Goal: Task Accomplishment & Management: Use online tool/utility

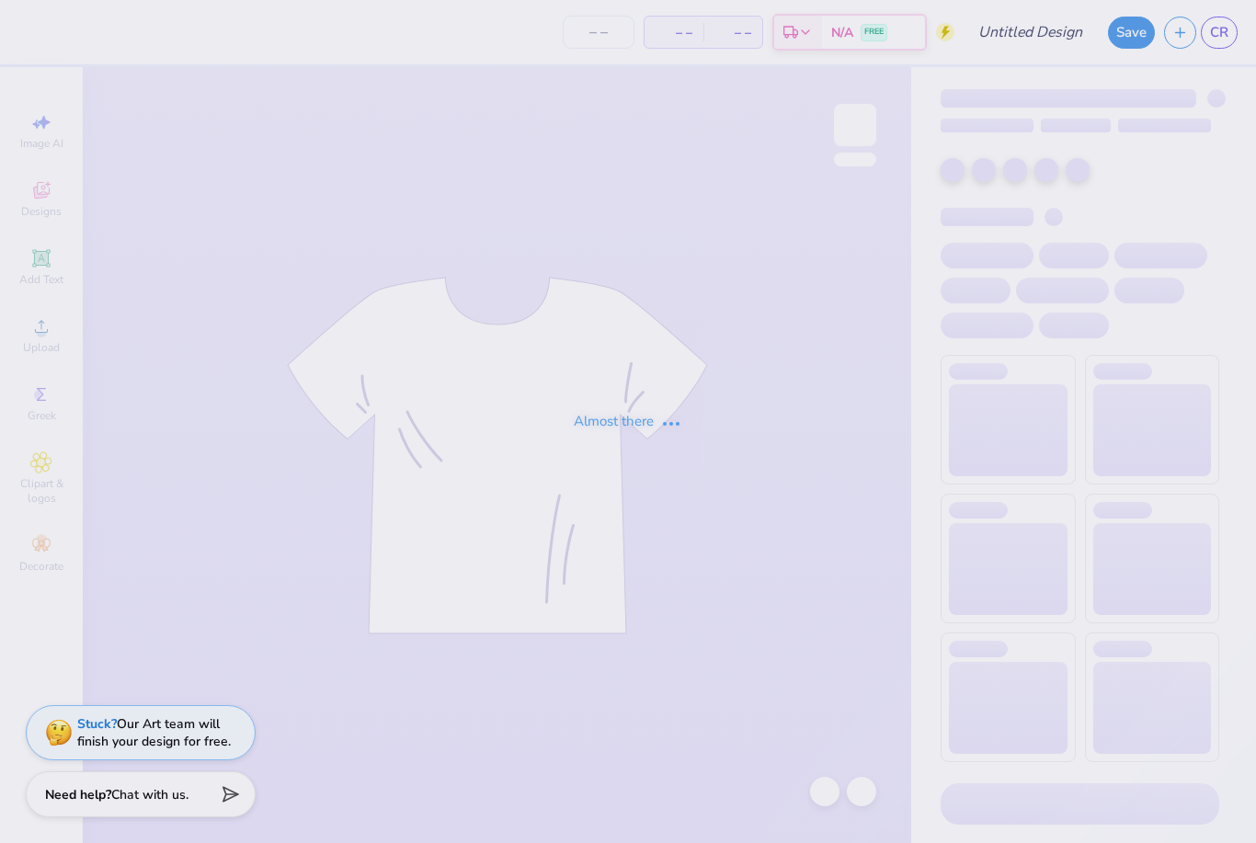
type input "Design 4"
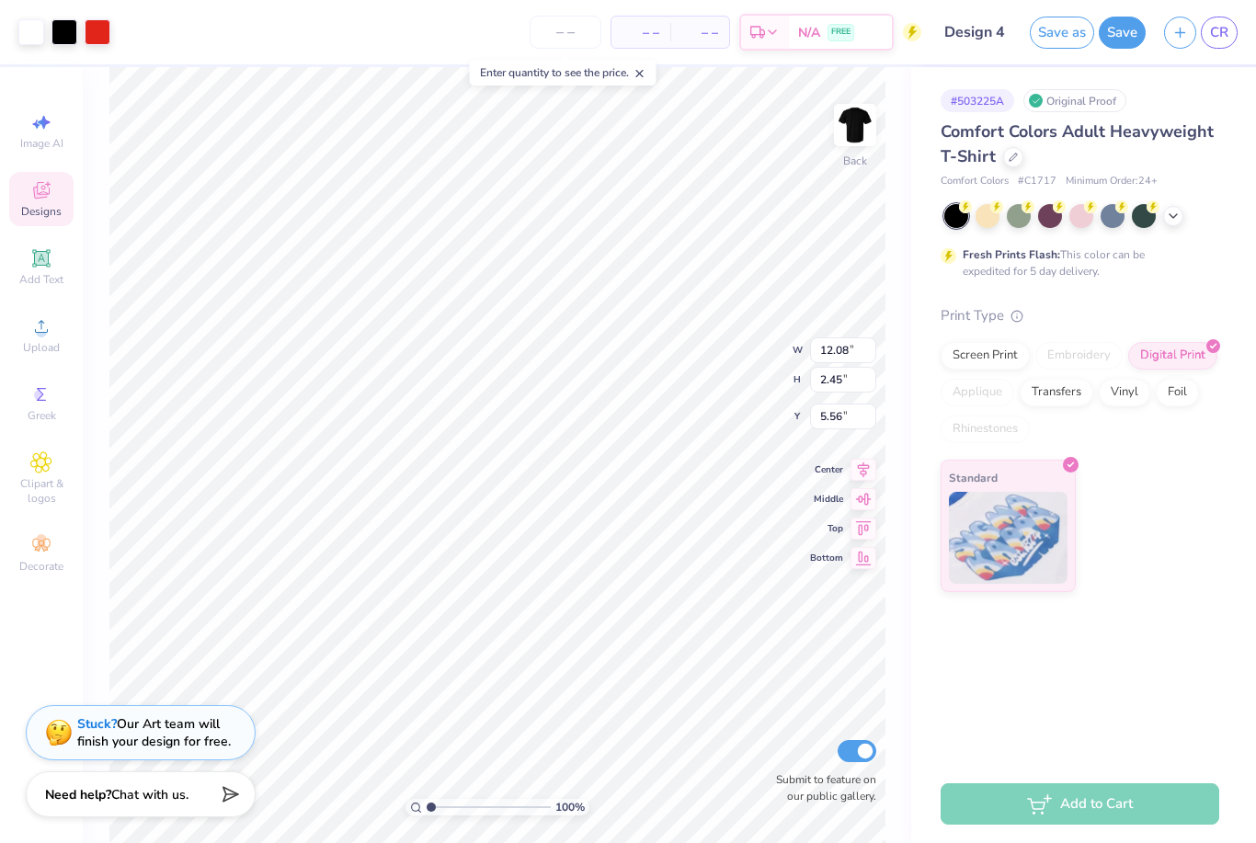
type input "5.59"
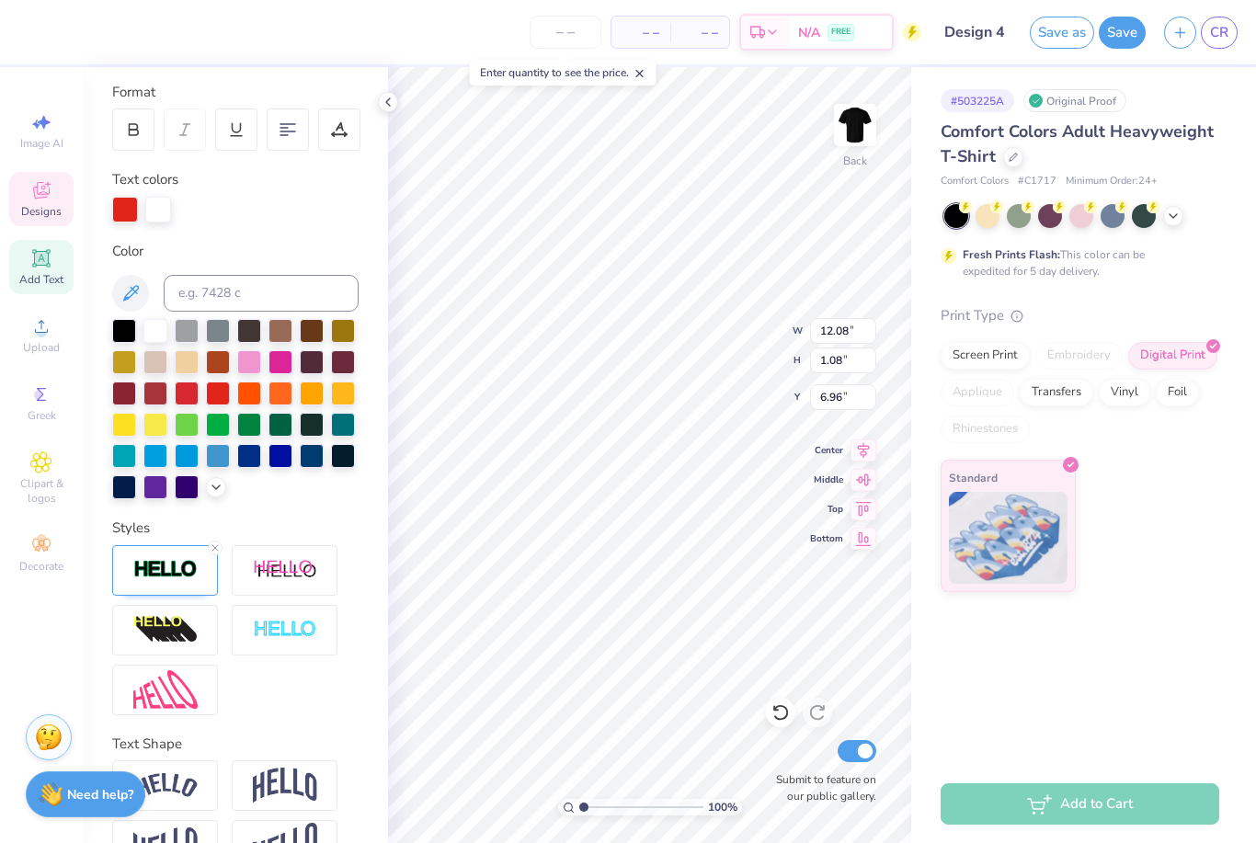
scroll to position [248, 0]
click at [149, 554] on div at bounding box center [165, 569] width 106 height 51
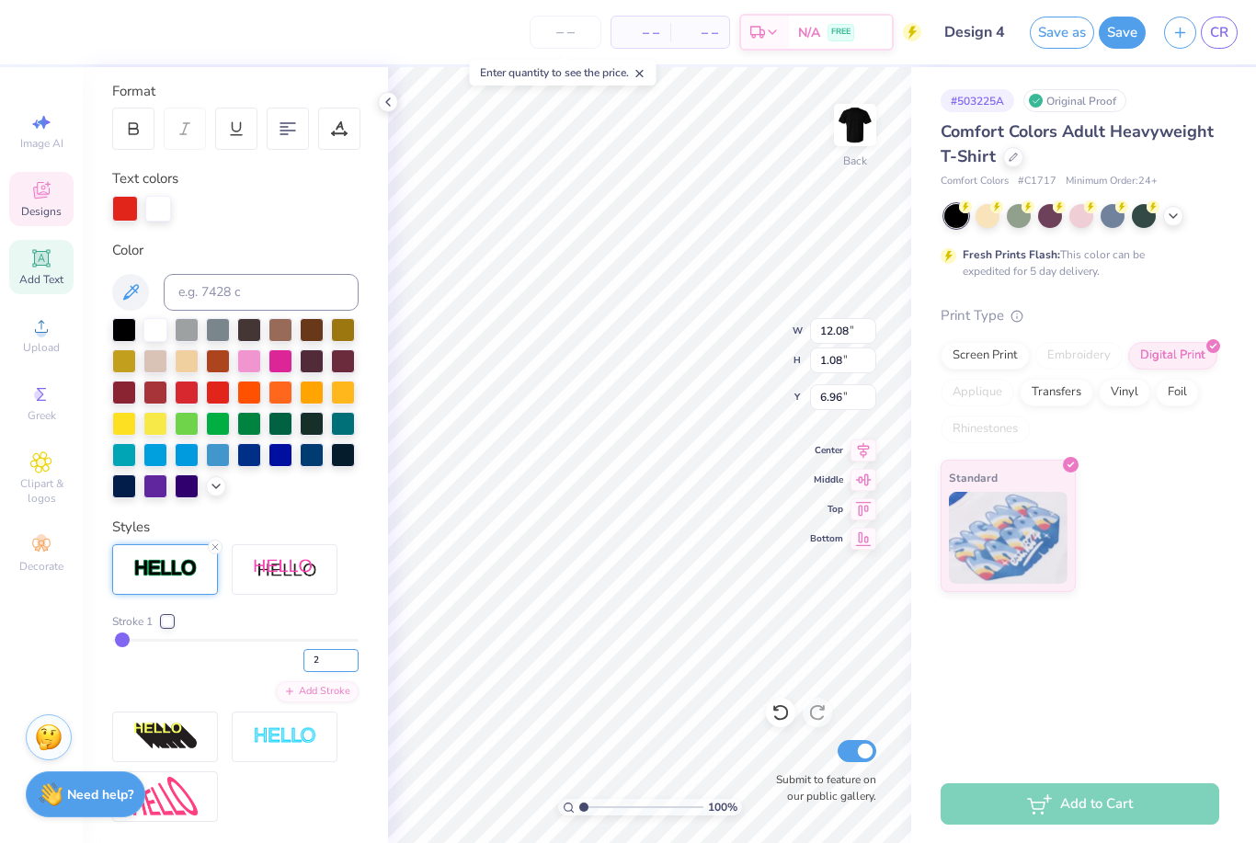
click at [328, 665] on input "2" at bounding box center [330, 660] width 55 height 23
type input "3"
type input "12.10"
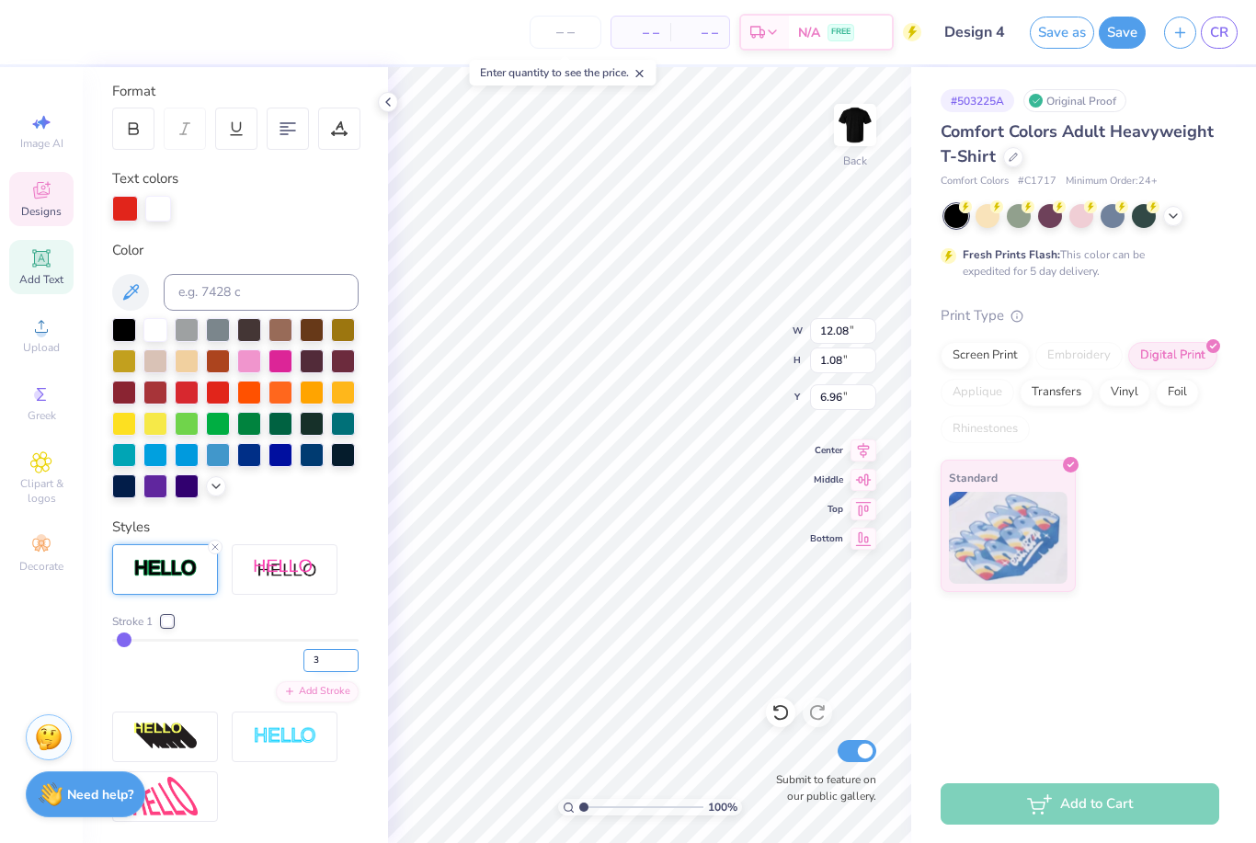
type input "1.10"
type input "6.95"
click at [1083, 221] on div at bounding box center [1082, 214] width 24 height 24
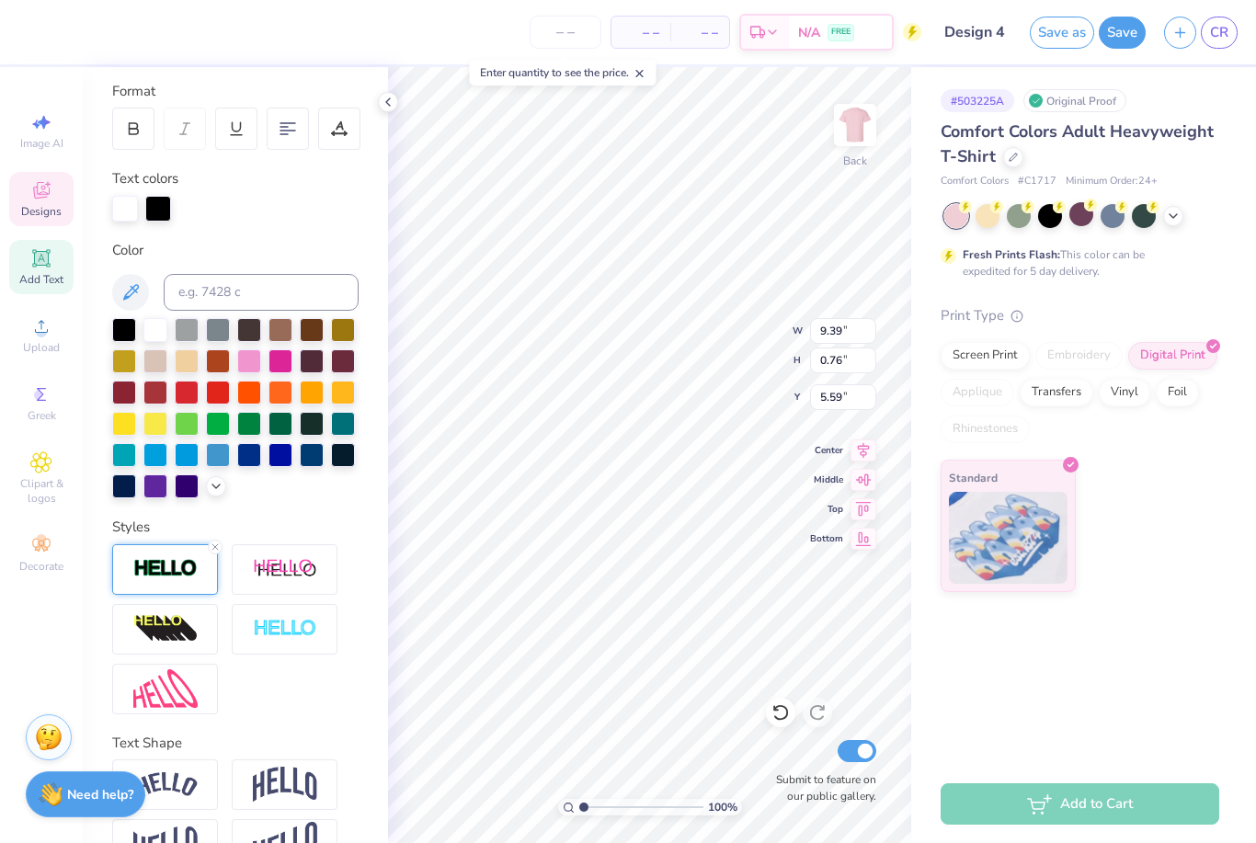
click at [186, 591] on div at bounding box center [165, 569] width 106 height 51
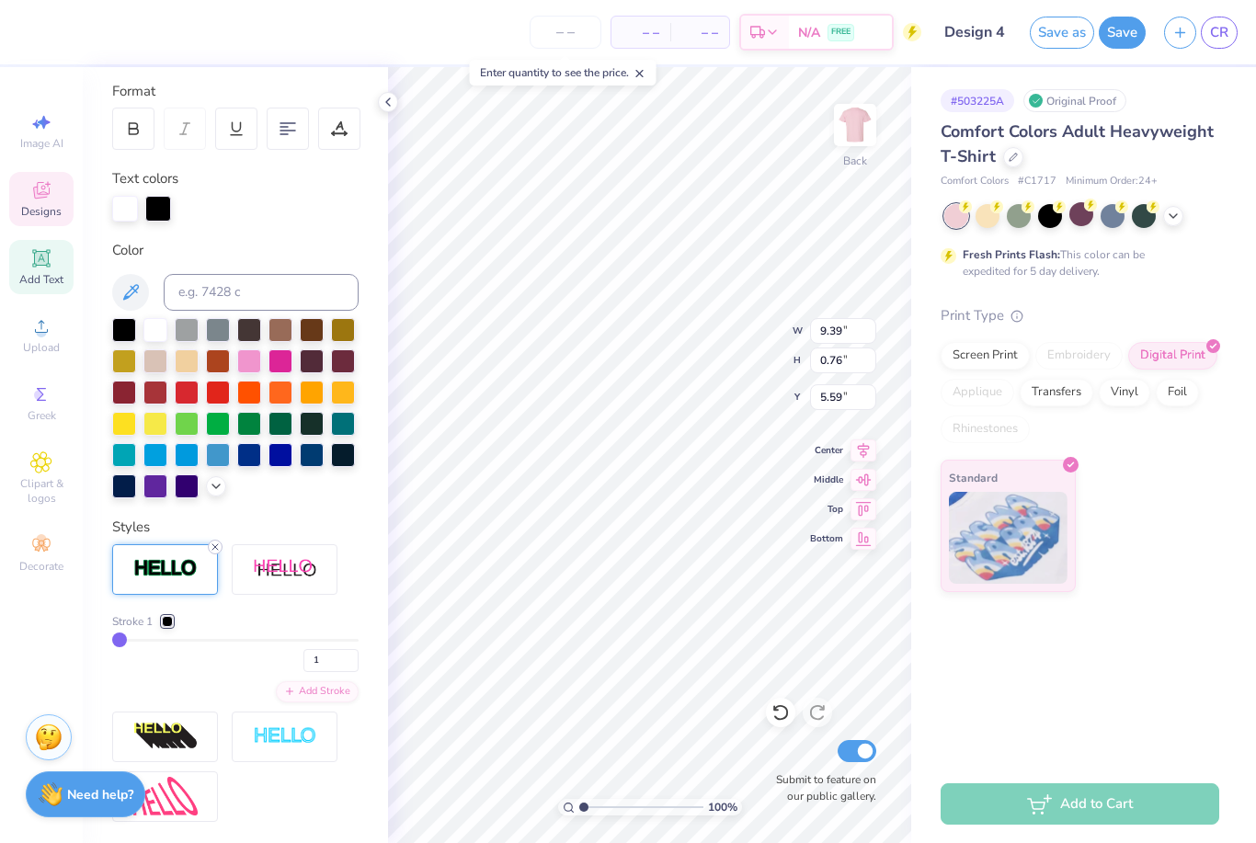
click at [214, 549] on line at bounding box center [215, 547] width 6 height 6
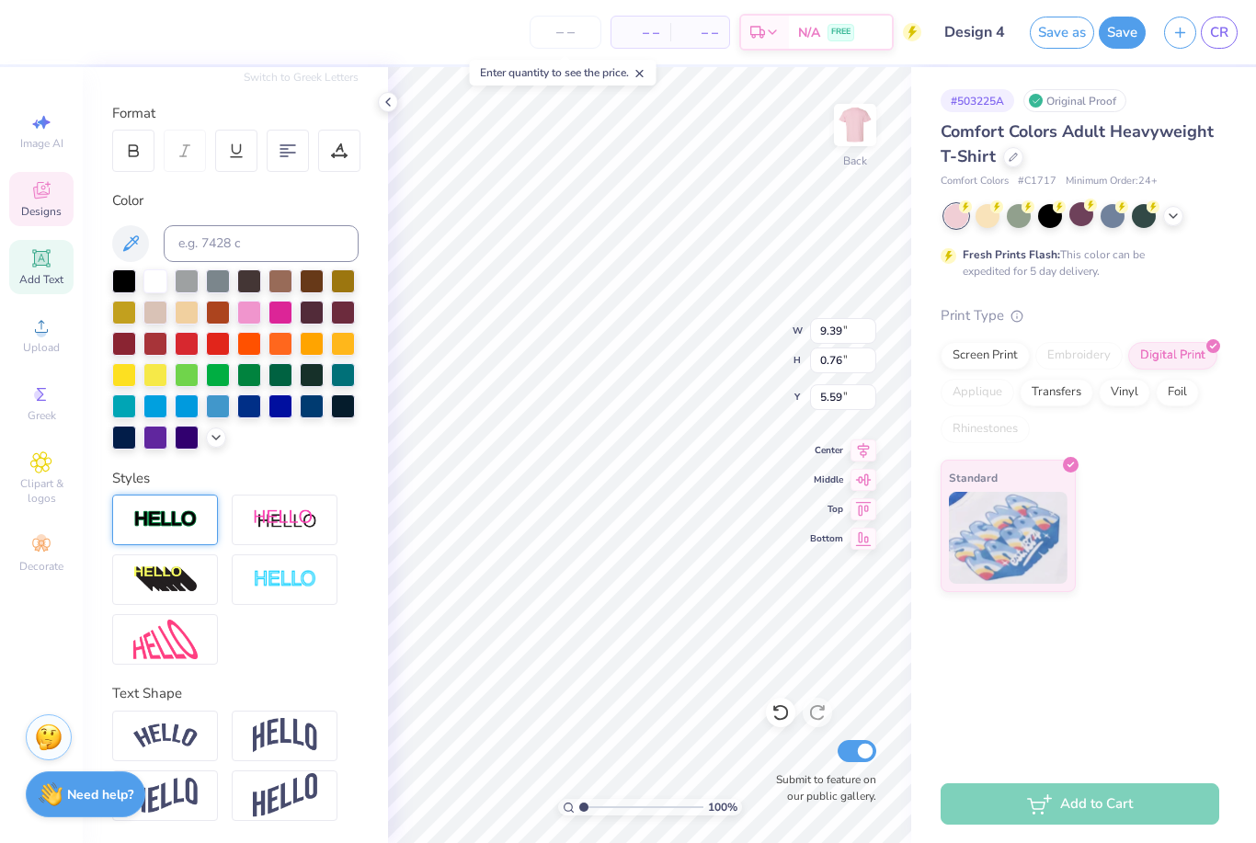
type input "9.38"
type input "0.74"
type input "5.60"
click at [385, 537] on div "Personalized Names Personalized Numbers Text Tool Add Font Font Switch to Greek…" at bounding box center [235, 455] width 305 height 776
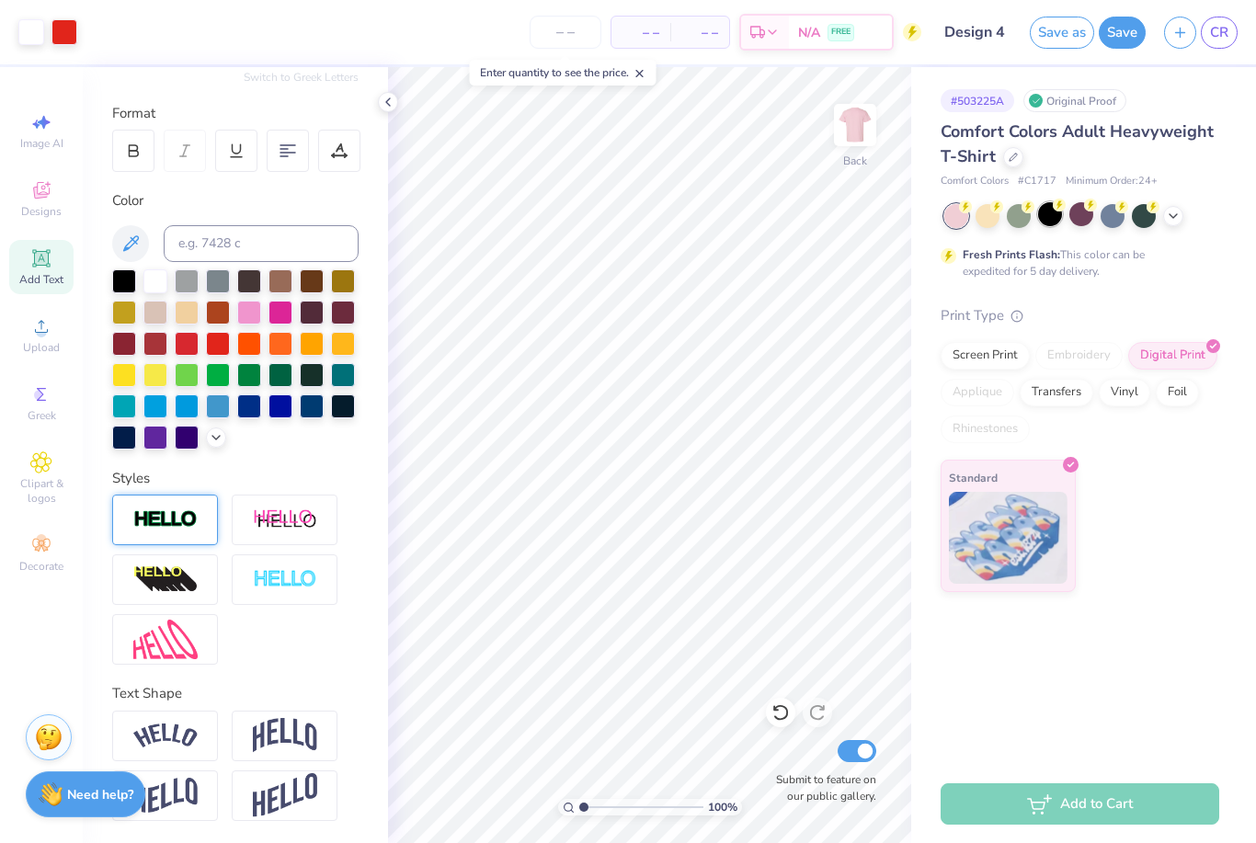
click at [1051, 213] on div at bounding box center [1050, 214] width 24 height 24
click at [1086, 217] on div at bounding box center [1082, 214] width 24 height 24
click at [1173, 218] on icon at bounding box center [1173, 214] width 15 height 15
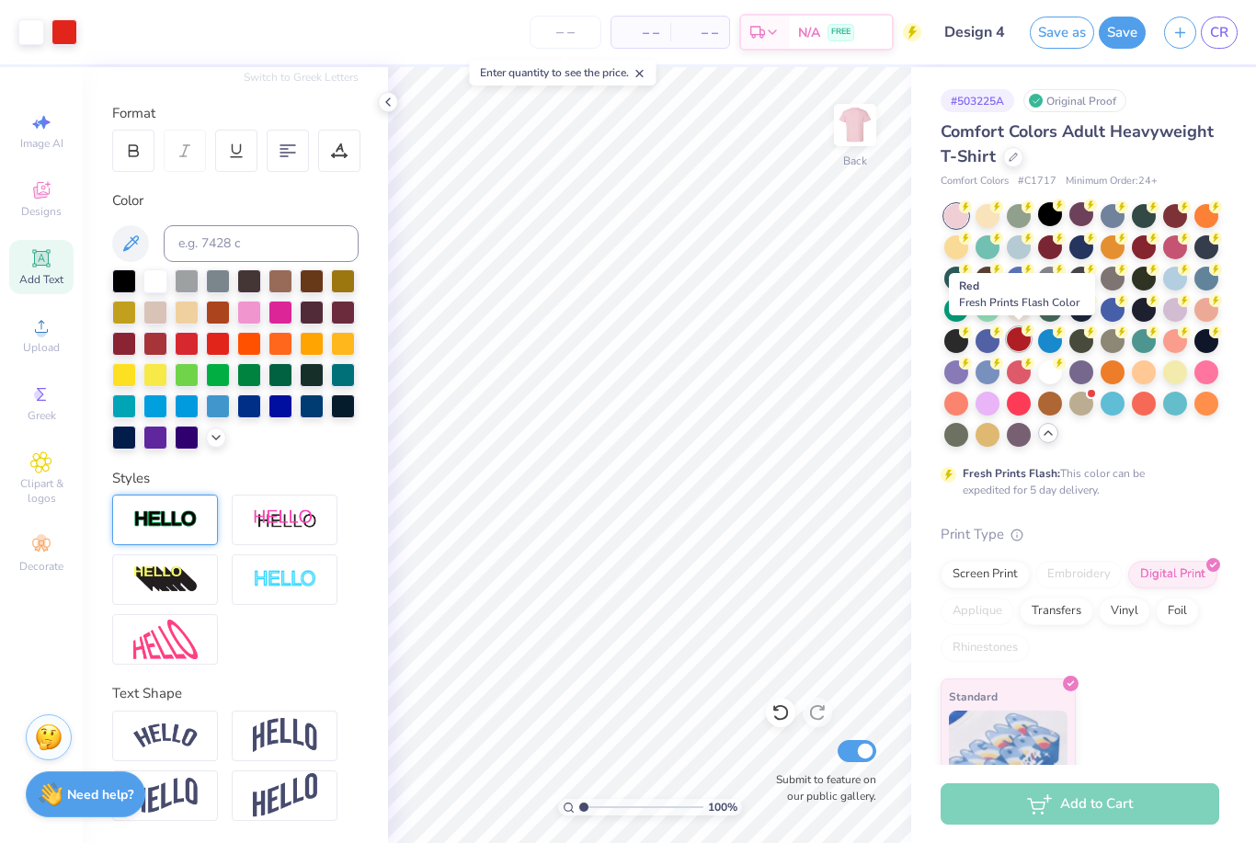
click at [1018, 344] on div at bounding box center [1019, 339] width 24 height 24
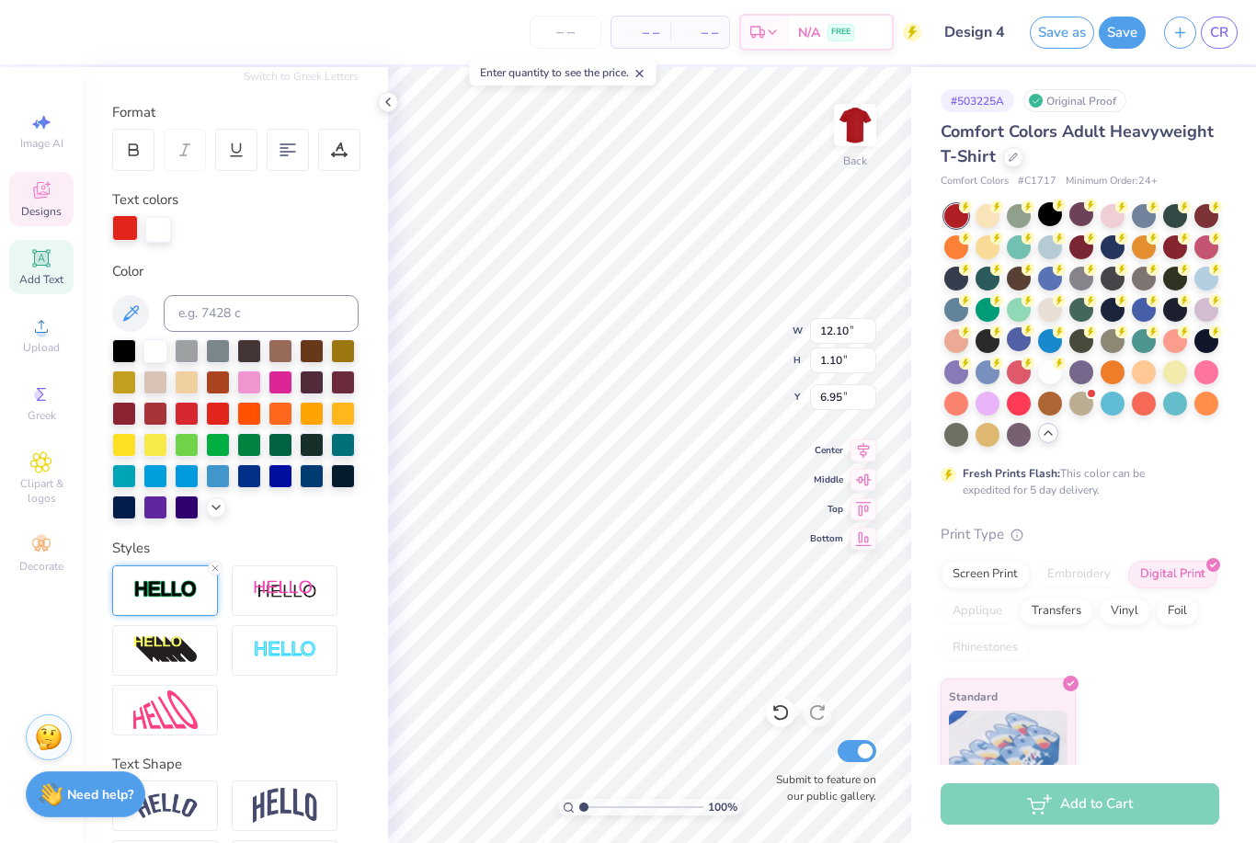
click at [130, 230] on div at bounding box center [125, 228] width 26 height 26
click at [122, 237] on div at bounding box center [125, 230] width 26 height 26
click at [127, 354] on div at bounding box center [124, 350] width 24 height 24
click at [127, 228] on div at bounding box center [125, 228] width 26 height 26
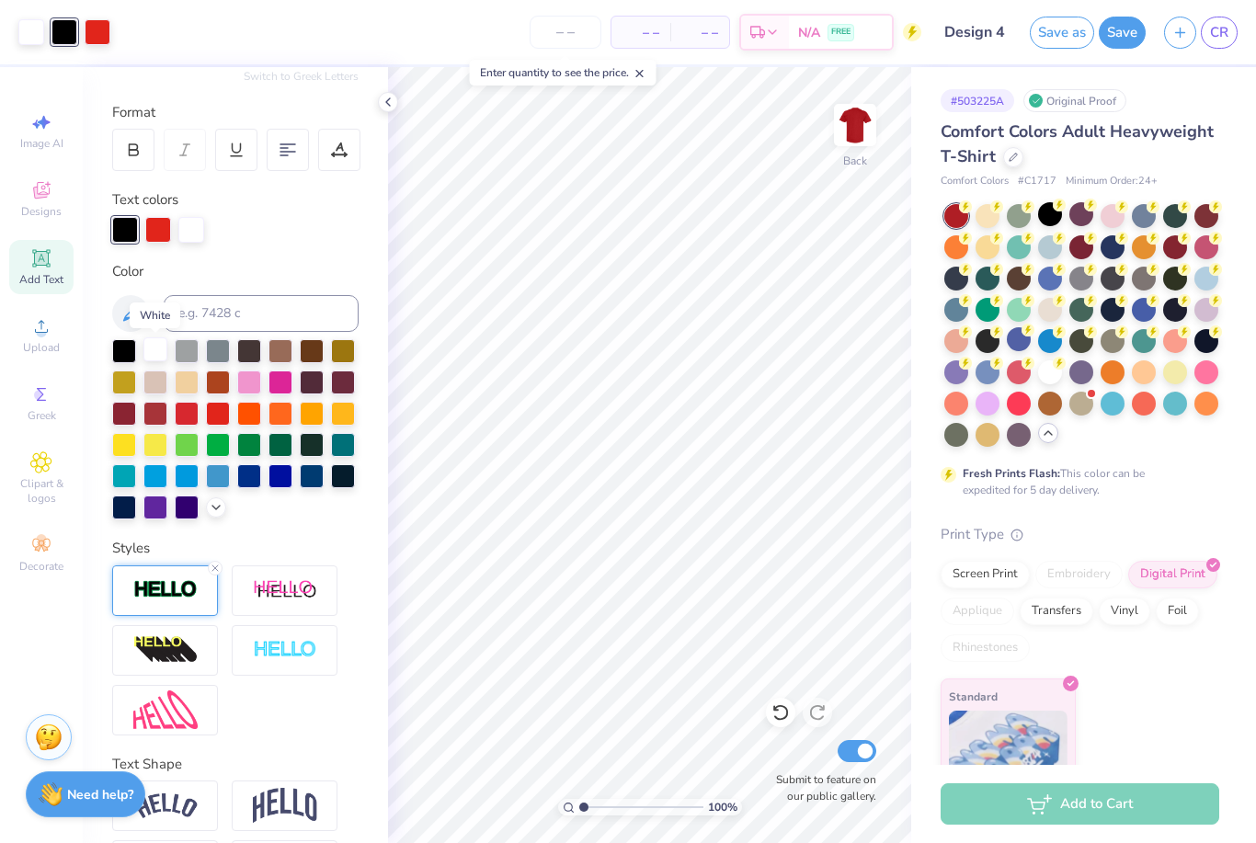
click at [153, 352] on div at bounding box center [155, 350] width 24 height 24
click at [129, 234] on div at bounding box center [125, 228] width 26 height 26
click at [152, 351] on div at bounding box center [155, 350] width 24 height 24
click at [190, 417] on div at bounding box center [187, 412] width 24 height 24
click at [29, 31] on div at bounding box center [31, 32] width 26 height 26
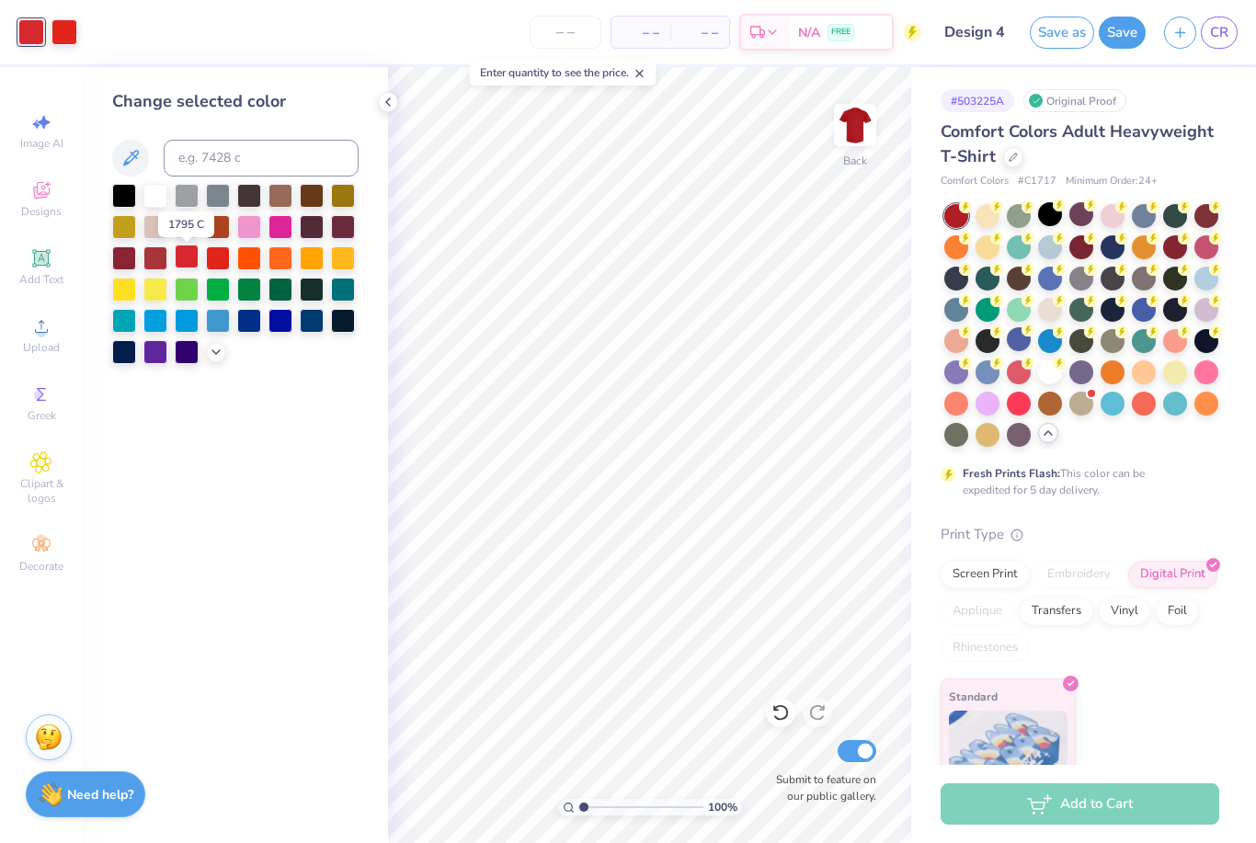
click at [187, 261] on div at bounding box center [187, 257] width 24 height 24
click at [152, 213] on div at bounding box center [235, 274] width 246 height 180
click at [155, 203] on div at bounding box center [155, 194] width 24 height 24
click at [389, 105] on polyline at bounding box center [388, 101] width 4 height 7
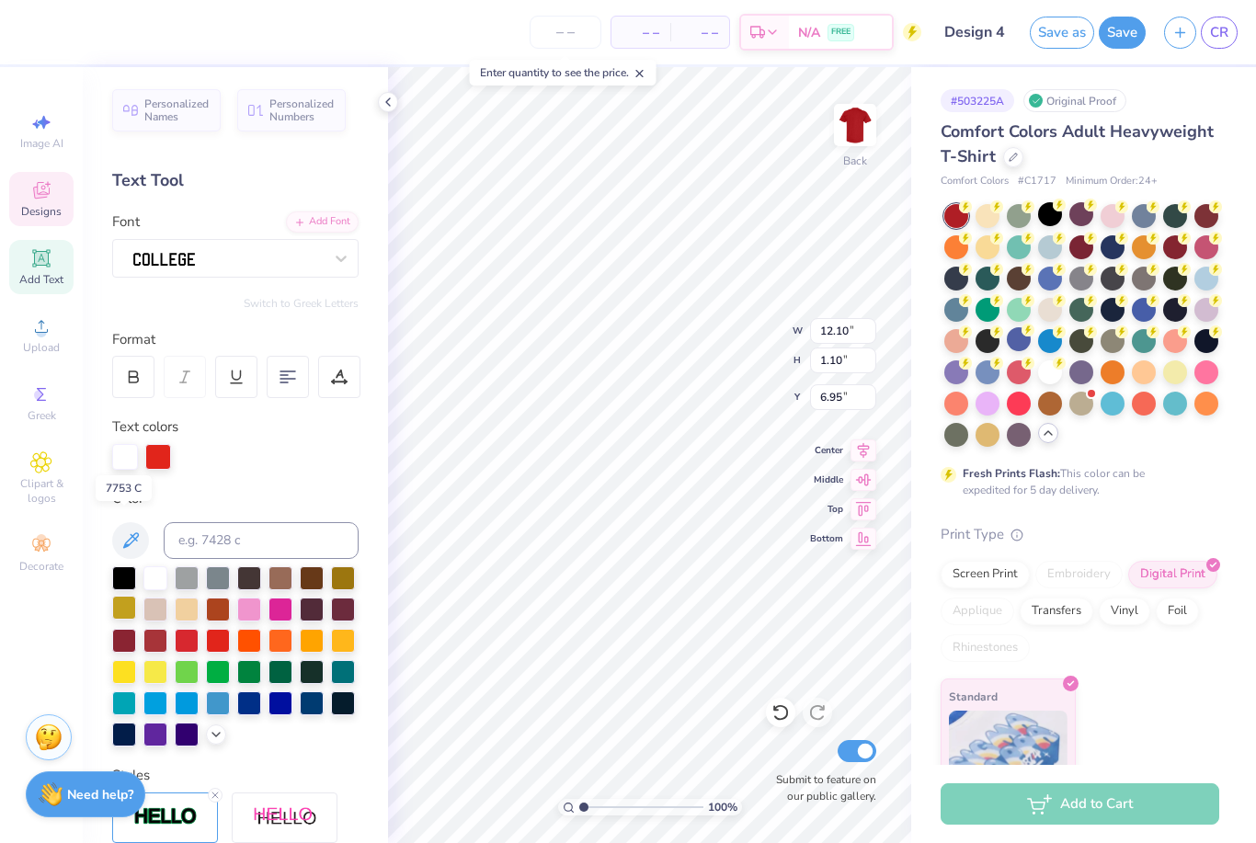
scroll to position [111, 0]
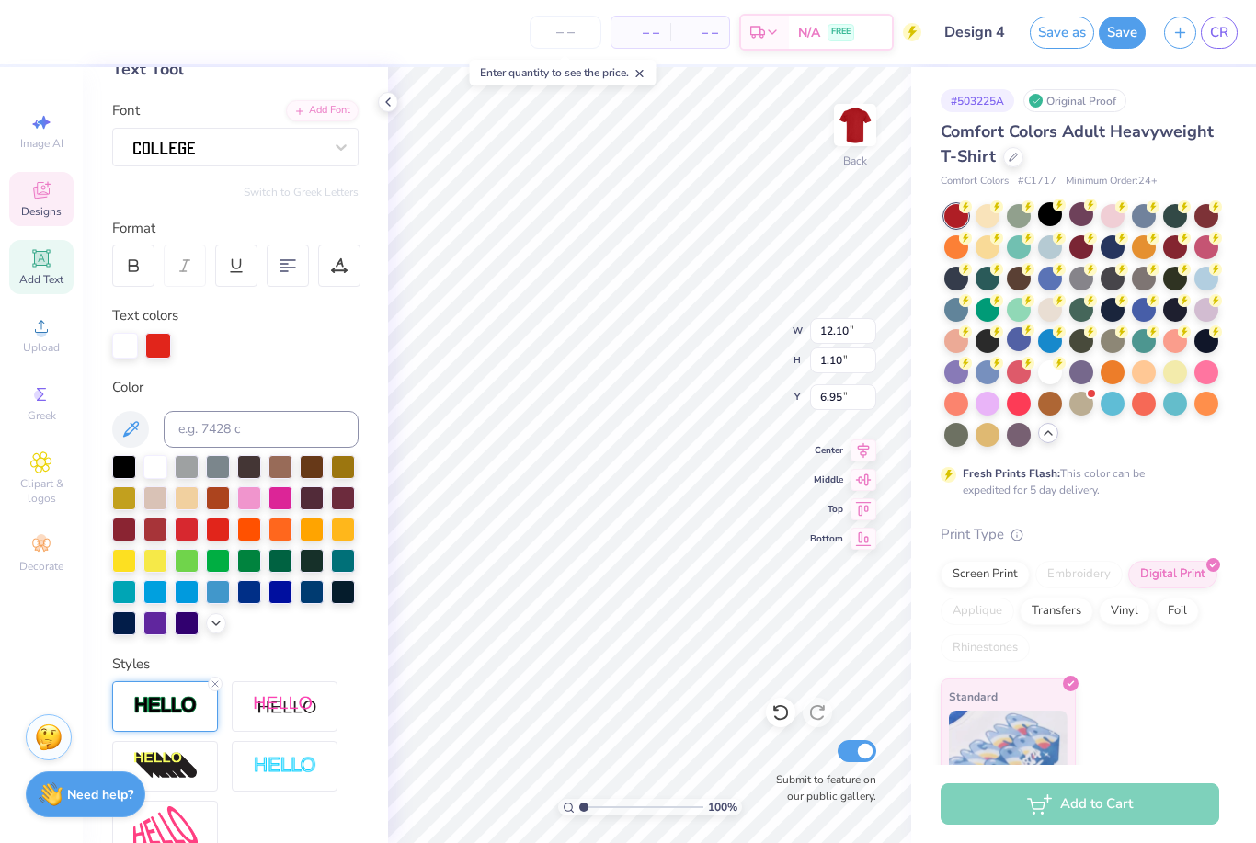
click at [172, 714] on img at bounding box center [165, 705] width 64 height 21
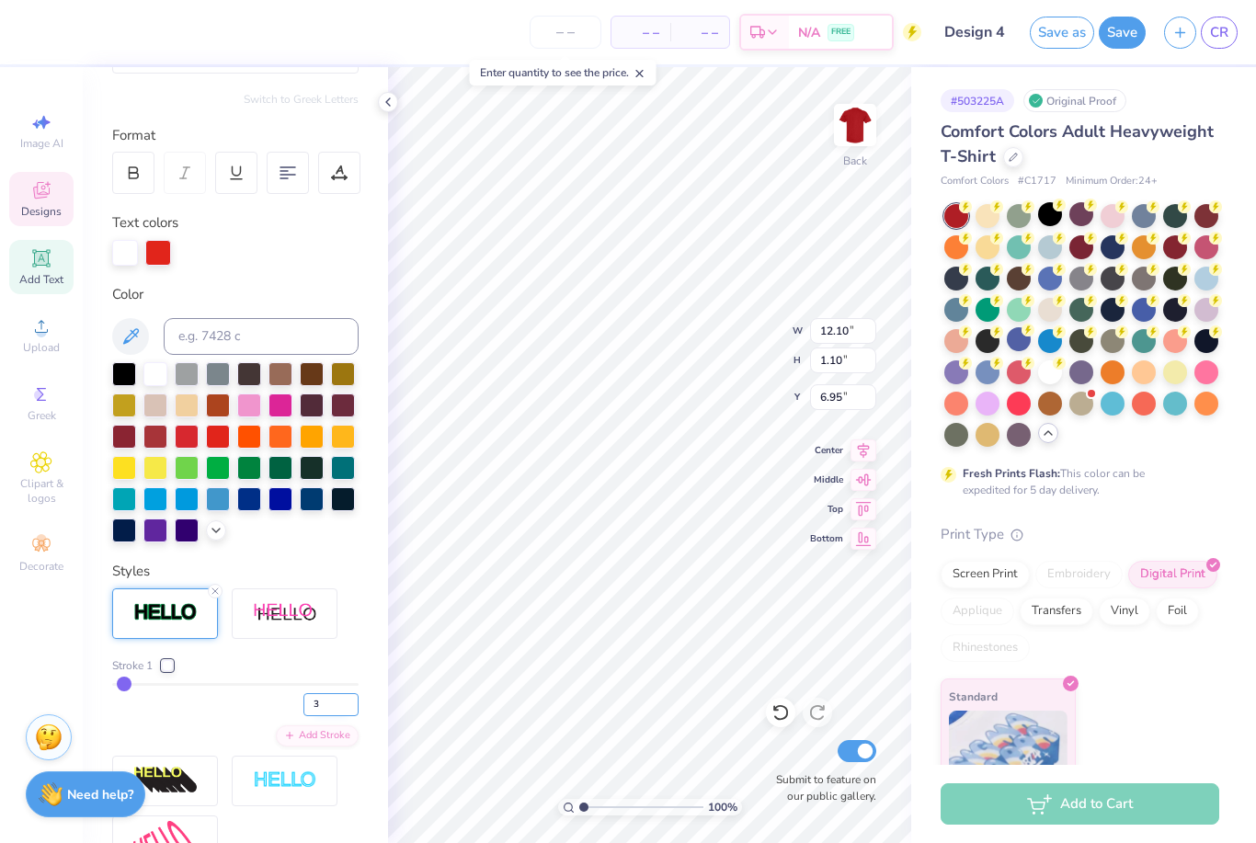
scroll to position [355, 0]
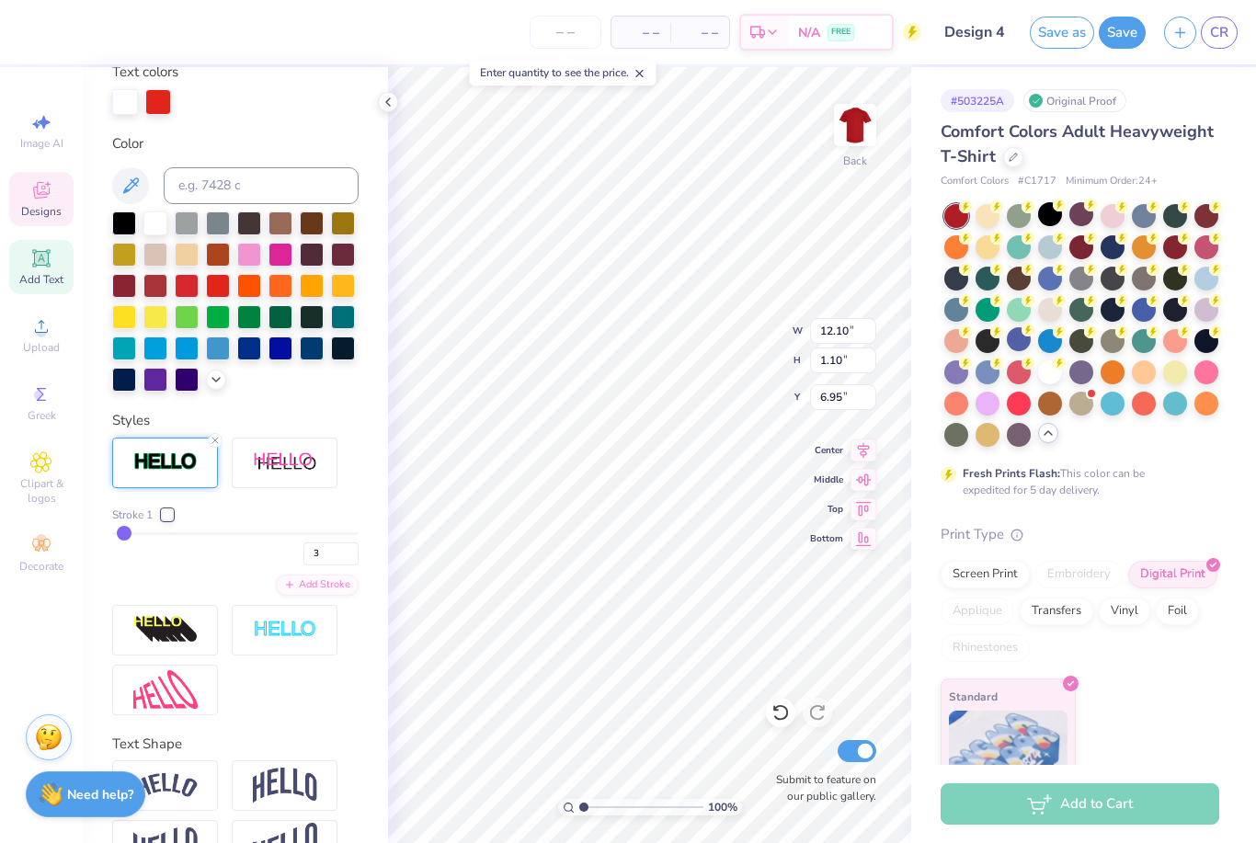
click at [162, 516] on div at bounding box center [167, 514] width 11 height 11
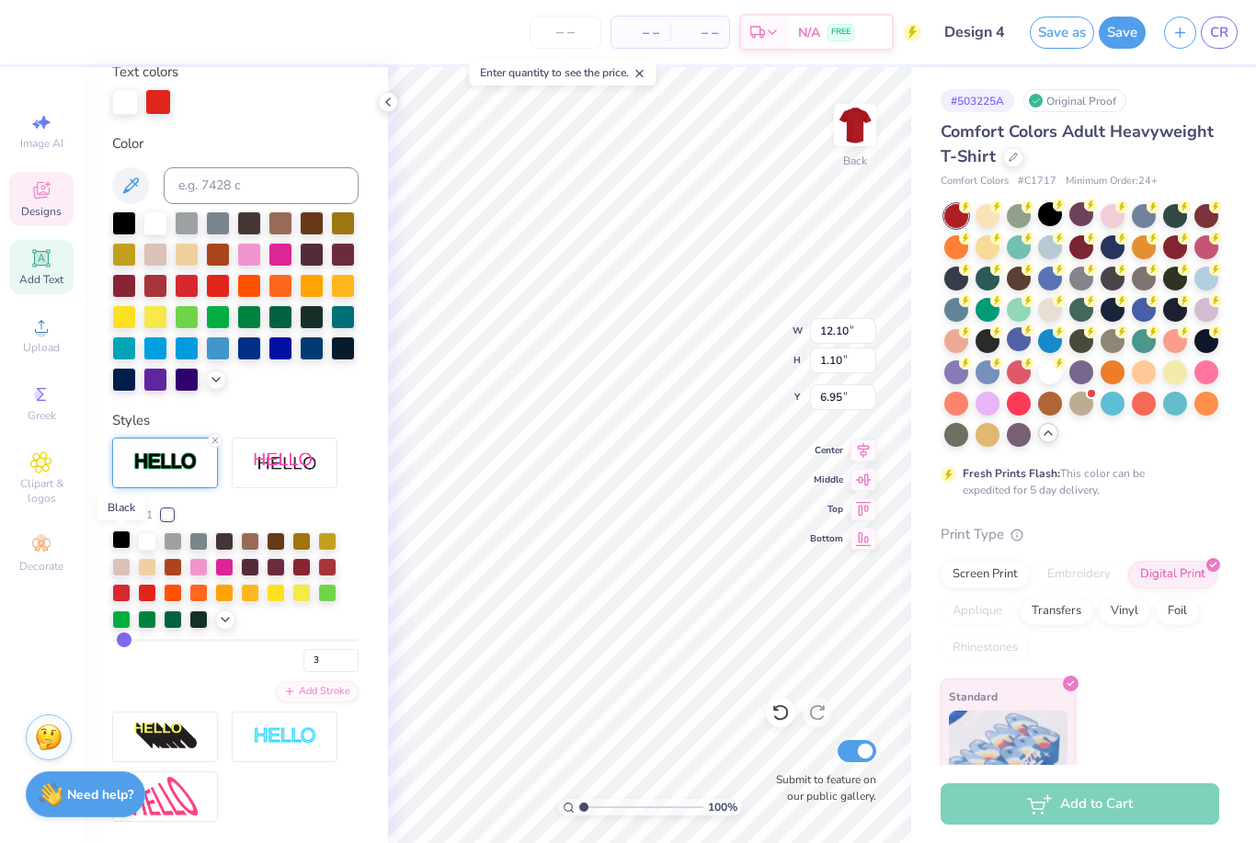
click at [120, 545] on div at bounding box center [121, 540] width 18 height 18
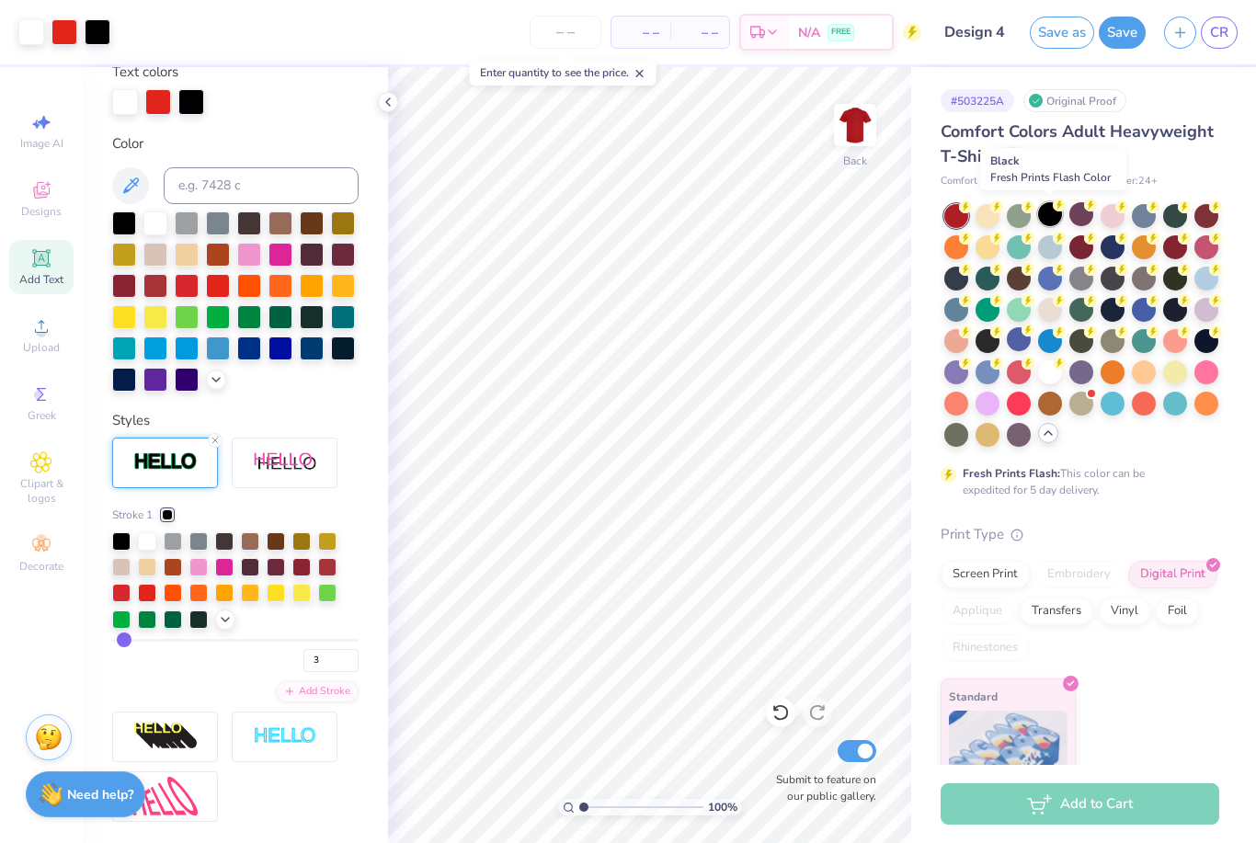
click at [1052, 217] on div at bounding box center [1050, 214] width 24 height 24
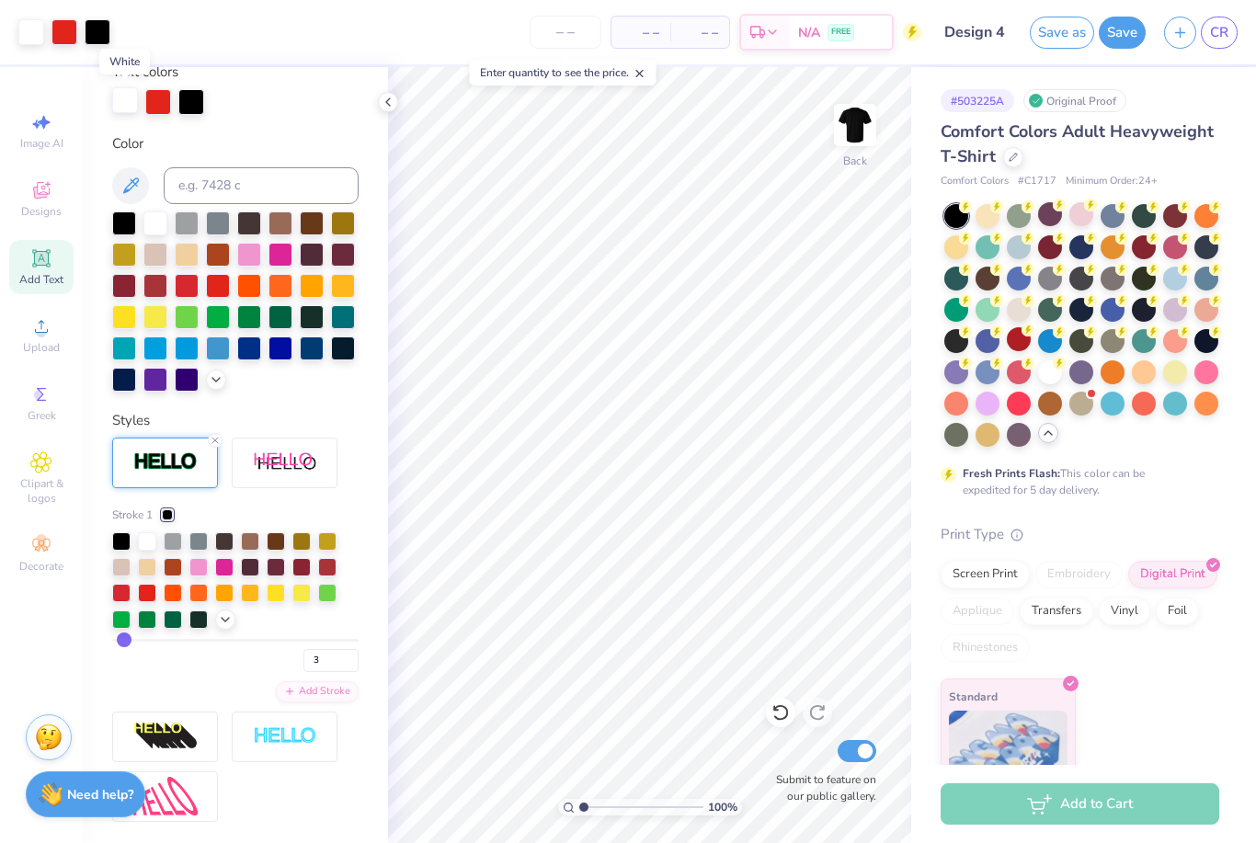
click at [125, 98] on div at bounding box center [125, 100] width 26 height 26
click at [191, 286] on div at bounding box center [187, 284] width 24 height 24
click at [159, 223] on div at bounding box center [155, 222] width 24 height 24
click at [129, 103] on div at bounding box center [125, 100] width 26 height 26
click at [216, 294] on div at bounding box center [218, 284] width 24 height 24
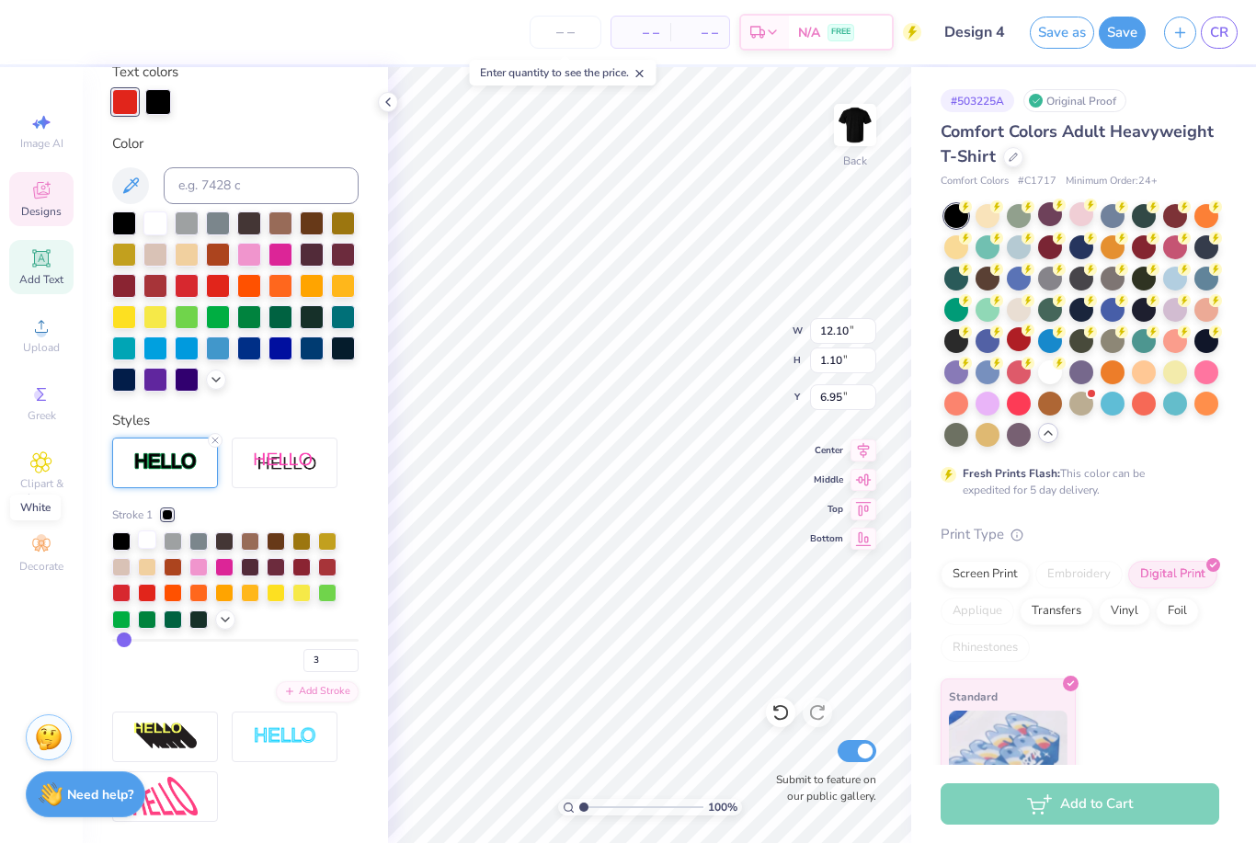
click at [148, 539] on div at bounding box center [147, 540] width 18 height 18
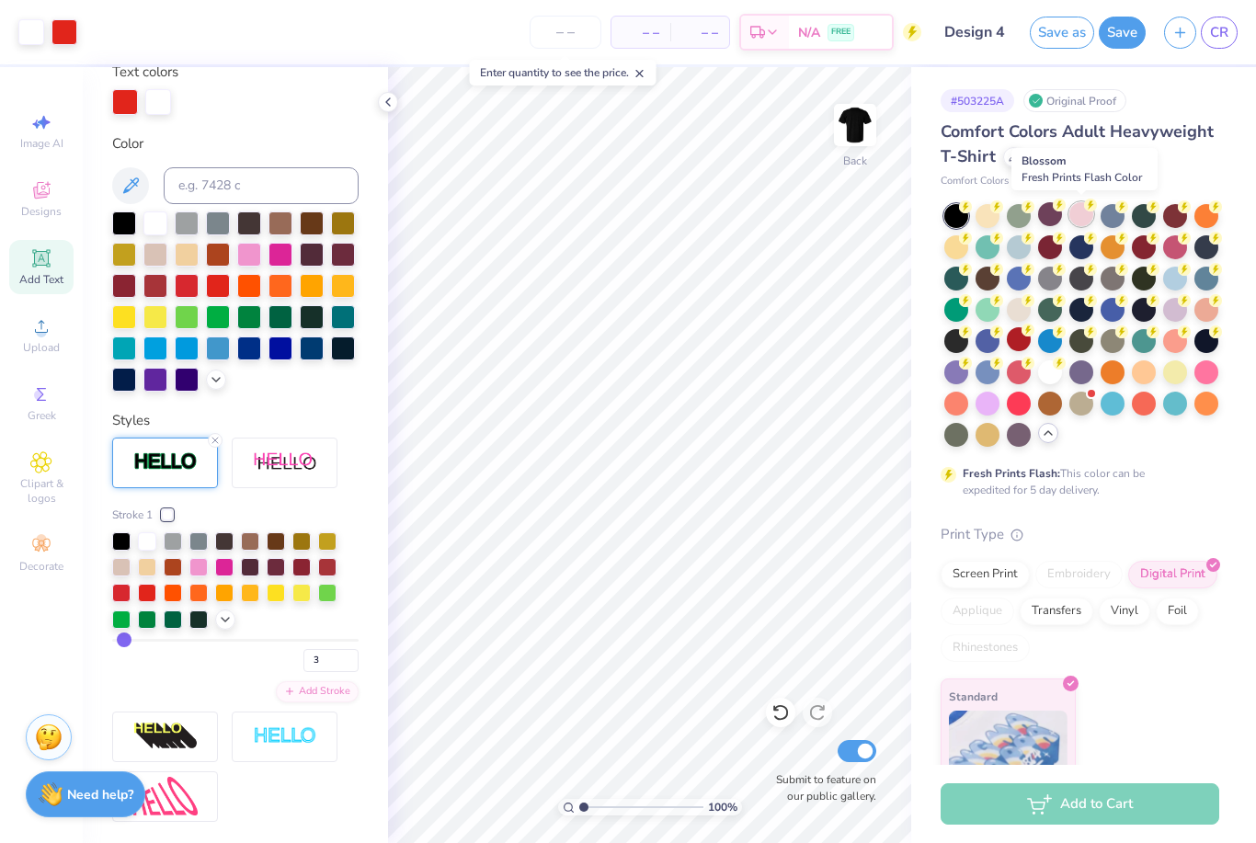
click at [1084, 220] on div at bounding box center [1082, 214] width 24 height 24
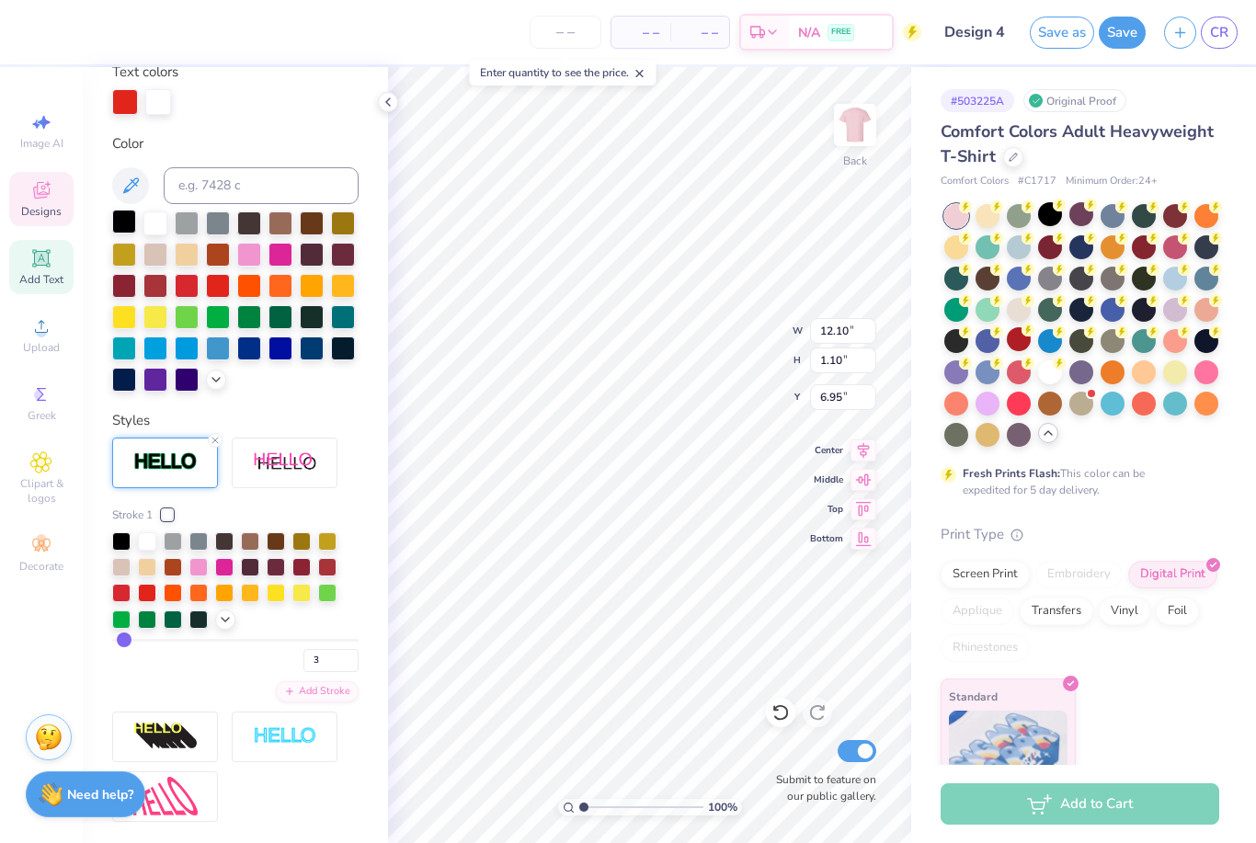
click at [121, 228] on div at bounding box center [124, 222] width 24 height 24
click at [321, 415] on div "Styles" at bounding box center [235, 420] width 246 height 21
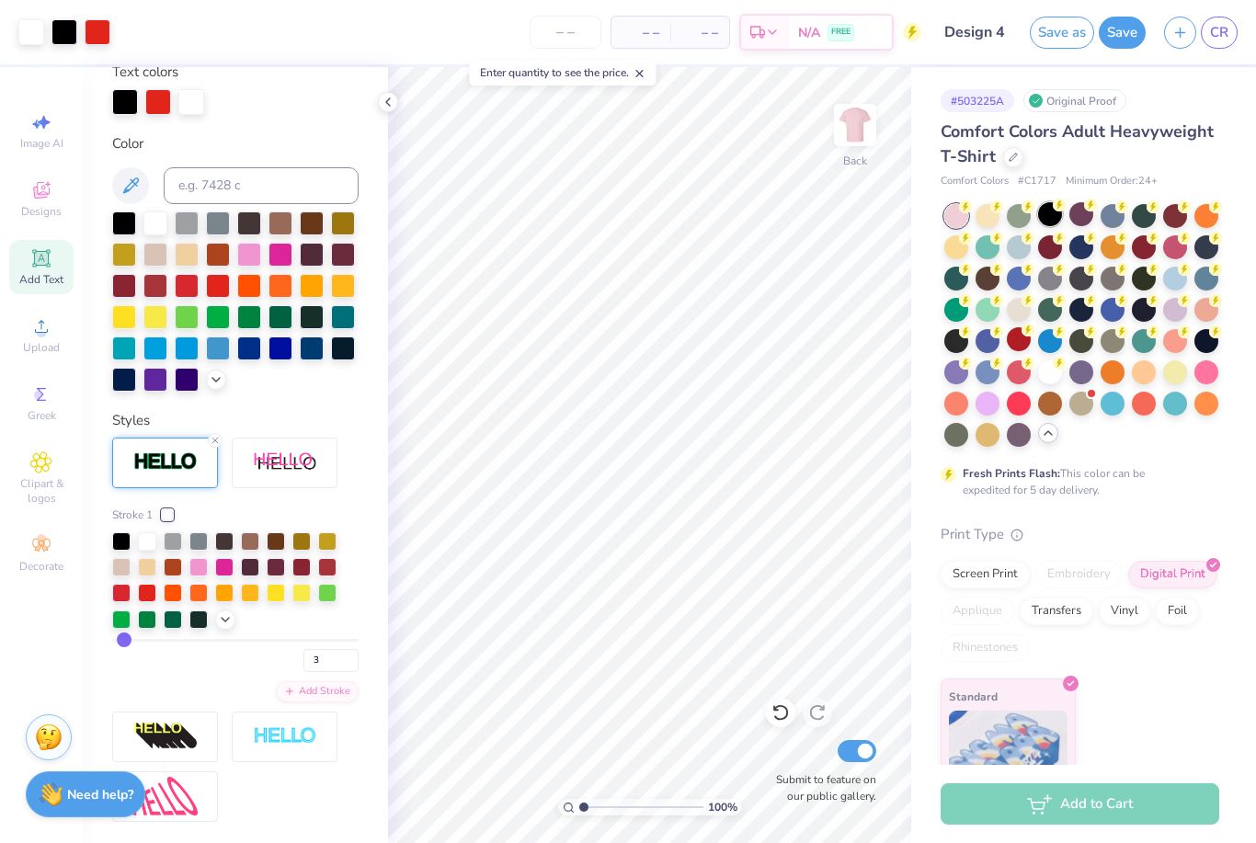
click at [1047, 216] on div at bounding box center [1050, 214] width 24 height 24
click at [1086, 219] on div at bounding box center [1082, 214] width 24 height 24
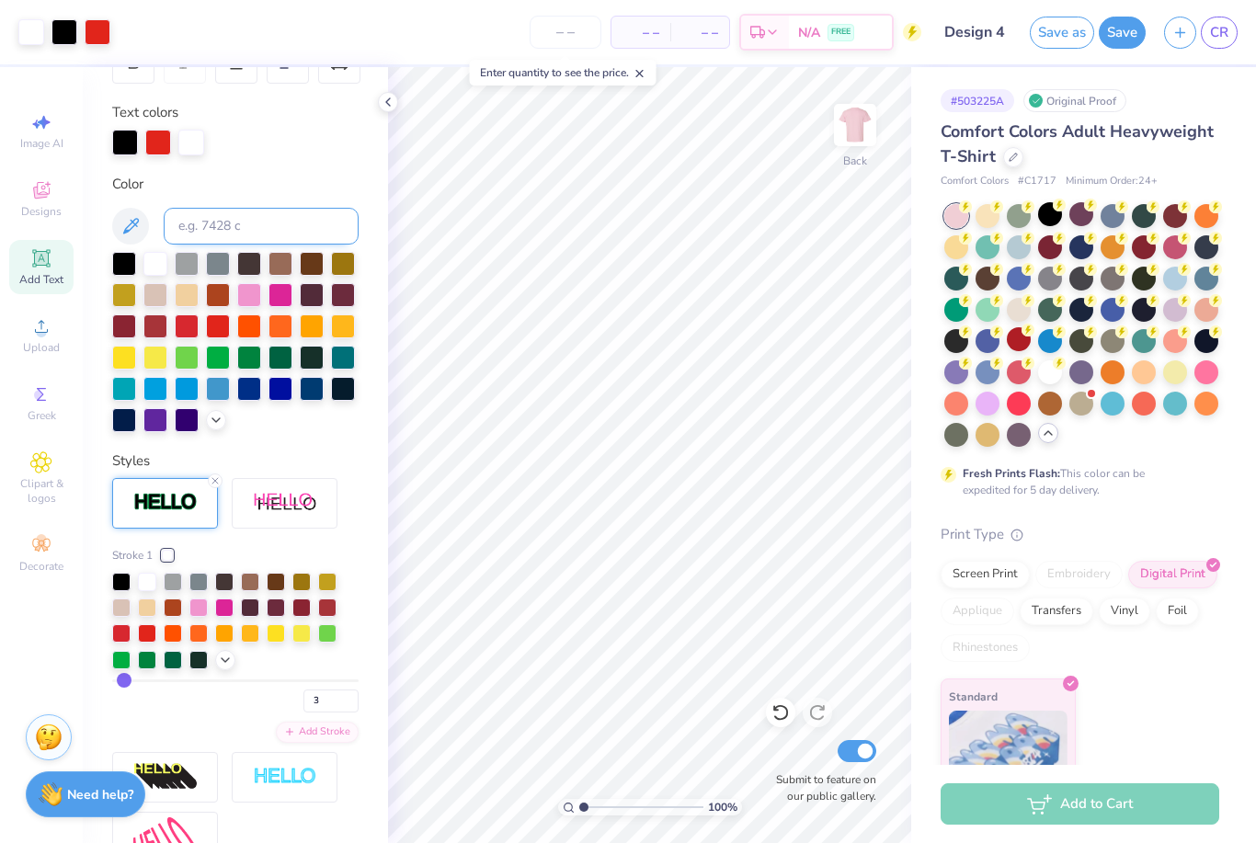
scroll to position [269, 0]
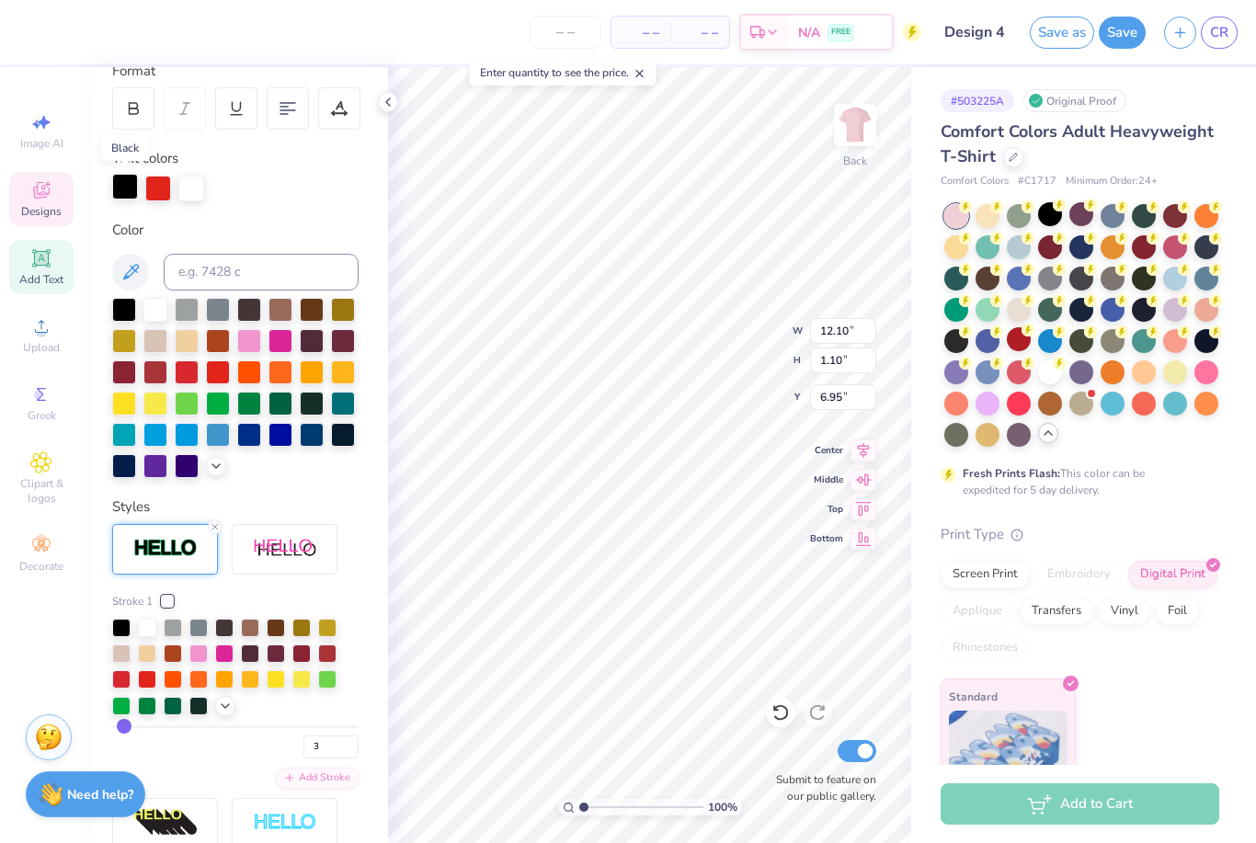
click at [125, 195] on div at bounding box center [125, 187] width 26 height 26
click at [222, 368] on div at bounding box center [218, 371] width 24 height 24
click at [1050, 221] on div at bounding box center [1050, 214] width 24 height 24
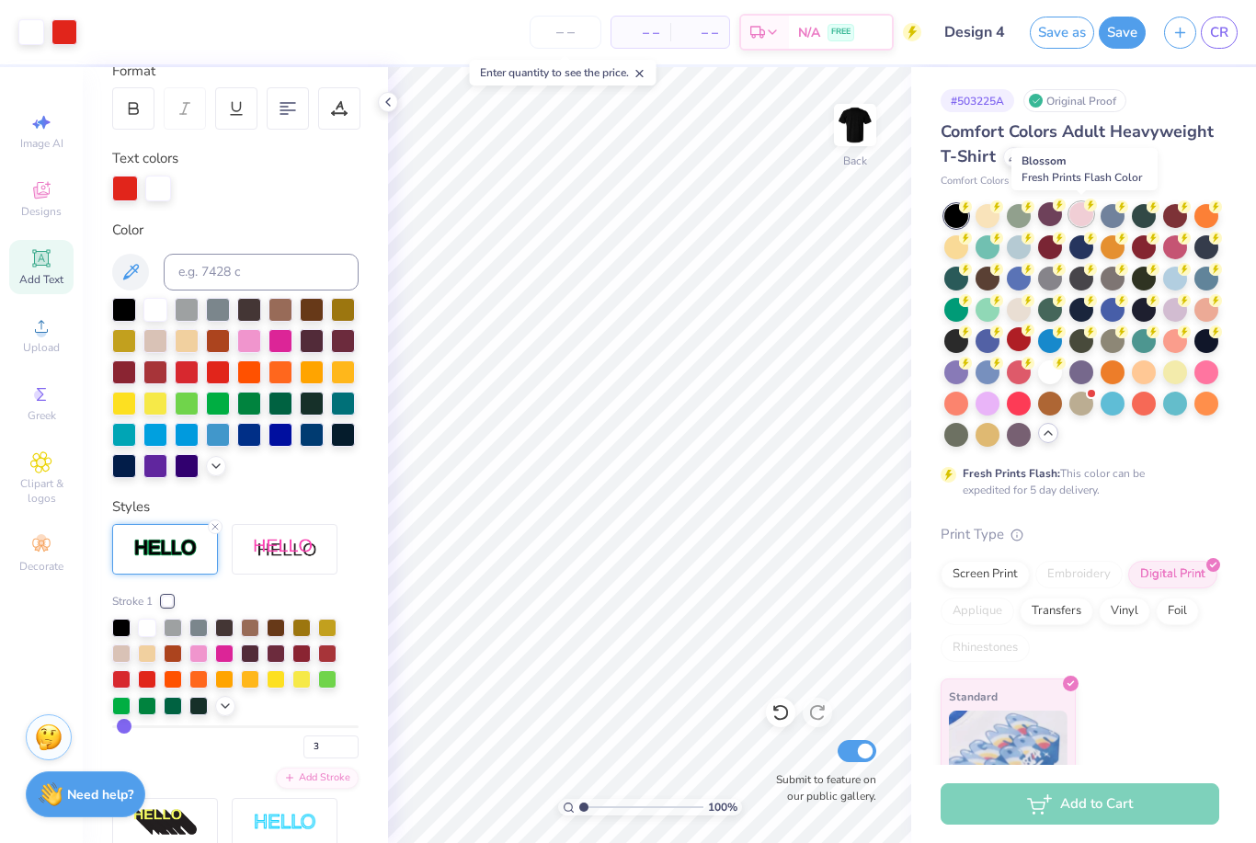
click at [1083, 210] on div at bounding box center [1082, 214] width 24 height 24
click at [127, 193] on div at bounding box center [125, 187] width 26 height 26
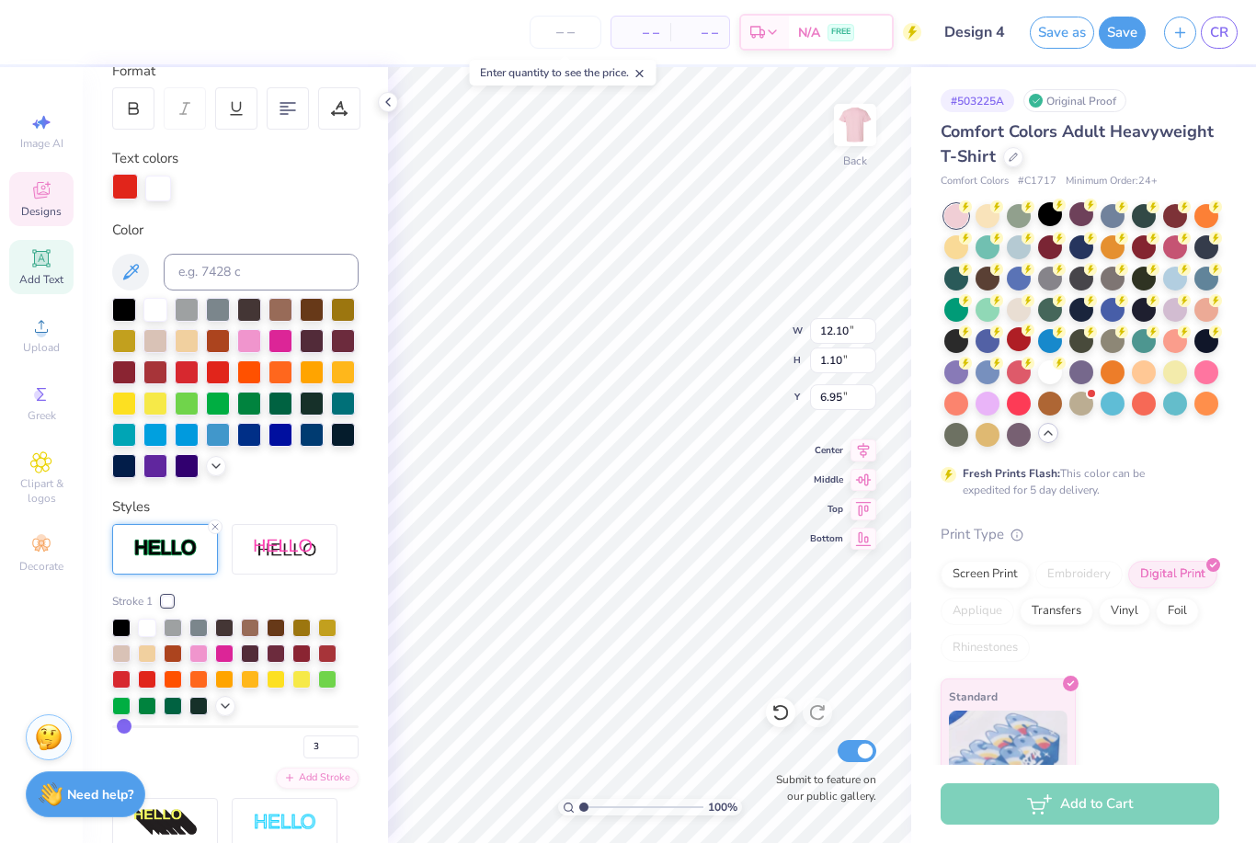
click at [122, 174] on div at bounding box center [125, 187] width 26 height 26
click at [250, 317] on div at bounding box center [249, 308] width 24 height 24
click at [113, 313] on div at bounding box center [124, 308] width 24 height 24
click at [317, 195] on div at bounding box center [235, 189] width 246 height 26
click at [1219, 37] on span "CR" at bounding box center [1219, 32] width 18 height 21
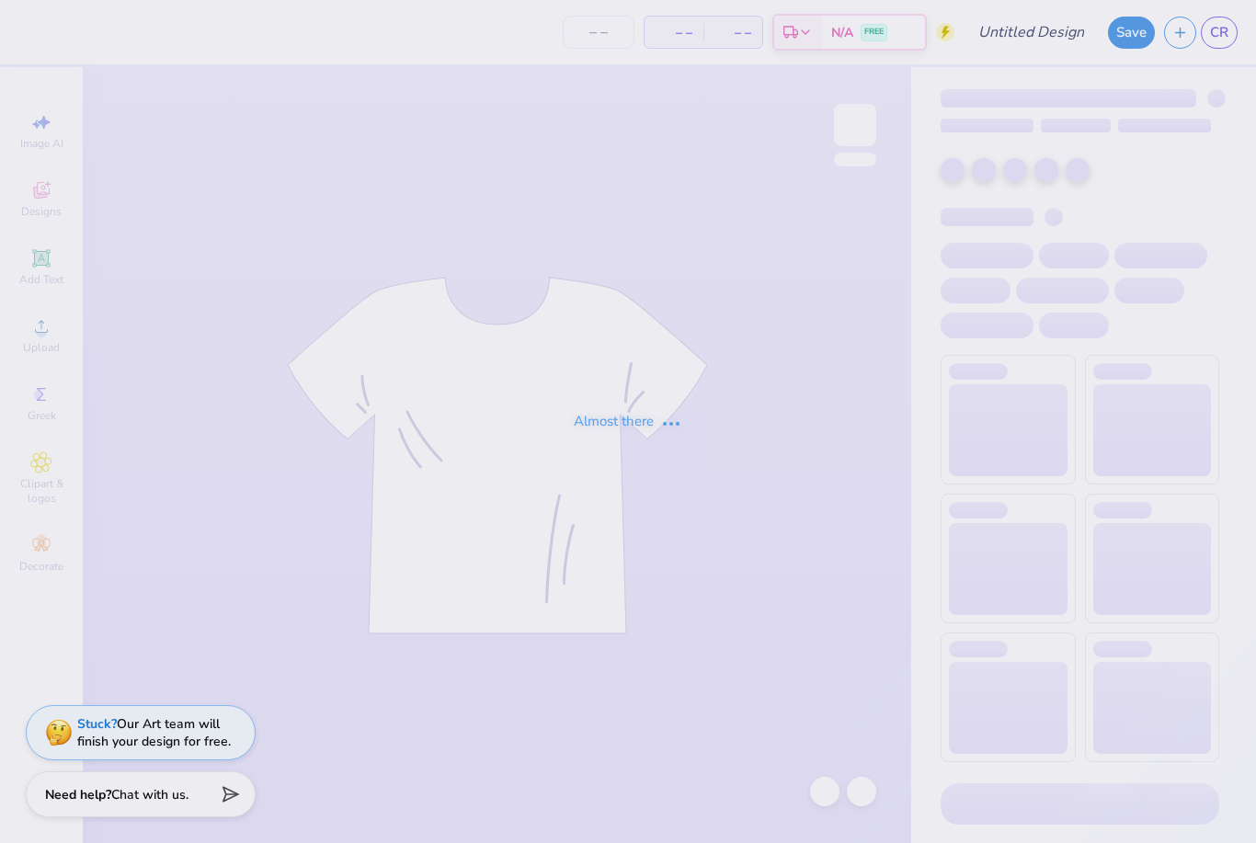
type input "Design 2"
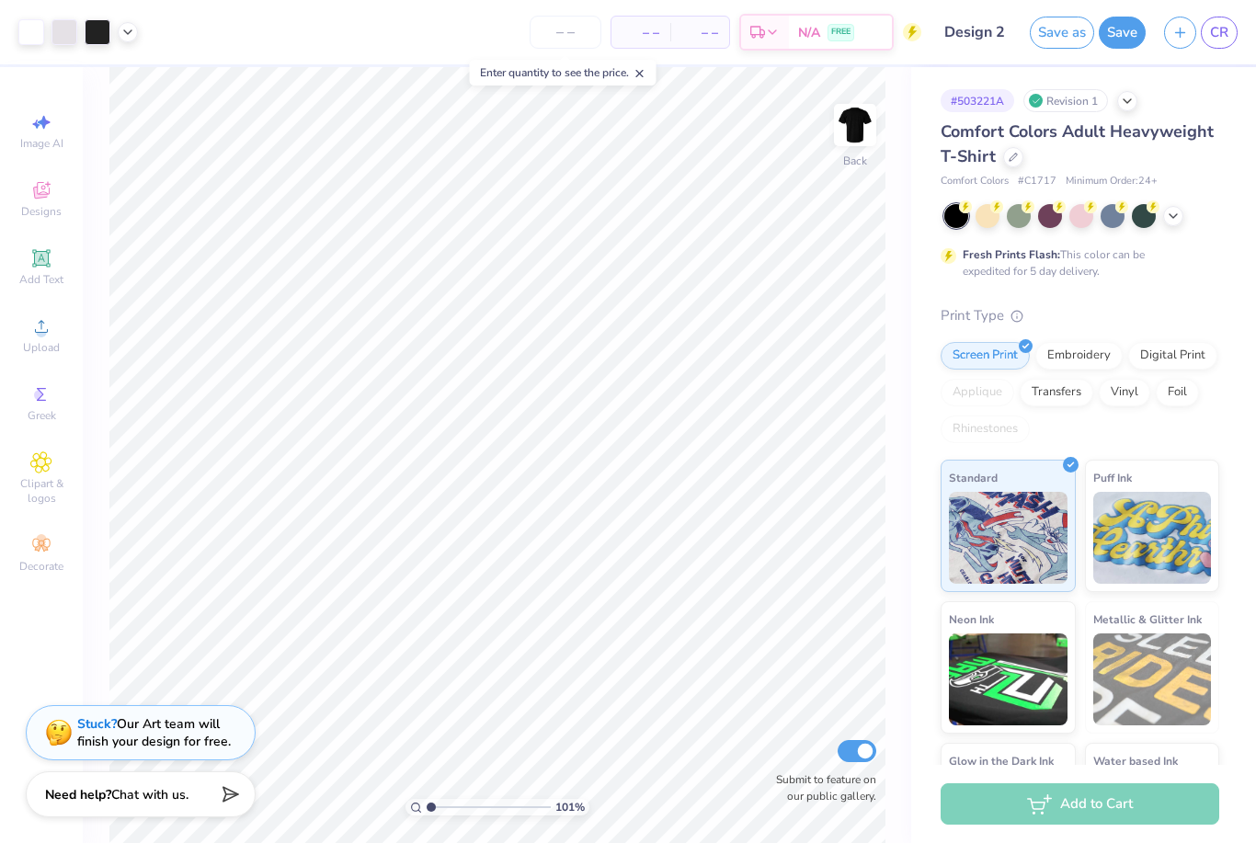
type input "1"
click at [969, 204] on icon at bounding box center [966, 206] width 6 height 9
click at [1048, 217] on div at bounding box center [1050, 214] width 24 height 24
click at [1082, 218] on div at bounding box center [1082, 214] width 24 height 24
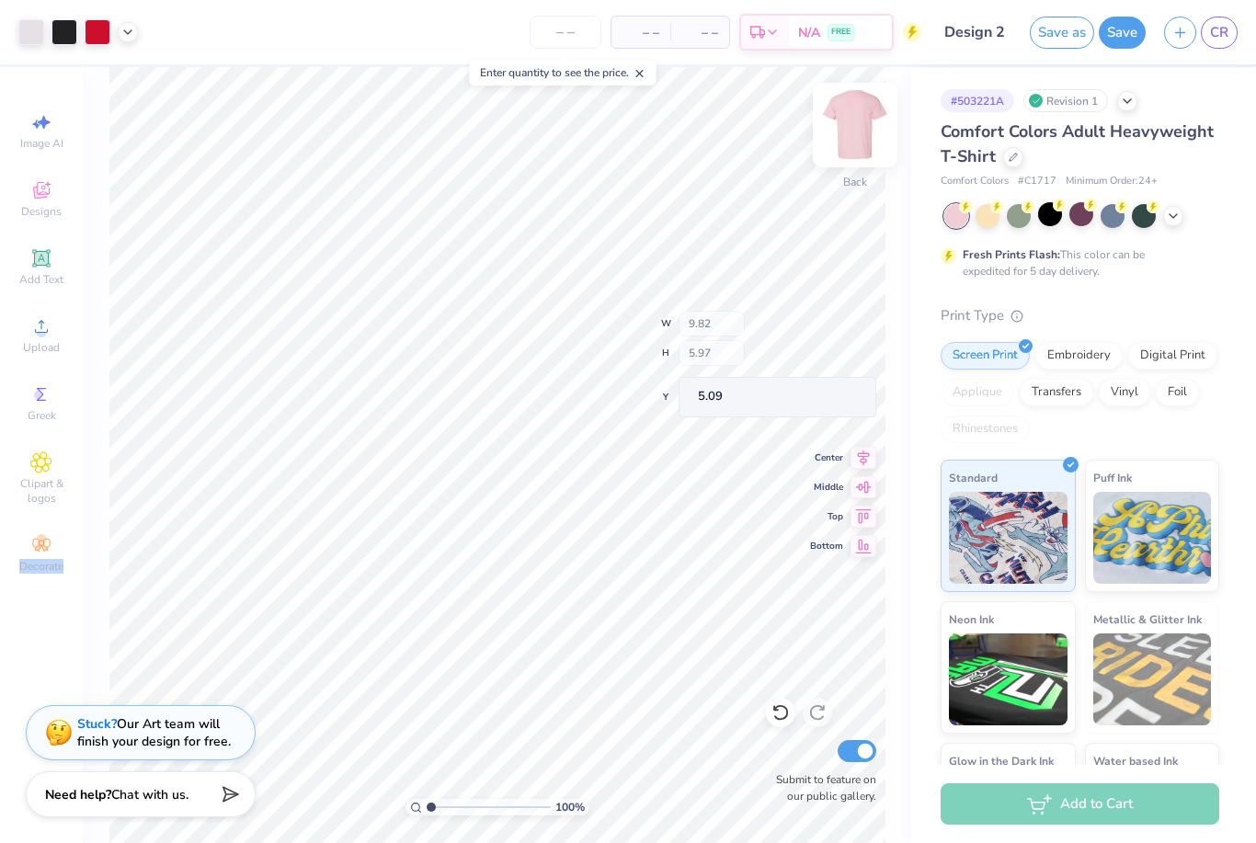
type input "9.79"
type input "1.75"
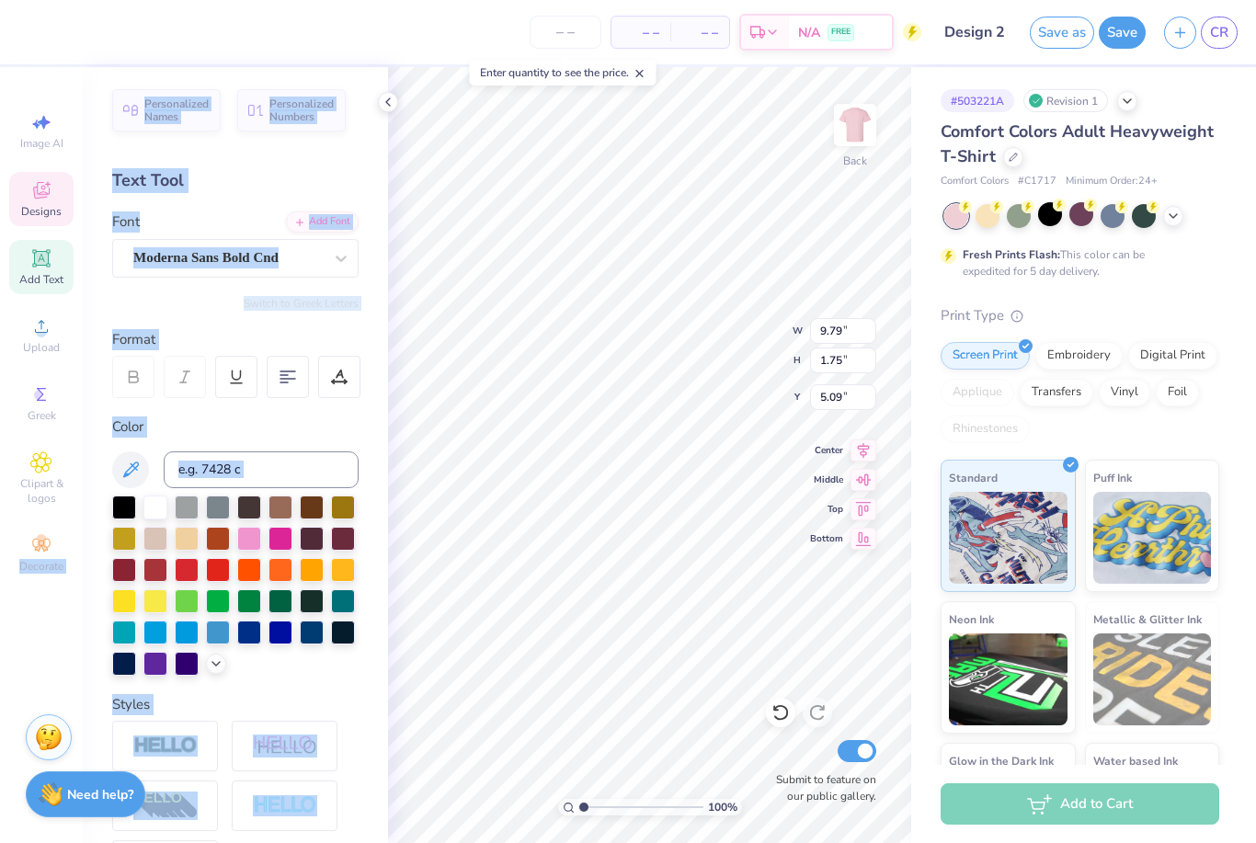
click at [240, 335] on div "Format" at bounding box center [236, 339] width 248 height 21
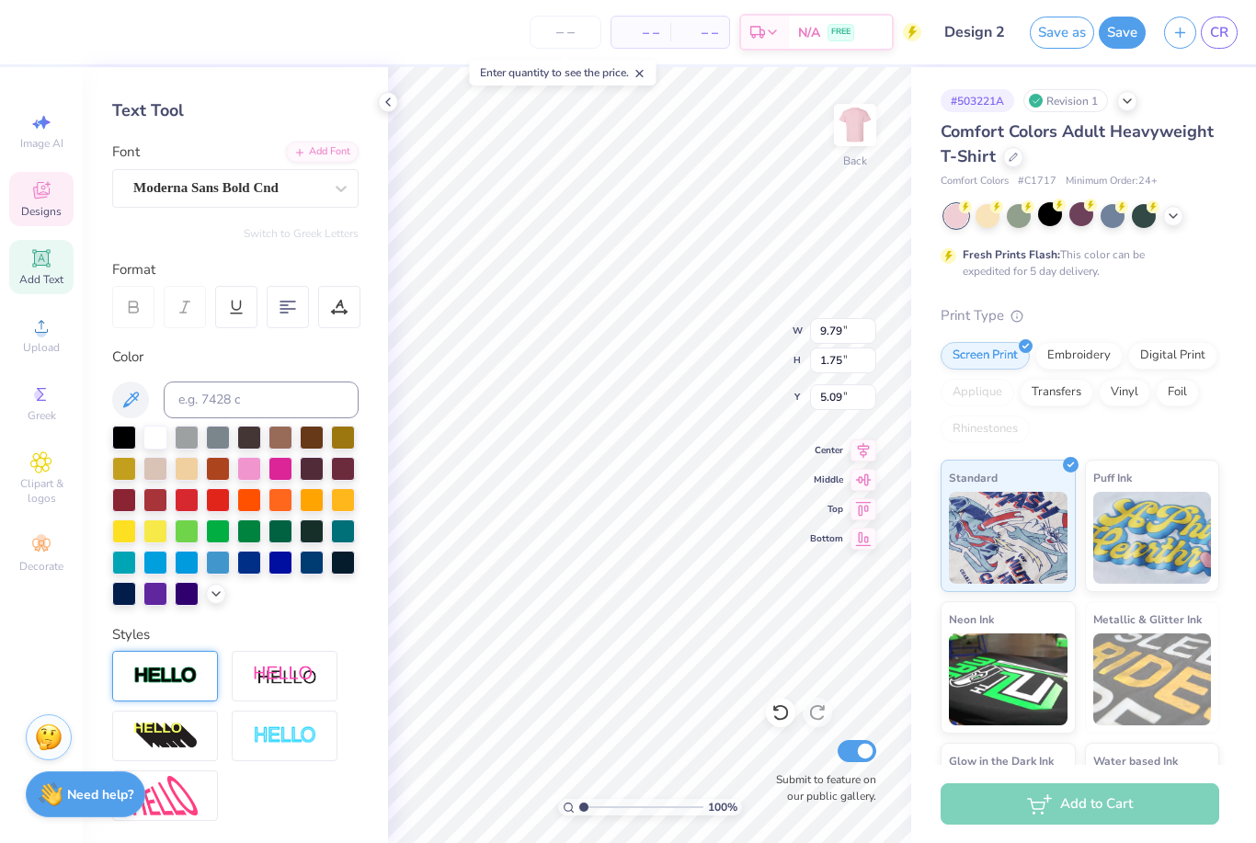
click at [169, 686] on img at bounding box center [165, 676] width 64 height 21
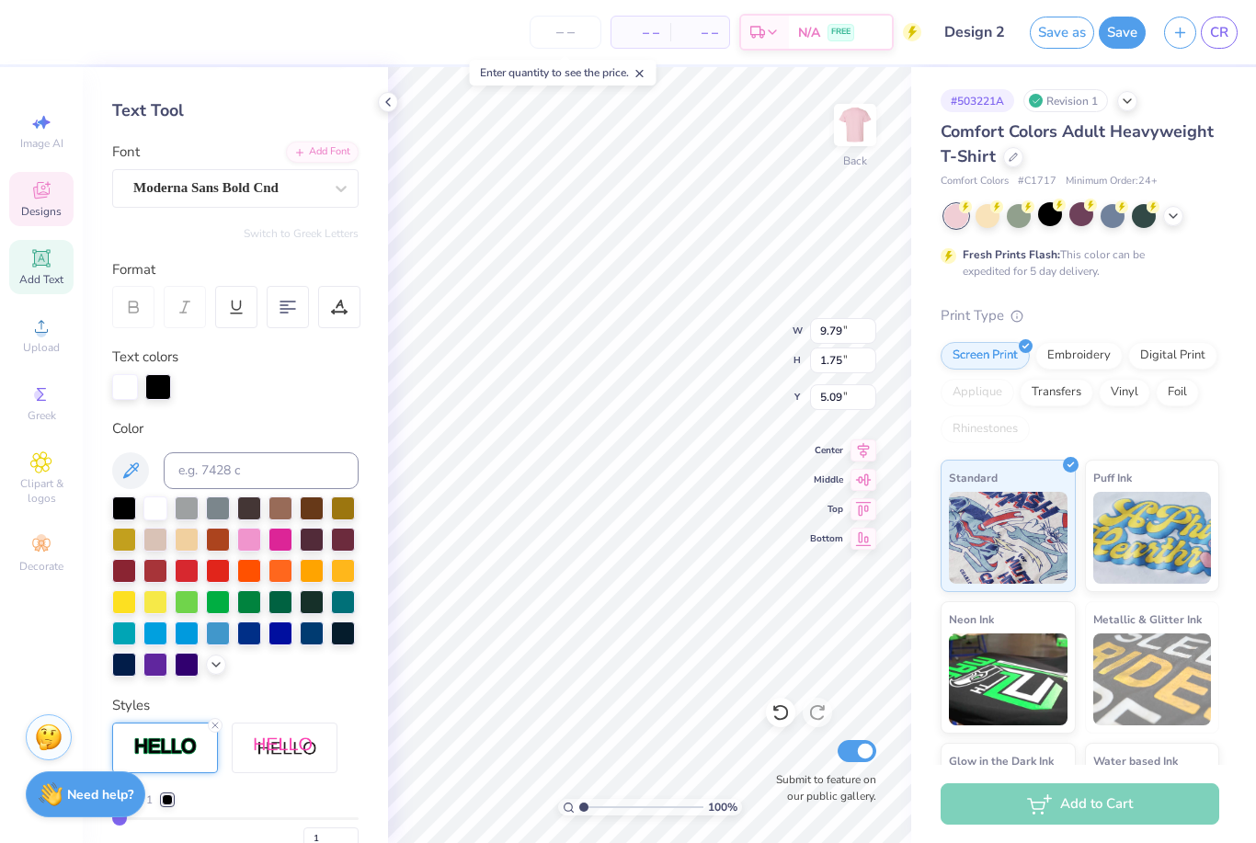
type input "9.80"
type input "1.76"
type input "5.08"
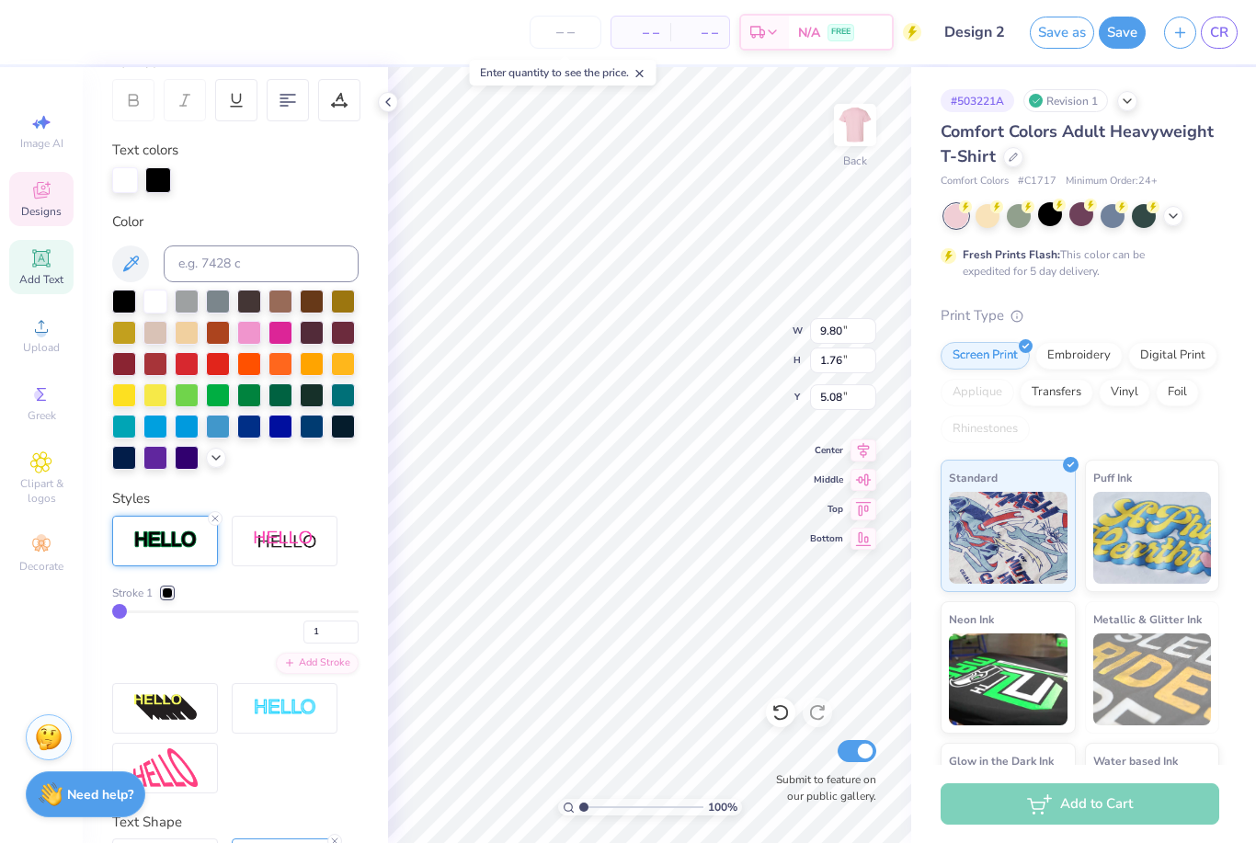
scroll to position [283, 0]
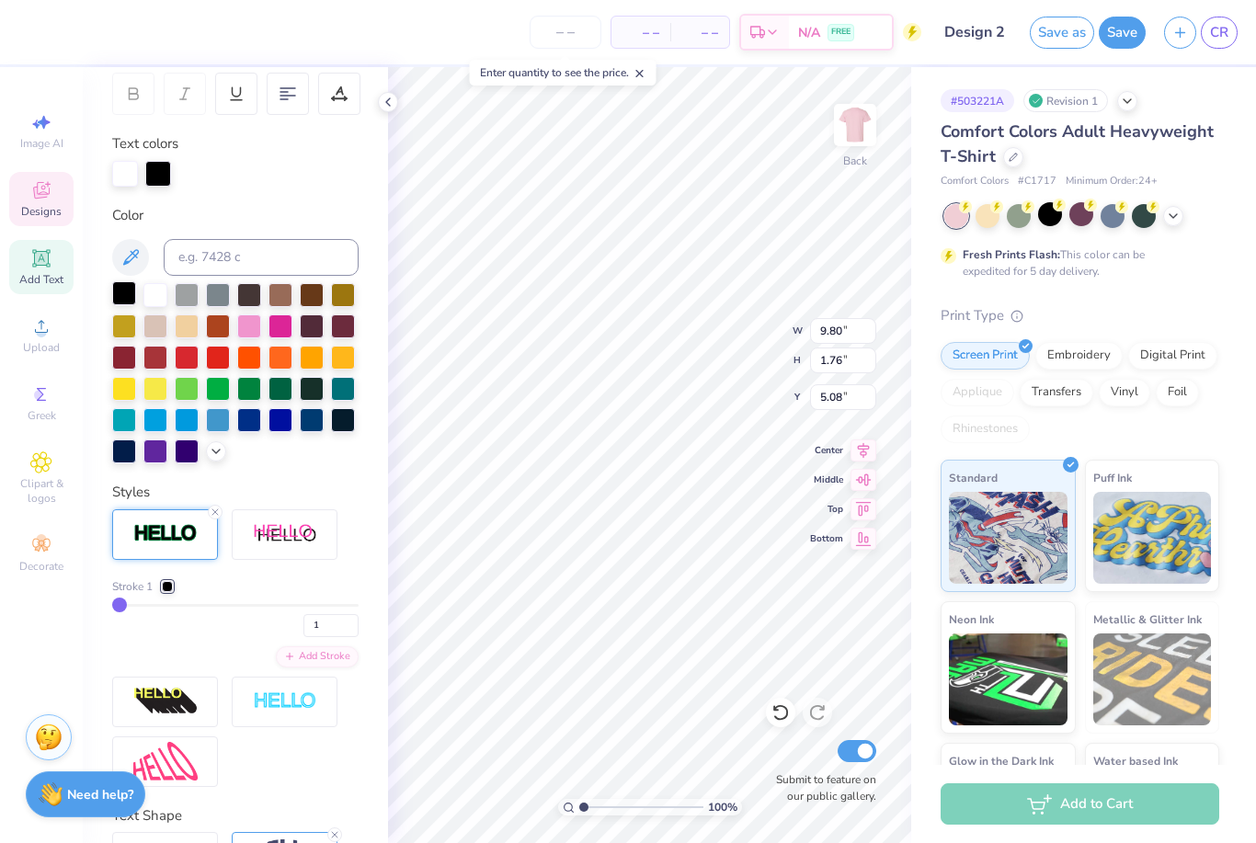
click at [123, 300] on div at bounding box center [124, 293] width 24 height 24
click at [157, 296] on div at bounding box center [155, 293] width 24 height 24
click at [168, 589] on div at bounding box center [167, 586] width 11 height 11
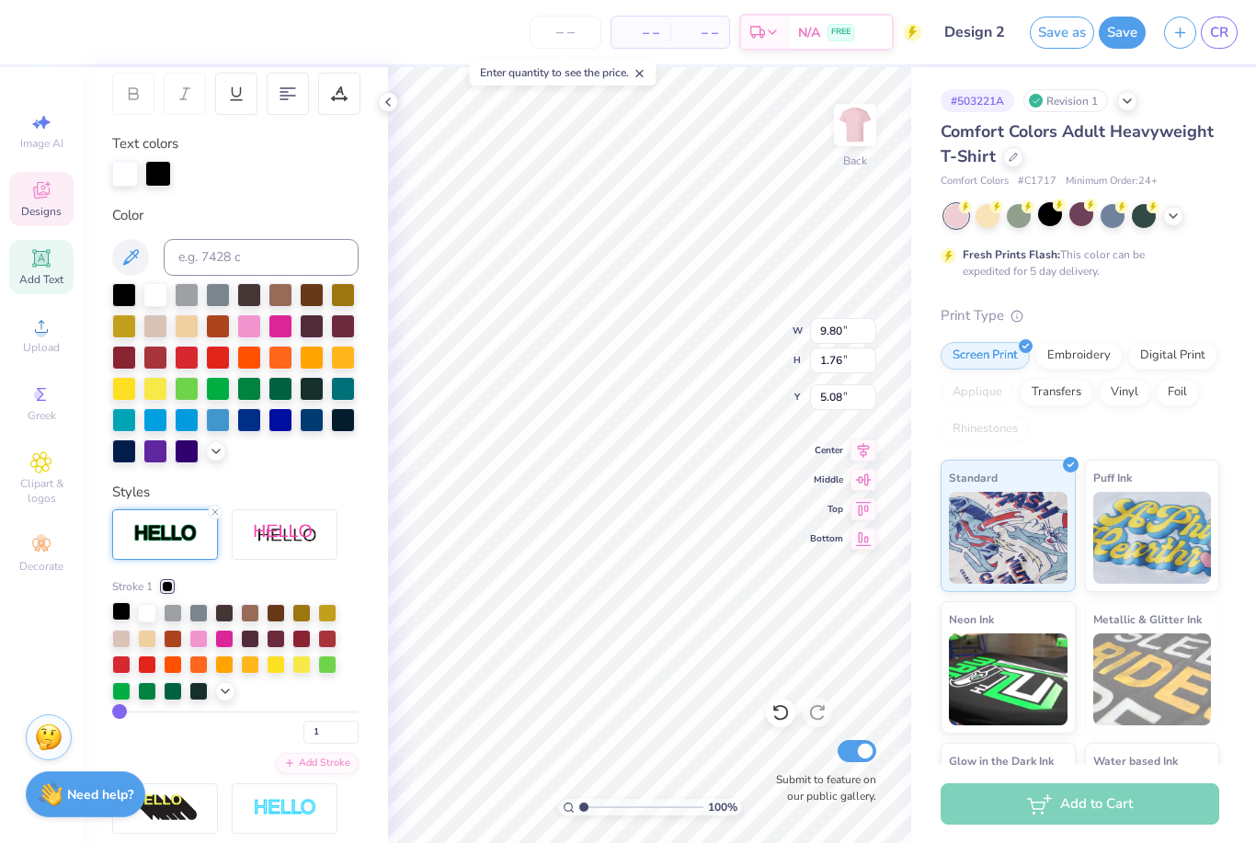
click at [114, 613] on div at bounding box center [121, 611] width 18 height 18
click at [338, 734] on div "Stroke 1 1 Add Stroke" at bounding box center [235, 701] width 246 height 384
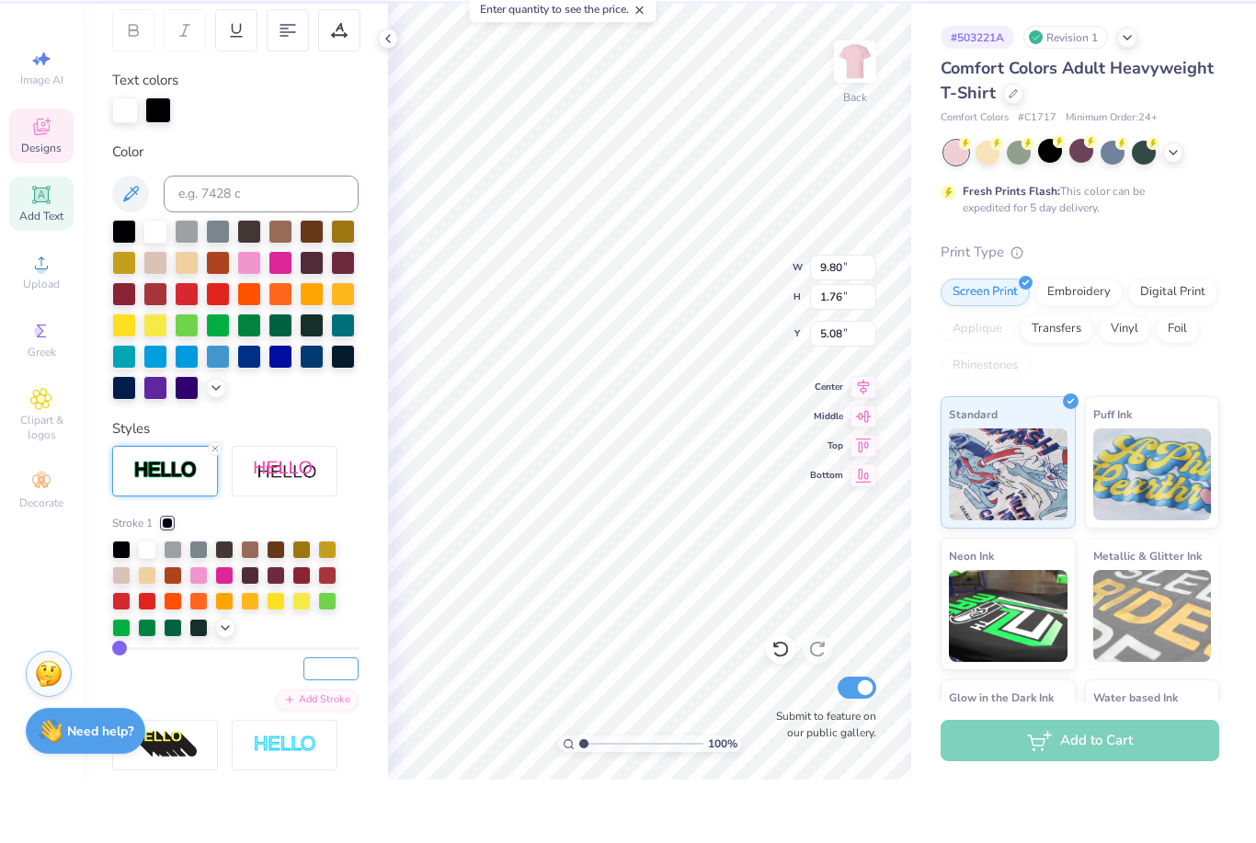
type input "3"
type input "9.82"
type input "1.78"
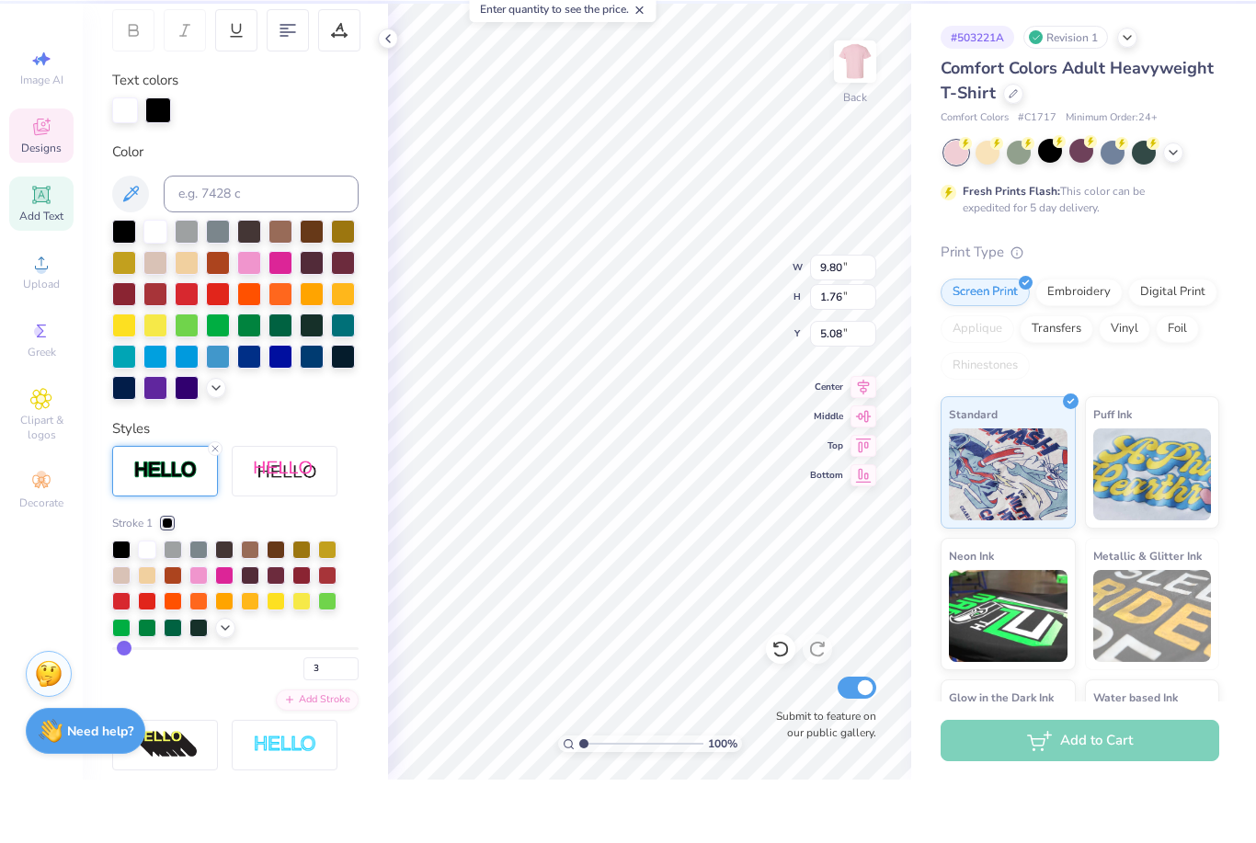
type input "5.07"
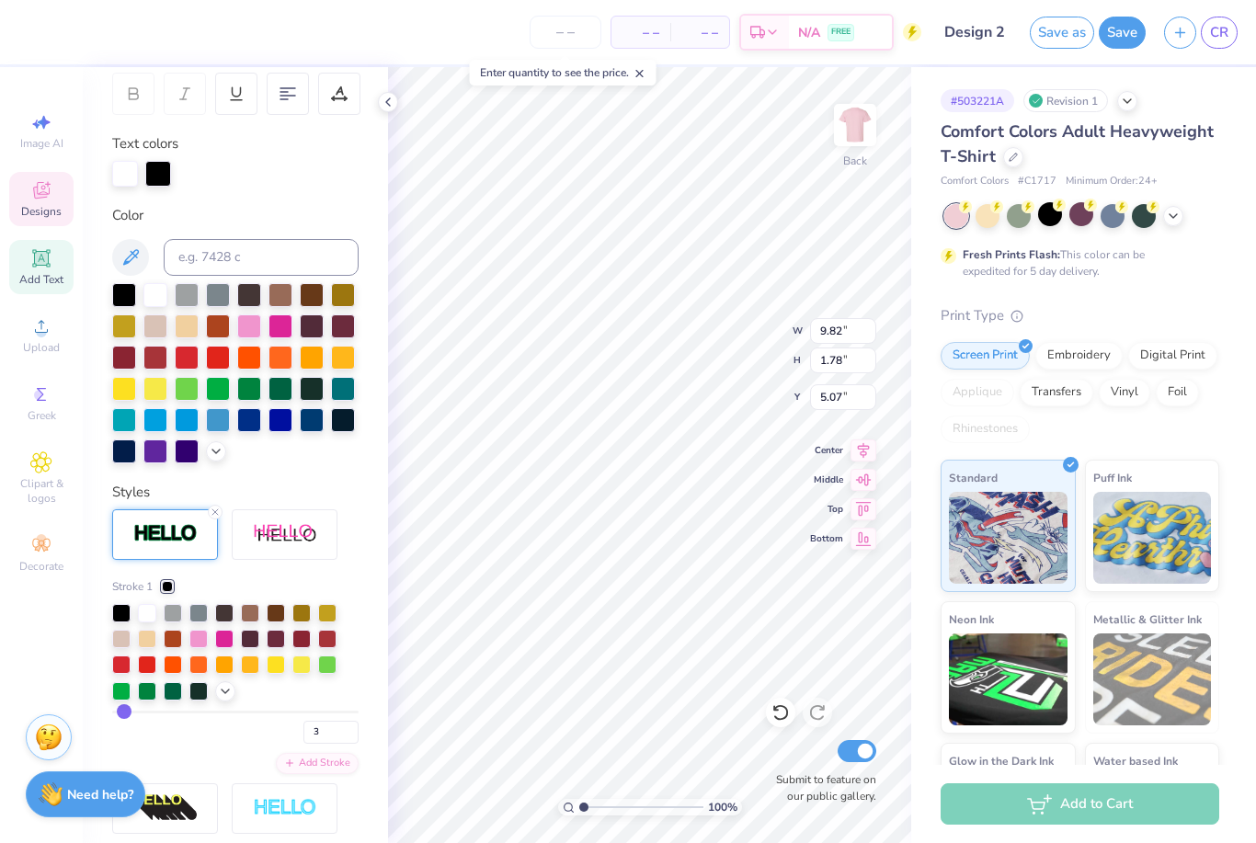
type input "1.48"
type input "9.58"
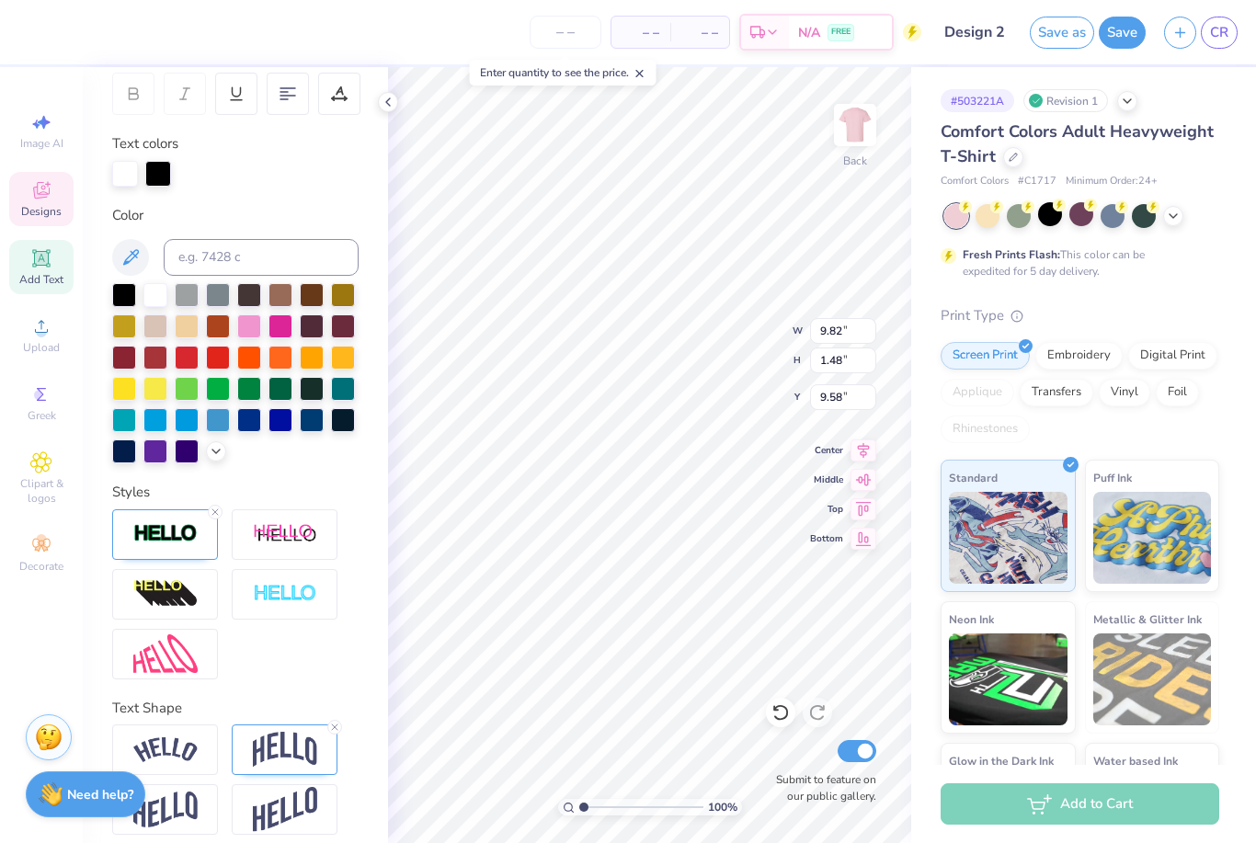
type input "9.83"
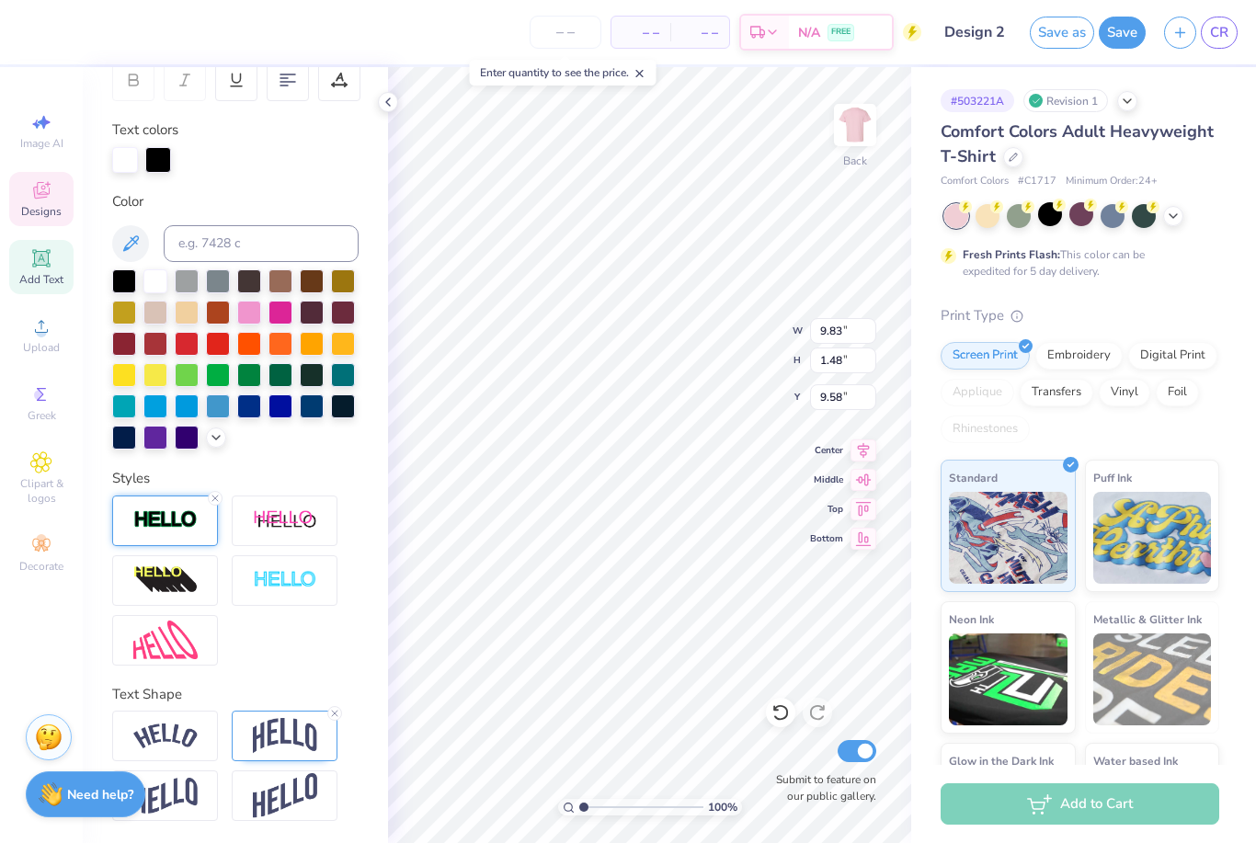
click at [175, 519] on img at bounding box center [165, 519] width 64 height 21
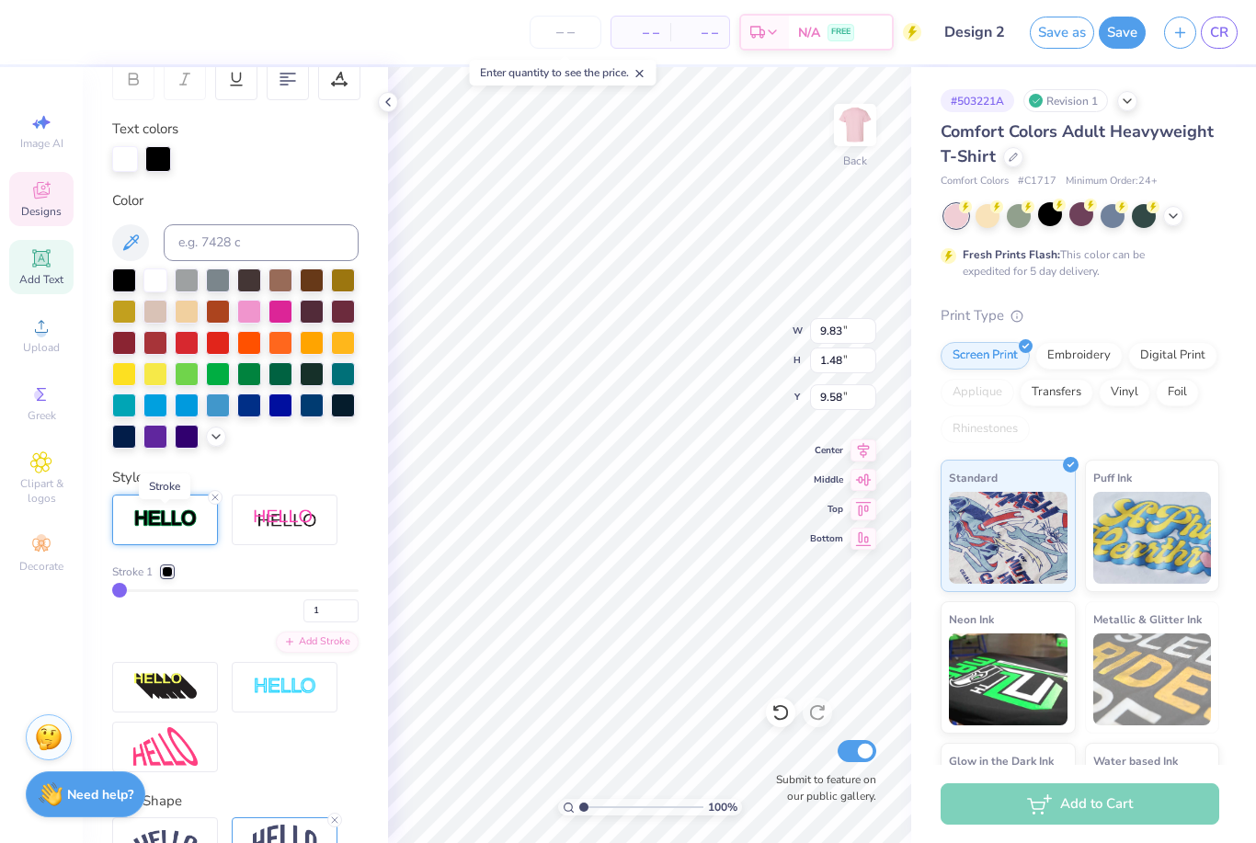
scroll to position [298, 0]
click at [349, 604] on input "1" at bounding box center [330, 611] width 55 height 23
type input "1"
click at [346, 614] on input "1" at bounding box center [330, 611] width 55 height 23
type input "3"
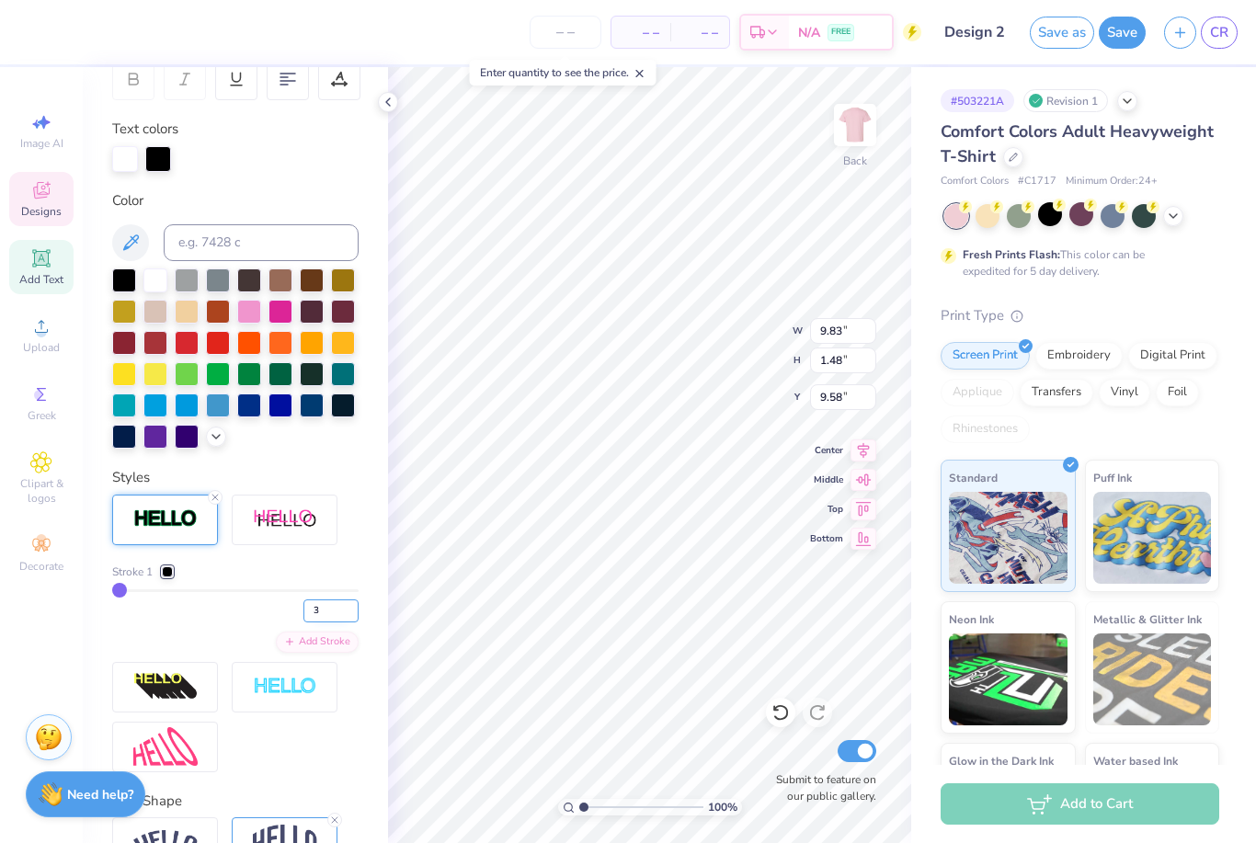
type input "3"
type input "9.84"
type input "1.50"
type input "9.57"
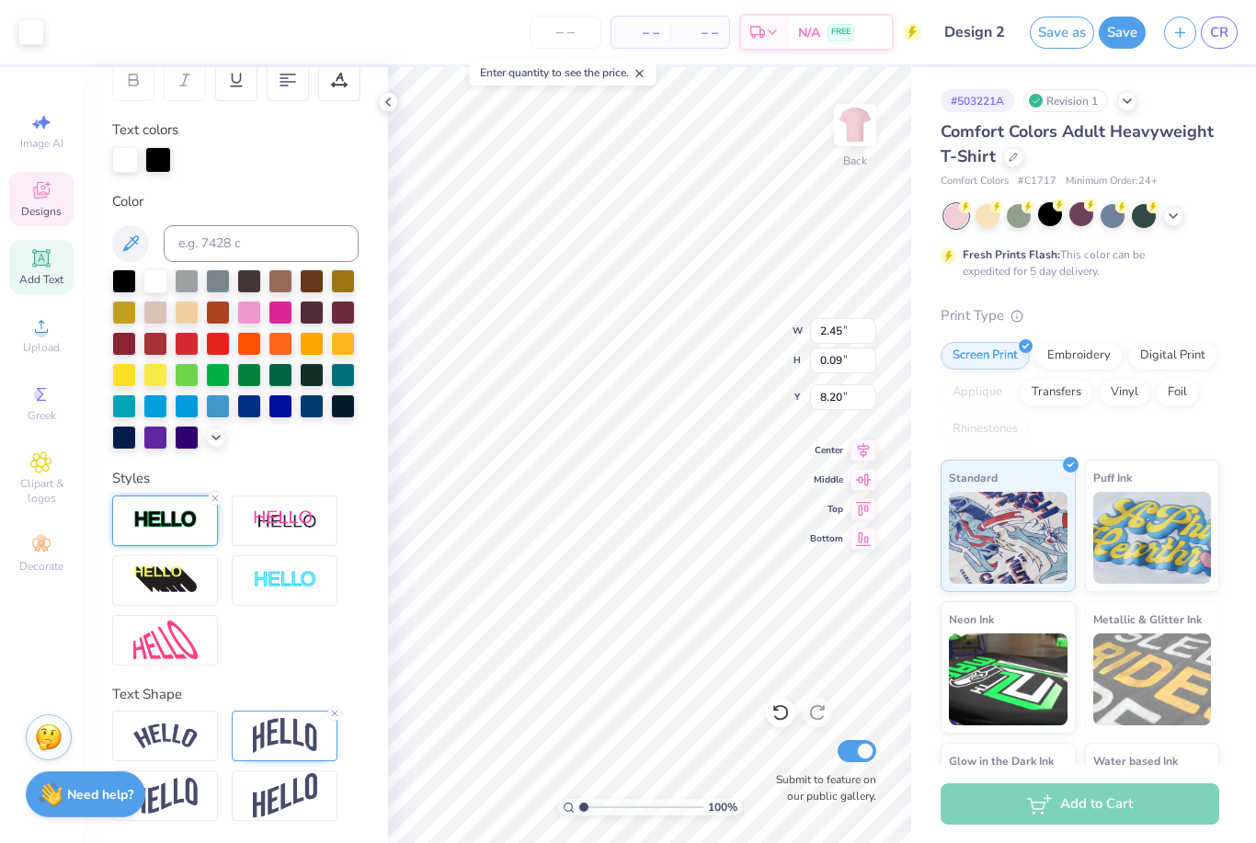
click at [182, 519] on img at bounding box center [165, 519] width 64 height 21
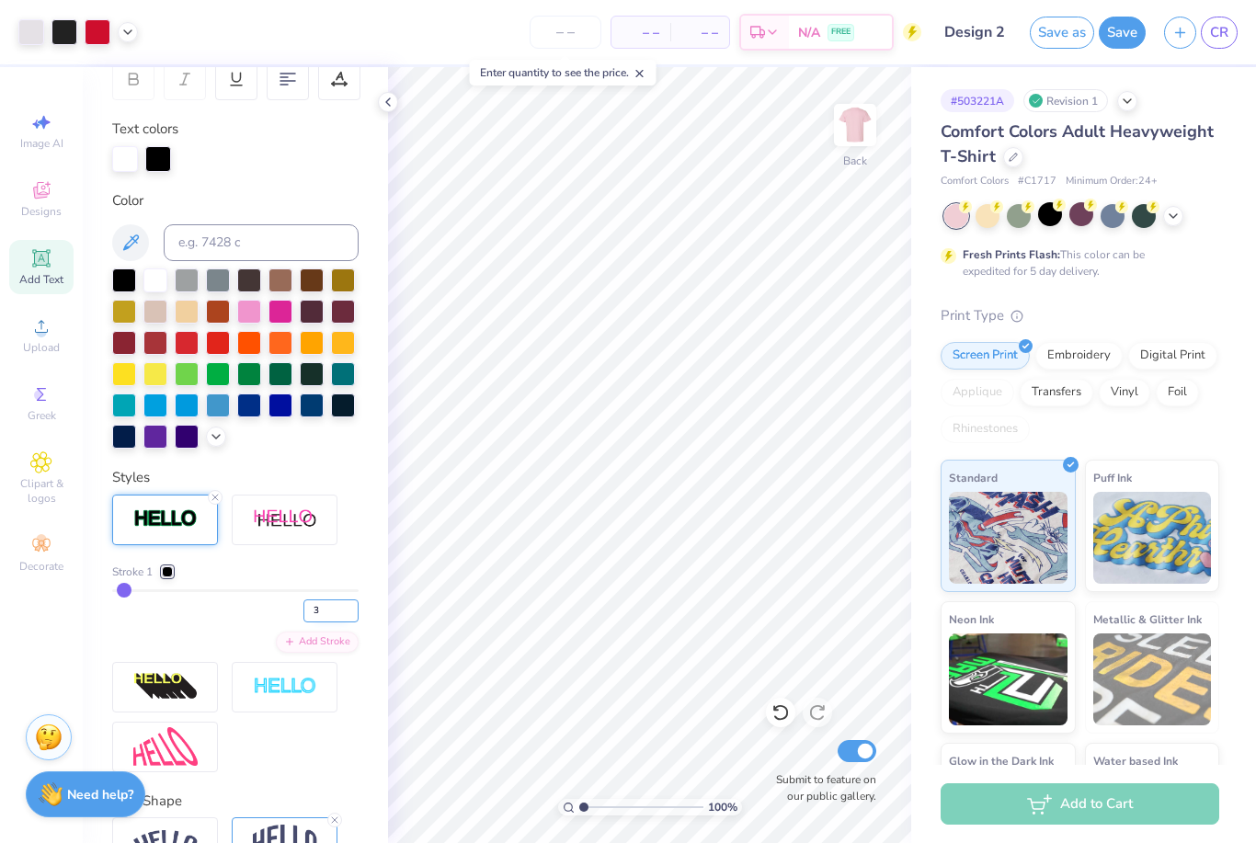
click at [333, 617] on input "3" at bounding box center [330, 611] width 55 height 23
click at [330, 607] on input "3" at bounding box center [330, 611] width 55 height 23
type input "3"
click at [165, 583] on div "Stroke 1 3" at bounding box center [235, 593] width 246 height 59
click at [168, 575] on div at bounding box center [167, 572] width 11 height 11
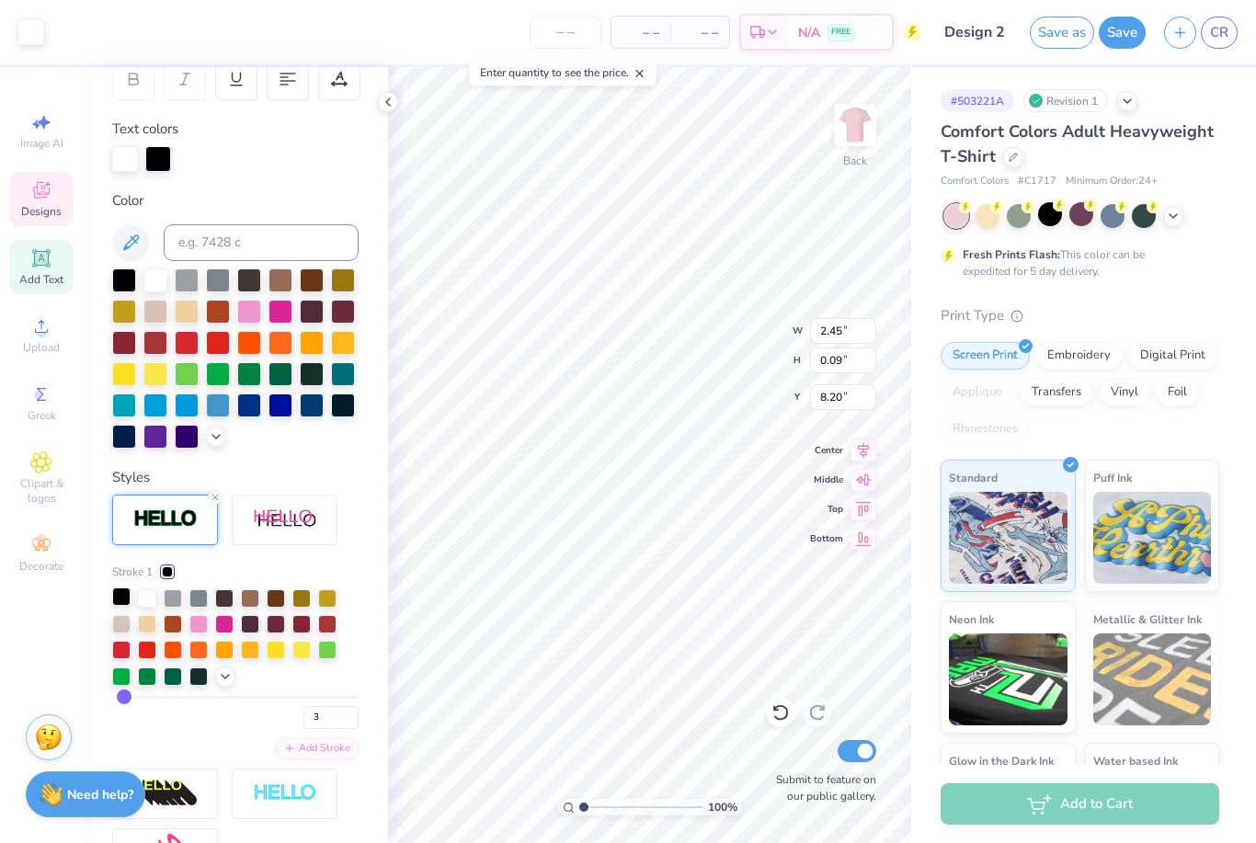
click at [127, 601] on div at bounding box center [121, 597] width 18 height 18
click at [125, 283] on div at bounding box center [124, 279] width 24 height 24
click at [159, 280] on div at bounding box center [155, 279] width 24 height 24
click at [123, 158] on div at bounding box center [125, 157] width 26 height 26
click at [124, 285] on div at bounding box center [124, 279] width 24 height 24
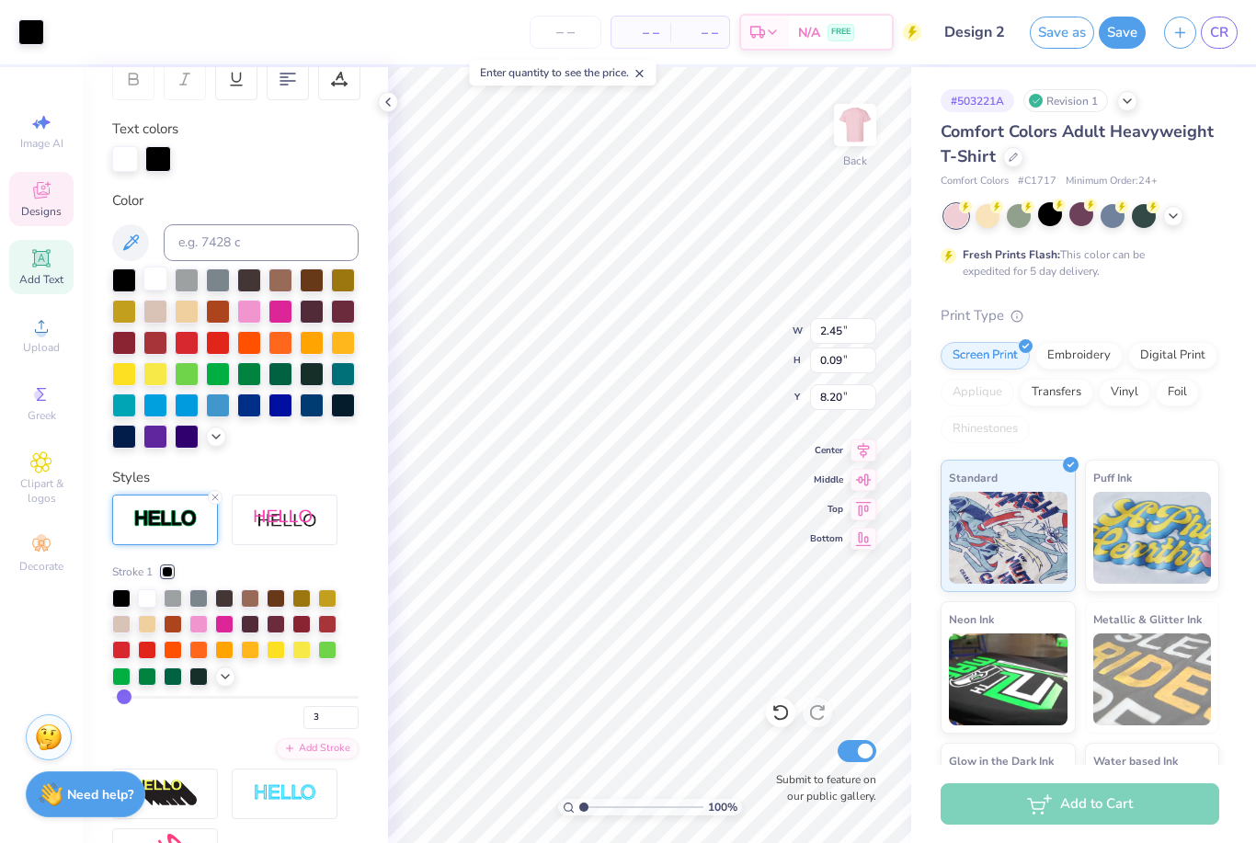
click at [152, 288] on div at bounding box center [155, 279] width 24 height 24
click at [330, 475] on div "Styles" at bounding box center [235, 477] width 246 height 21
click at [120, 155] on div at bounding box center [125, 157] width 26 height 26
click at [160, 281] on div at bounding box center [155, 279] width 24 height 24
click at [34, 33] on div at bounding box center [31, 30] width 26 height 26
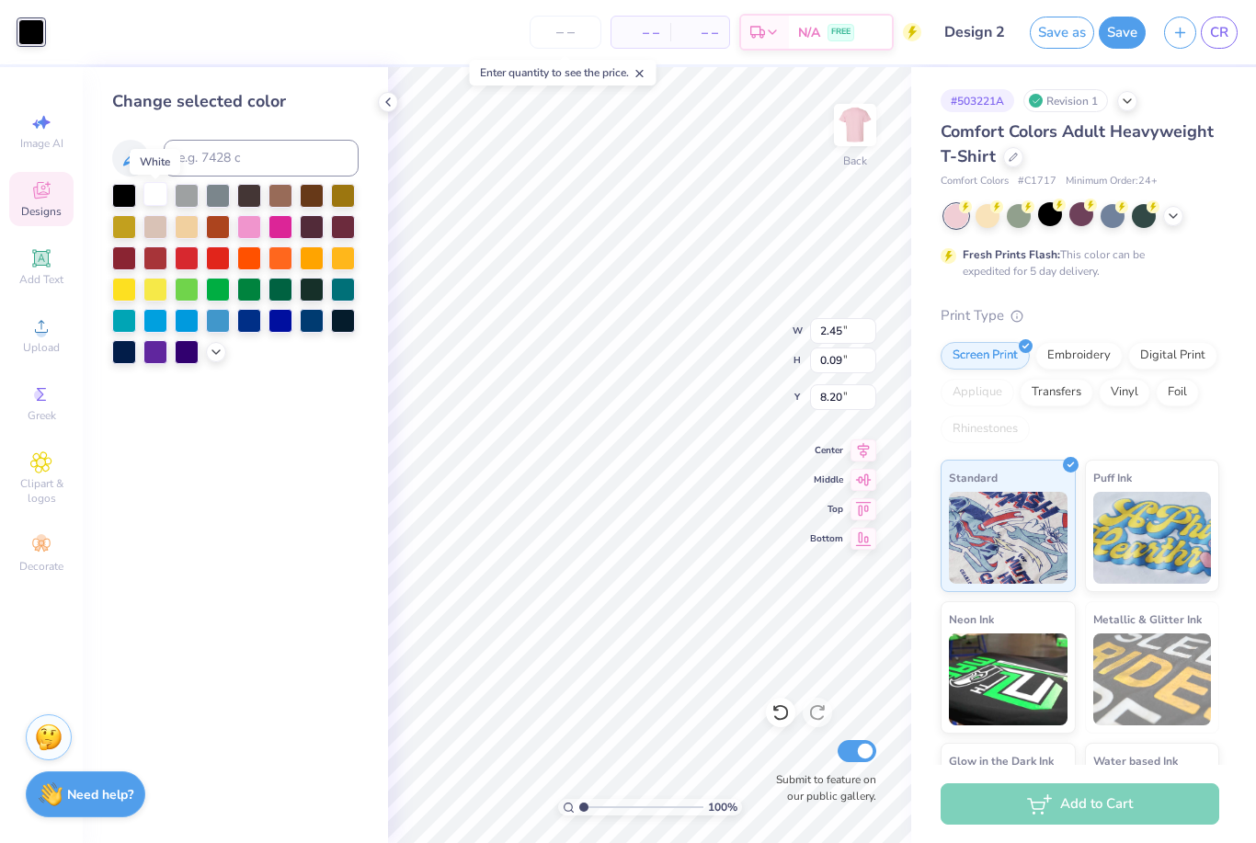
click at [159, 197] on div at bounding box center [155, 194] width 24 height 24
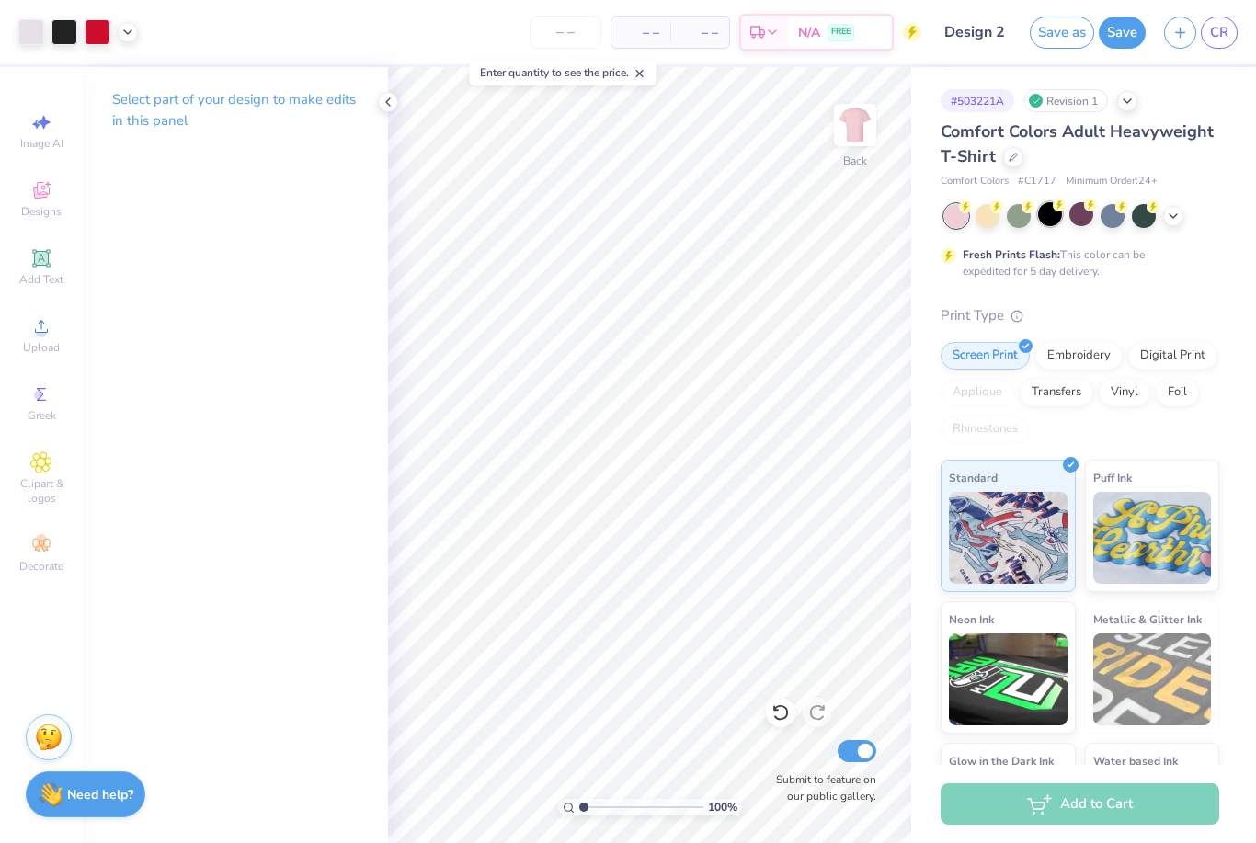
click at [1056, 219] on div at bounding box center [1050, 214] width 24 height 24
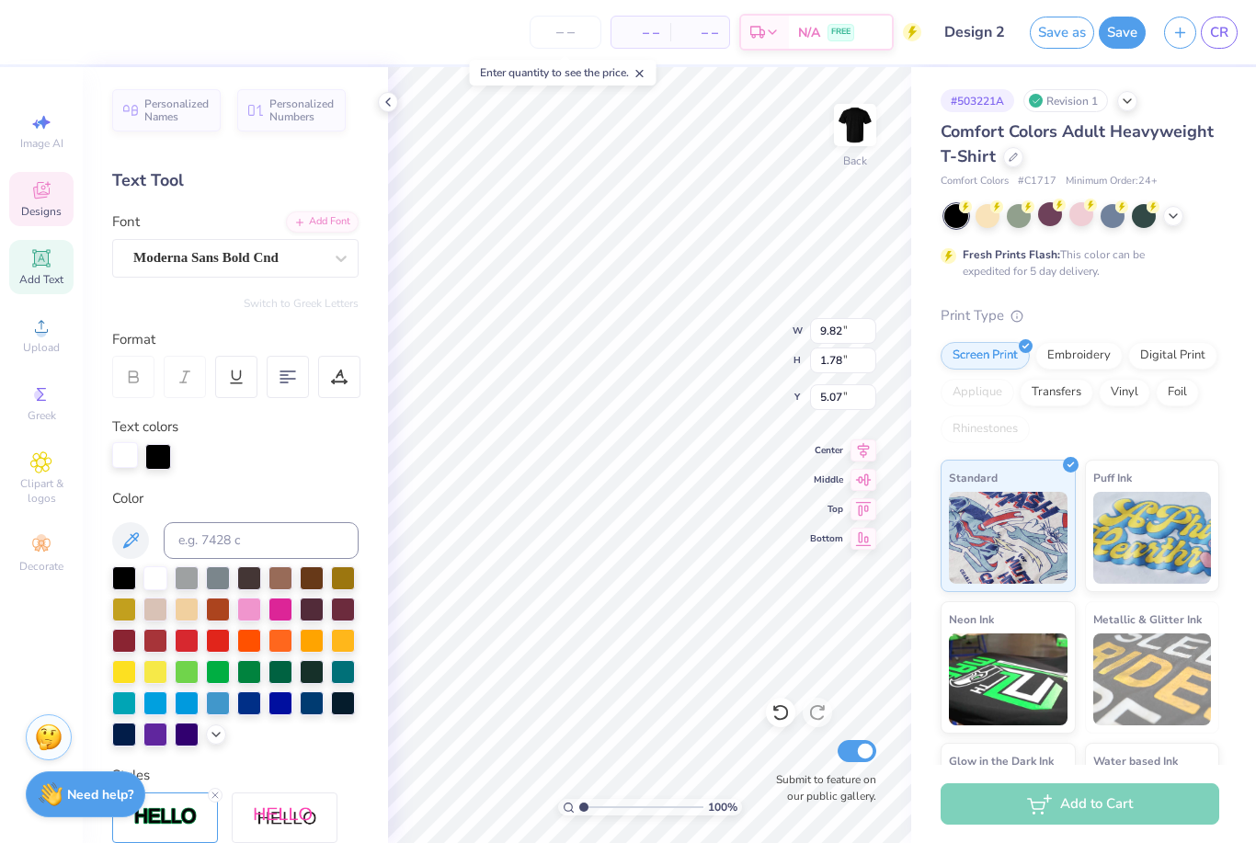
click at [122, 453] on div at bounding box center [125, 455] width 26 height 26
click at [123, 582] on div at bounding box center [124, 577] width 24 height 24
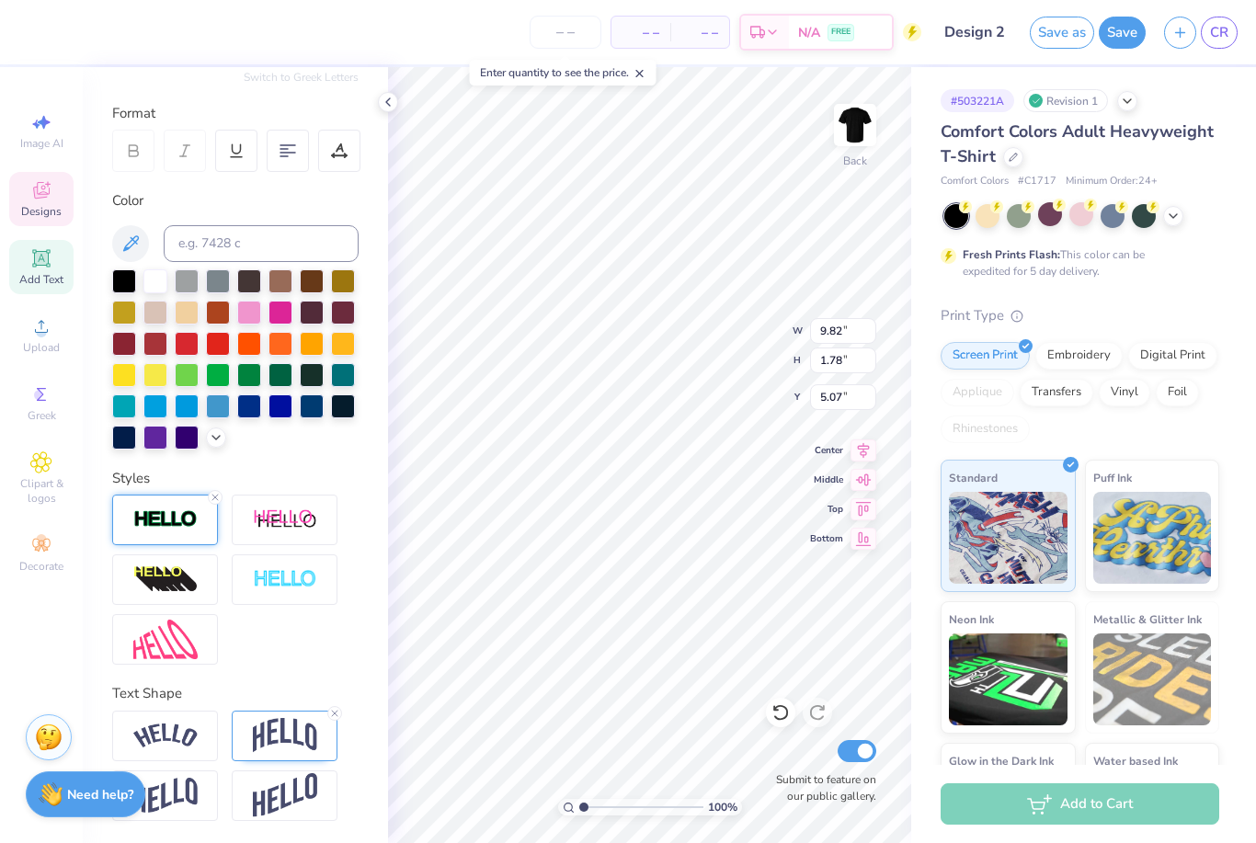
click at [174, 516] on img at bounding box center [165, 519] width 64 height 21
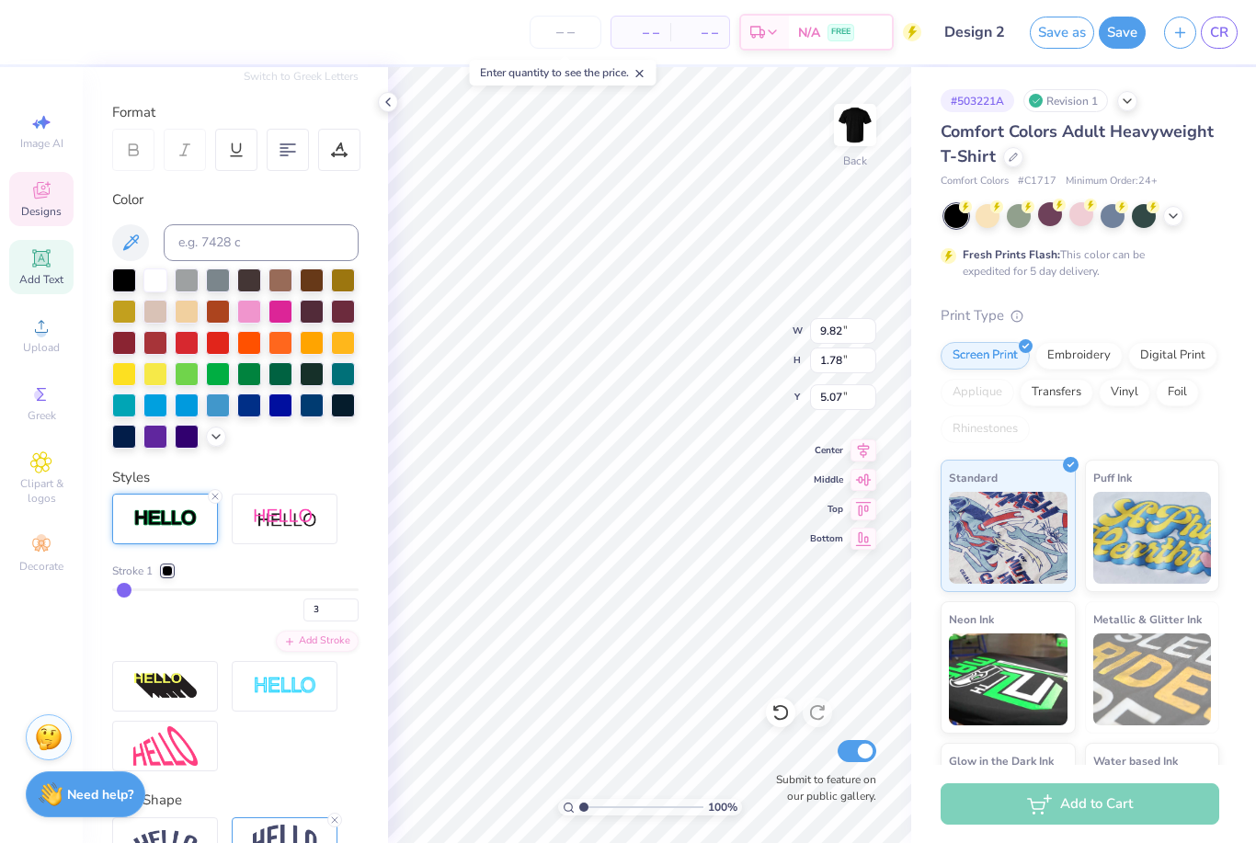
scroll to position [227, 0]
click at [173, 573] on div at bounding box center [167, 571] width 11 height 11
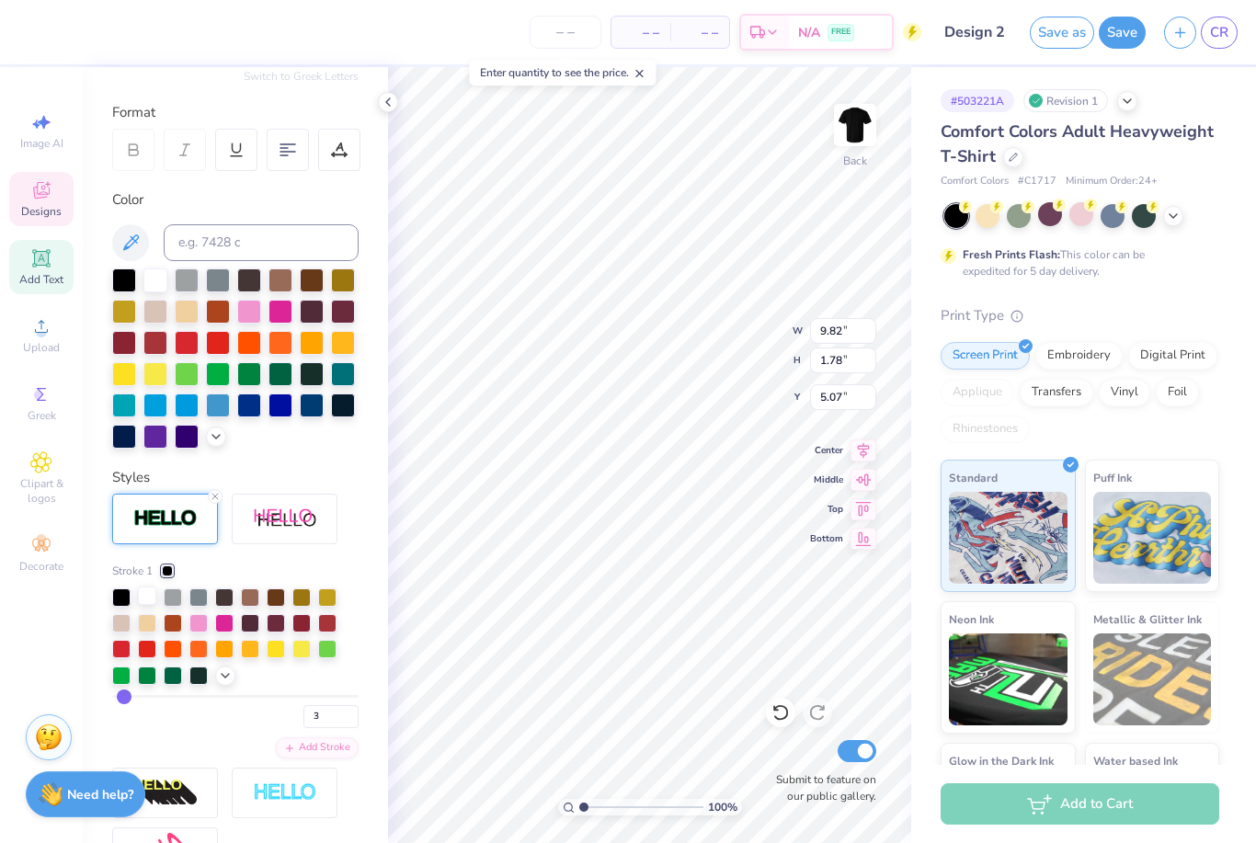
click at [152, 597] on div at bounding box center [147, 596] width 18 height 18
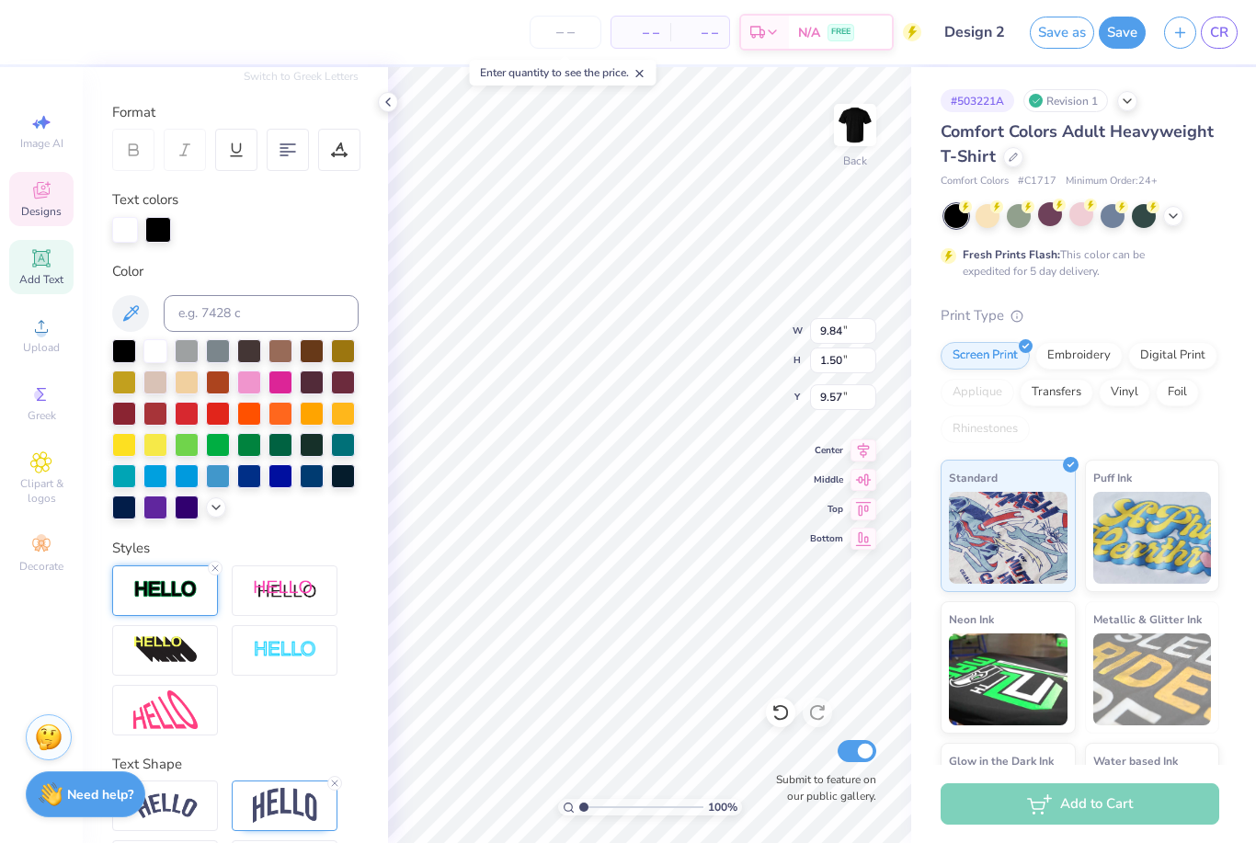
click at [174, 598] on img at bounding box center [165, 589] width 64 height 21
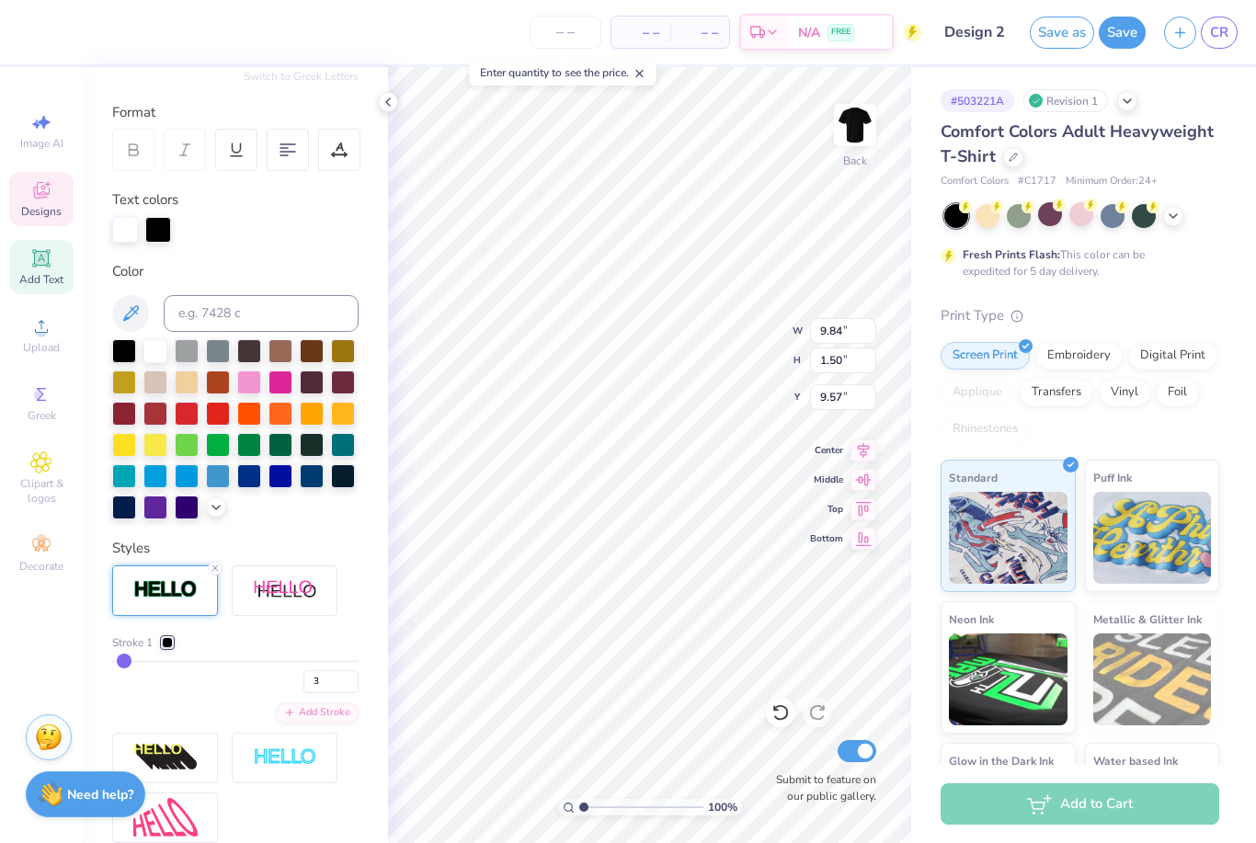
click at [163, 646] on div at bounding box center [167, 642] width 11 height 11
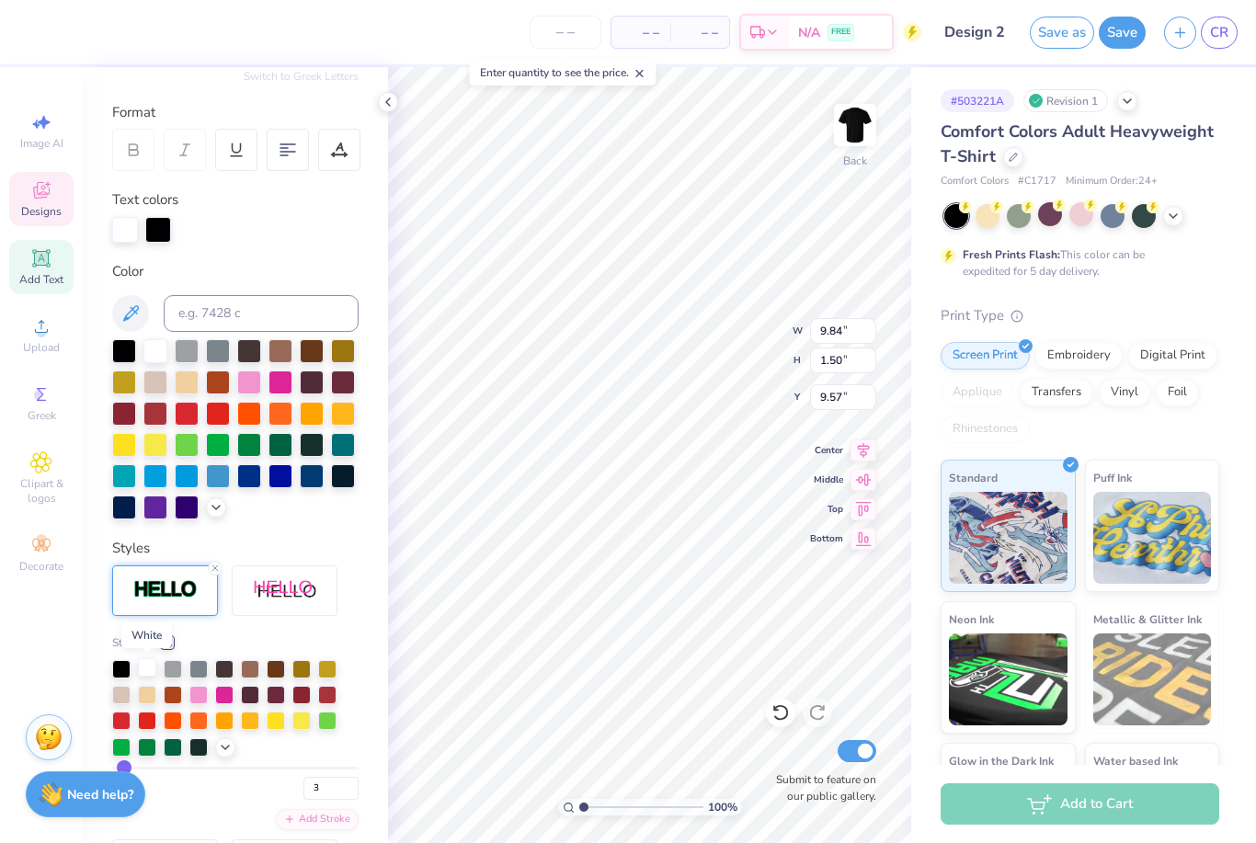
click at [155, 674] on div at bounding box center [147, 667] width 18 height 18
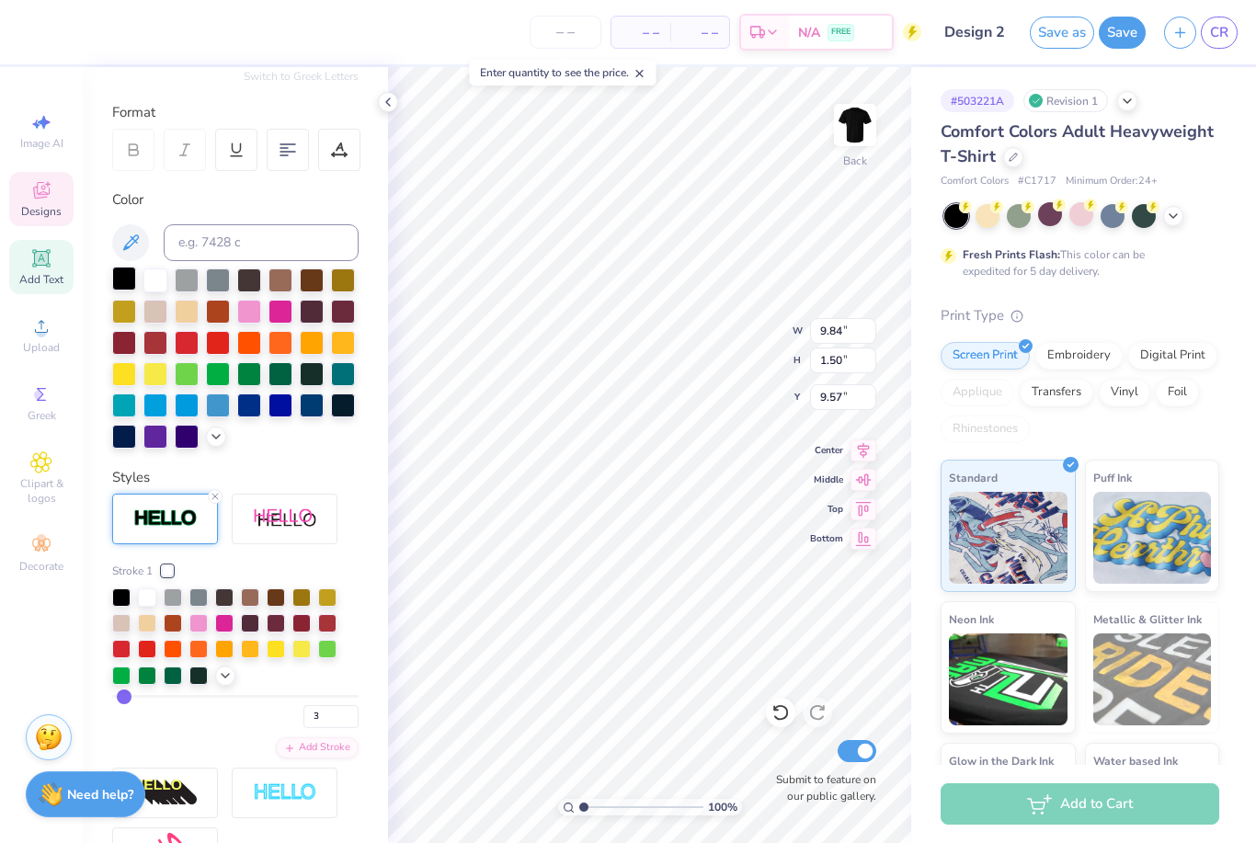
click at [122, 284] on div at bounding box center [124, 279] width 24 height 24
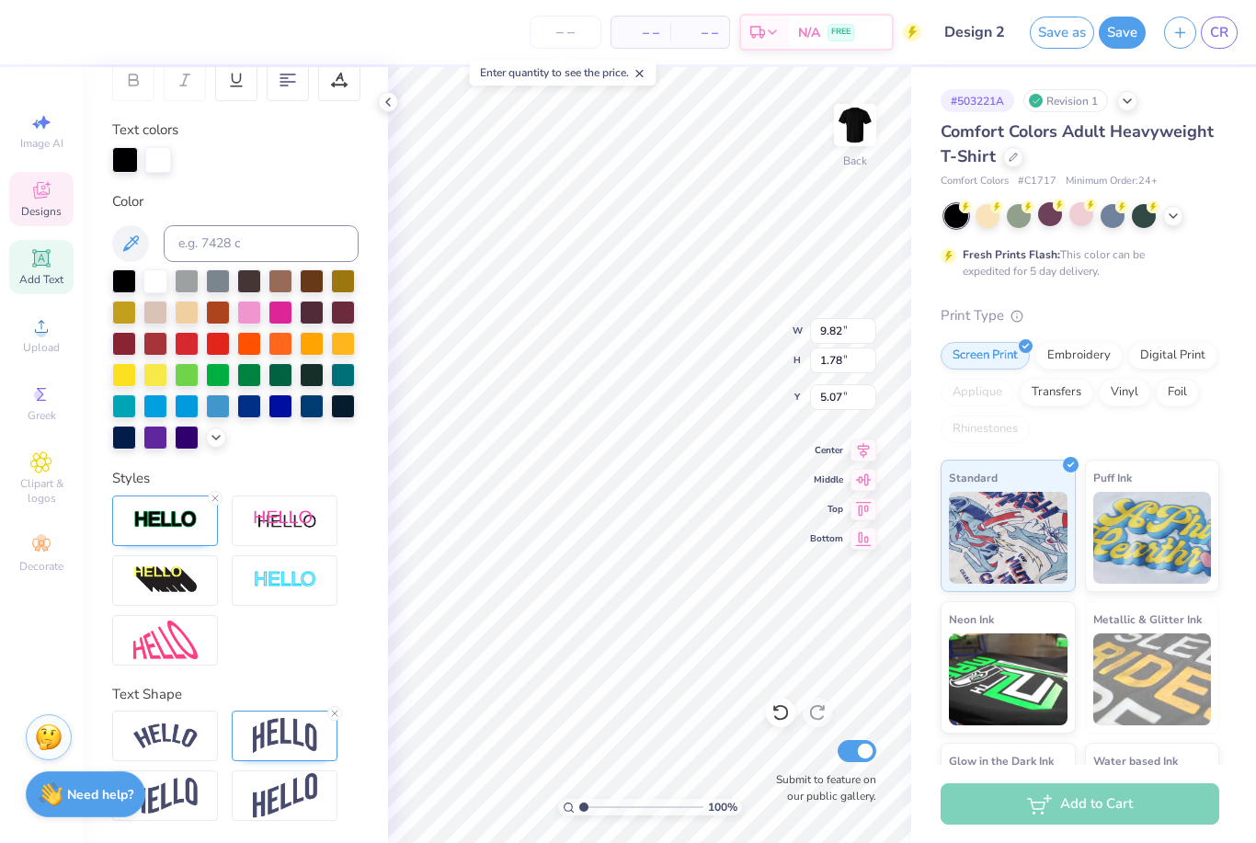
scroll to position [298, 0]
click at [188, 521] on img at bounding box center [165, 519] width 64 height 21
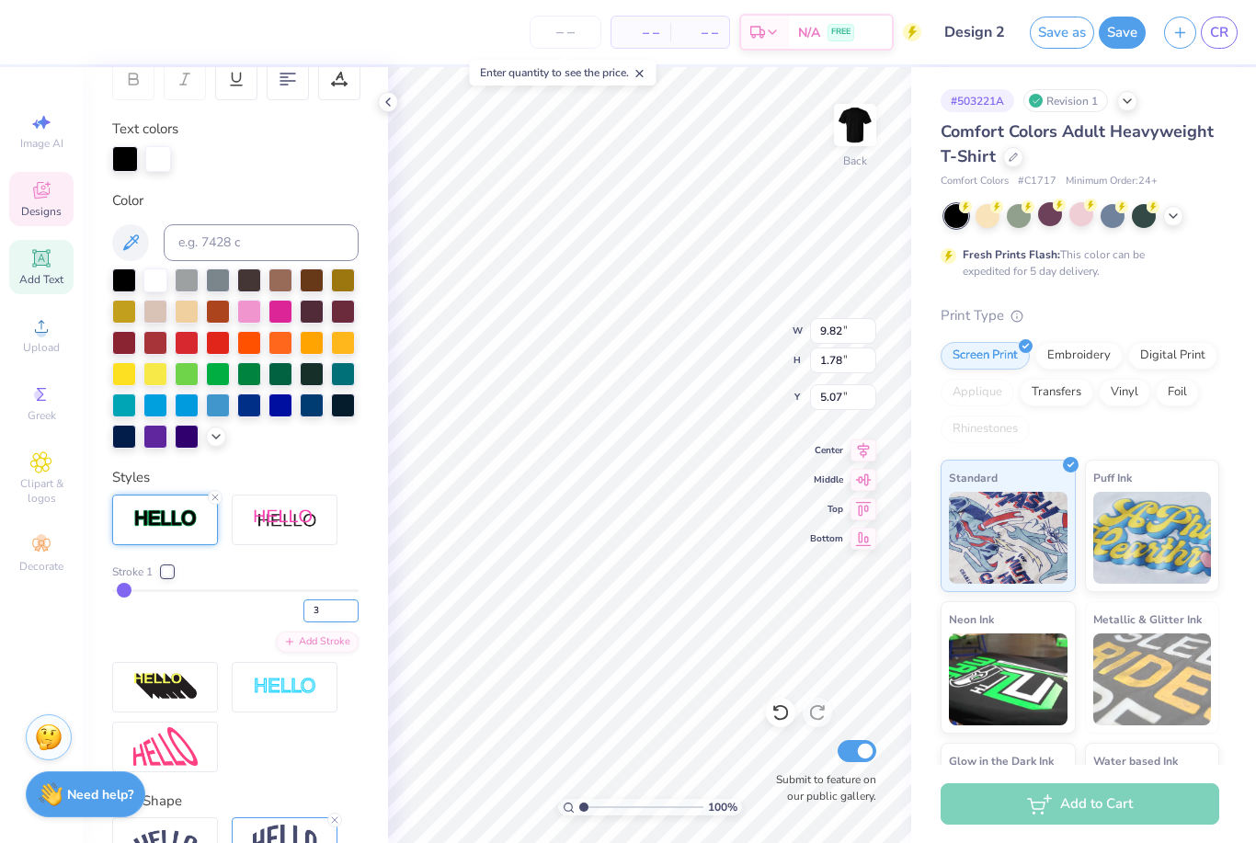
click at [332, 612] on input "3" at bounding box center [330, 611] width 55 height 23
type input "4"
type input "1.79"
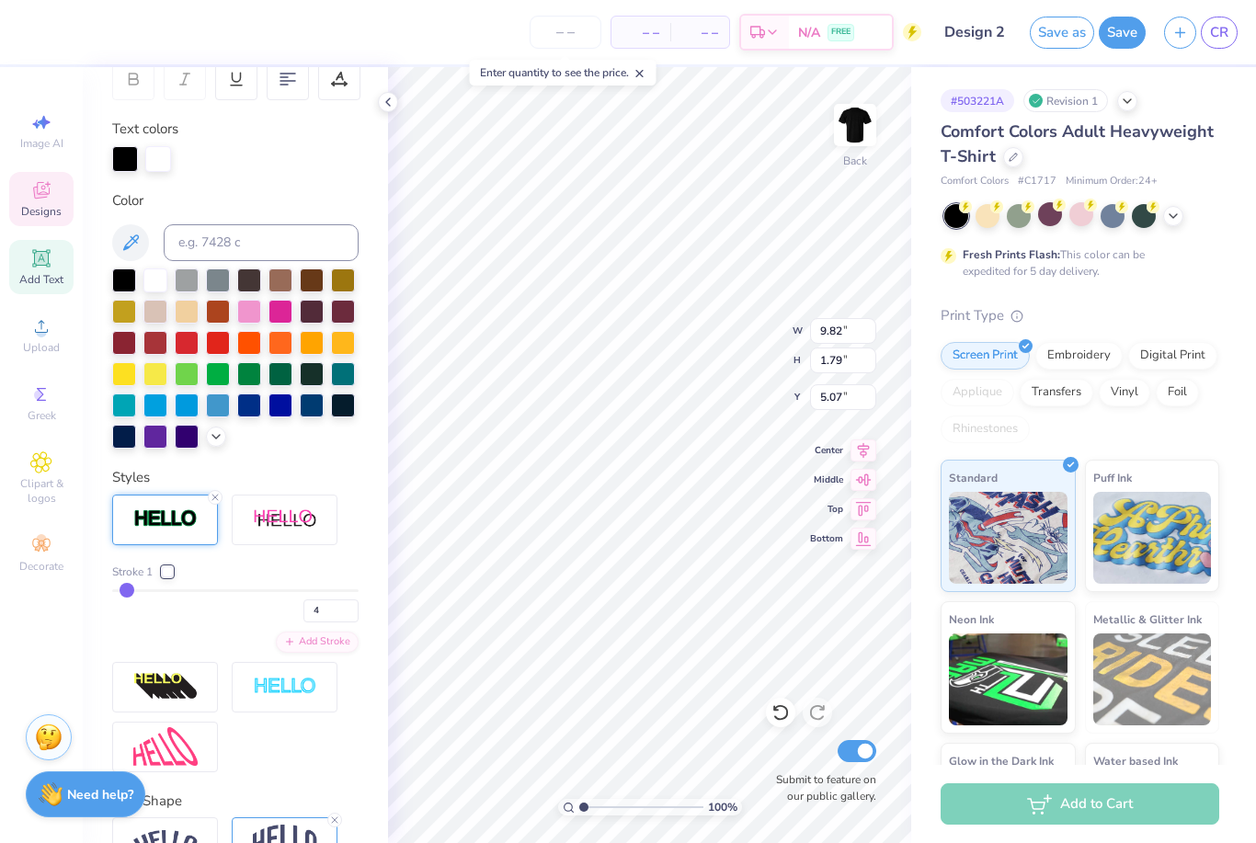
type input "9.84"
type input "1.50"
type input "9.57"
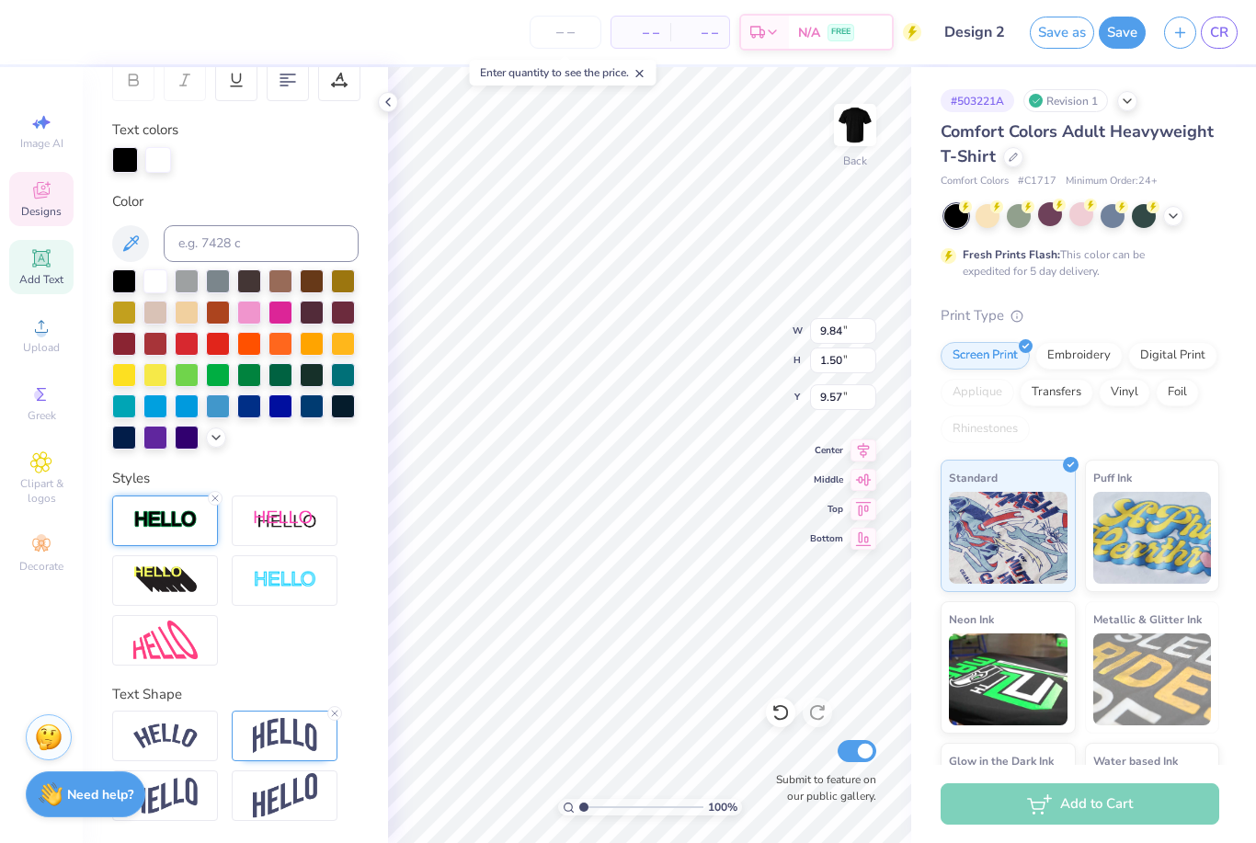
click at [183, 521] on img at bounding box center [165, 519] width 64 height 21
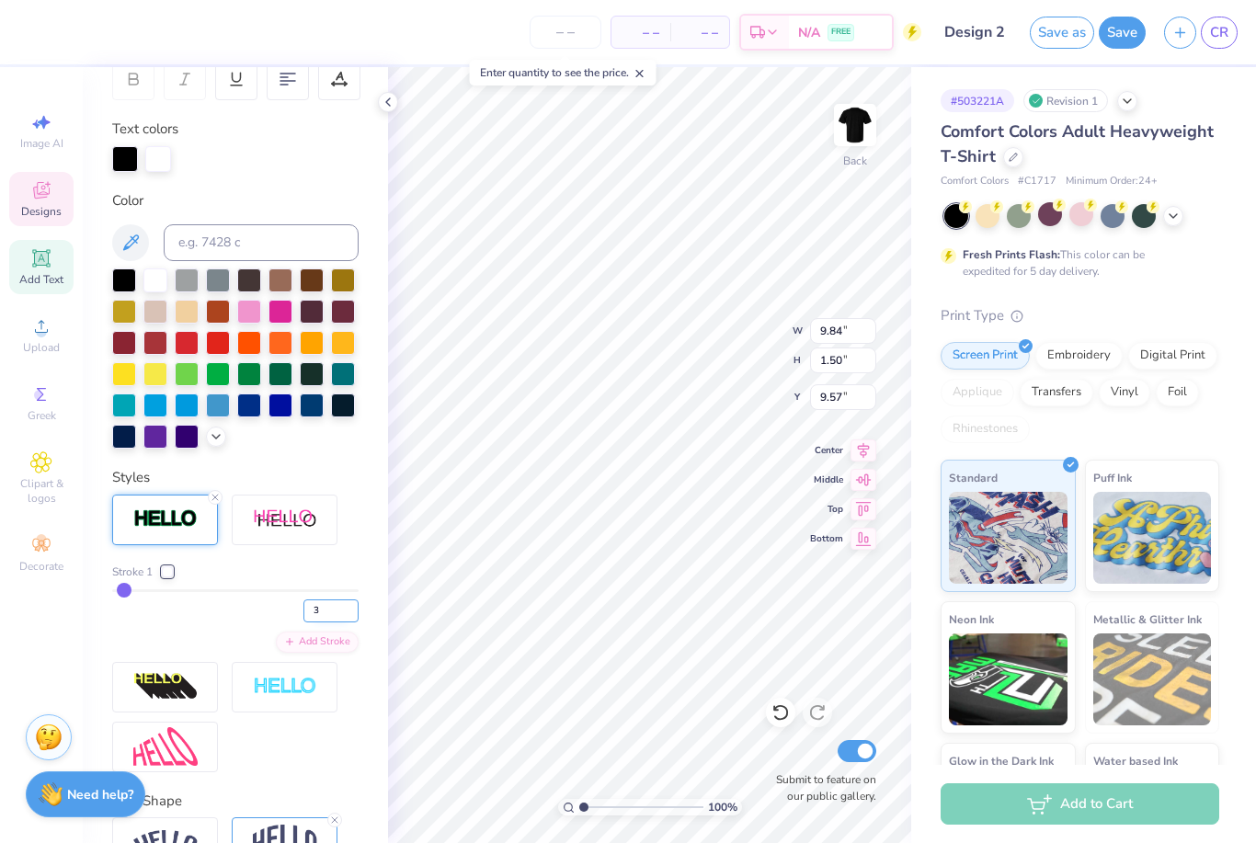
click at [343, 613] on input "3" at bounding box center [330, 611] width 55 height 23
type input "4"
type input "9.85"
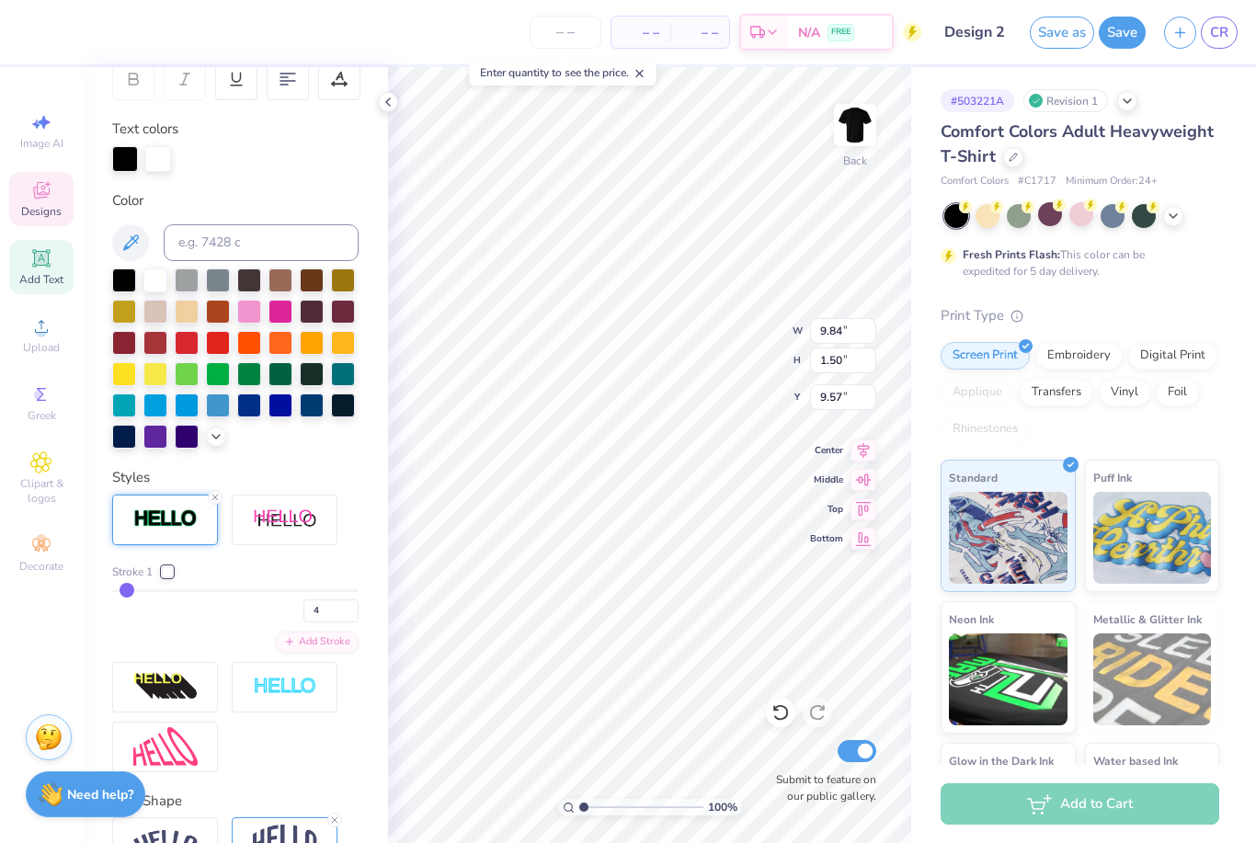
type input "1.51"
click at [1087, 213] on div at bounding box center [1082, 214] width 24 height 24
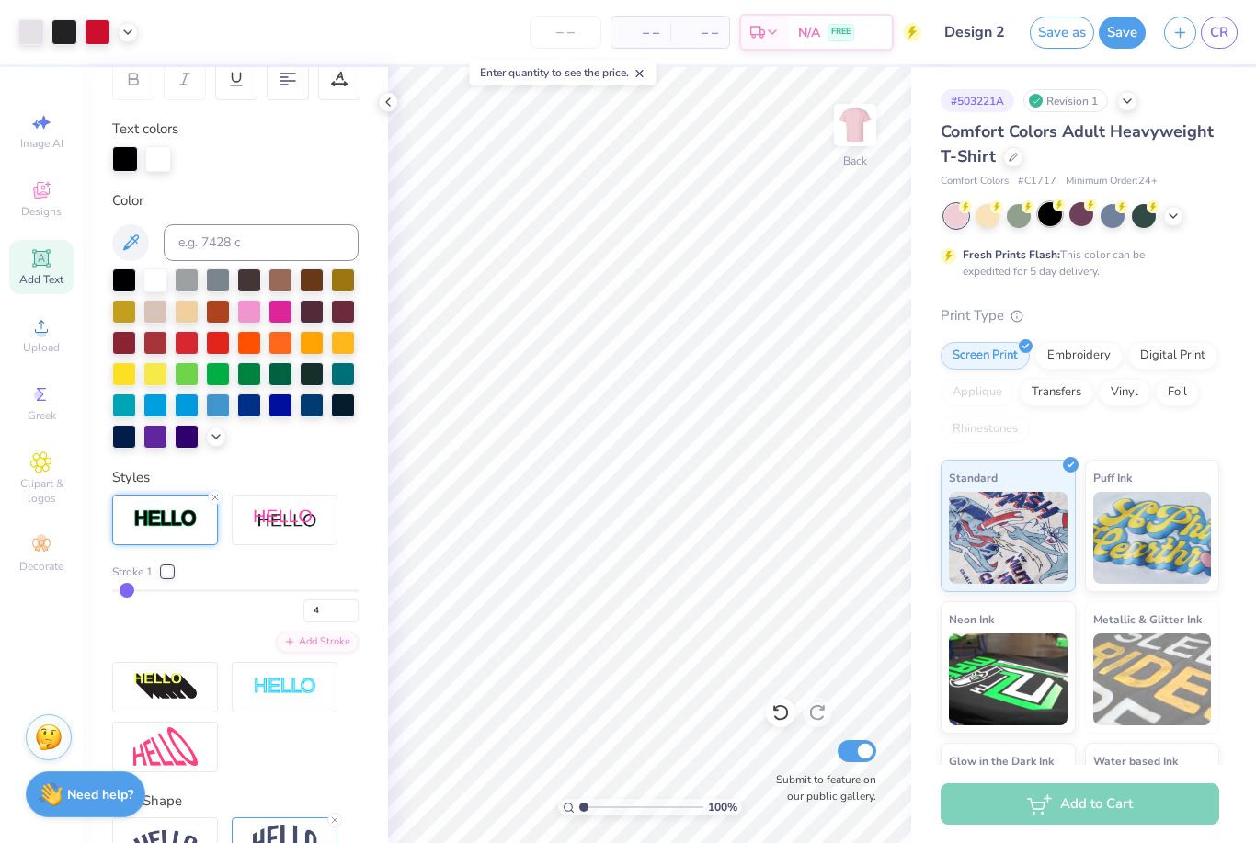
click at [1046, 218] on div at bounding box center [1050, 214] width 24 height 24
